Goal: Transaction & Acquisition: Purchase product/service

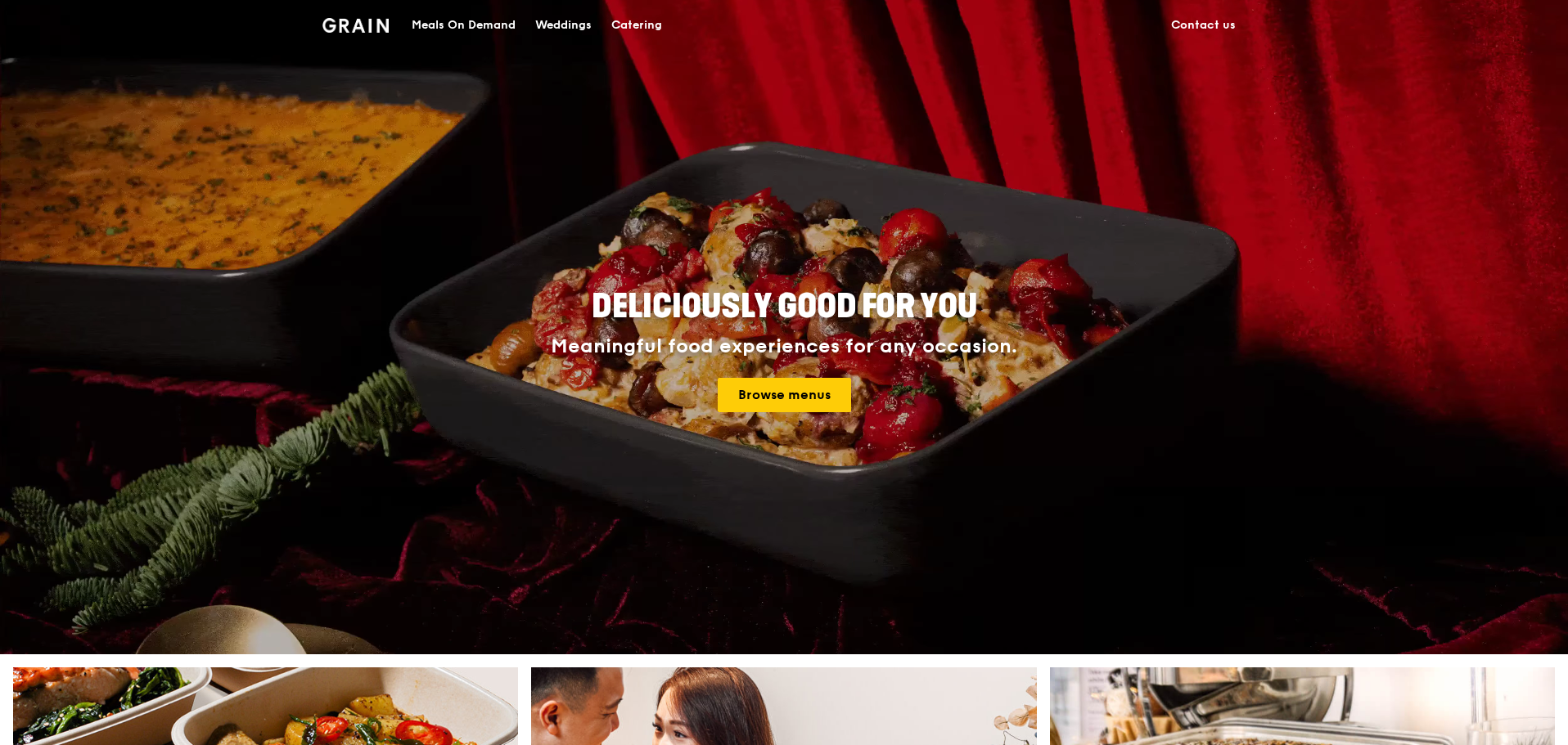
click at [432, 25] on div "Meals On Demand" at bounding box center [464, 25] width 104 height 49
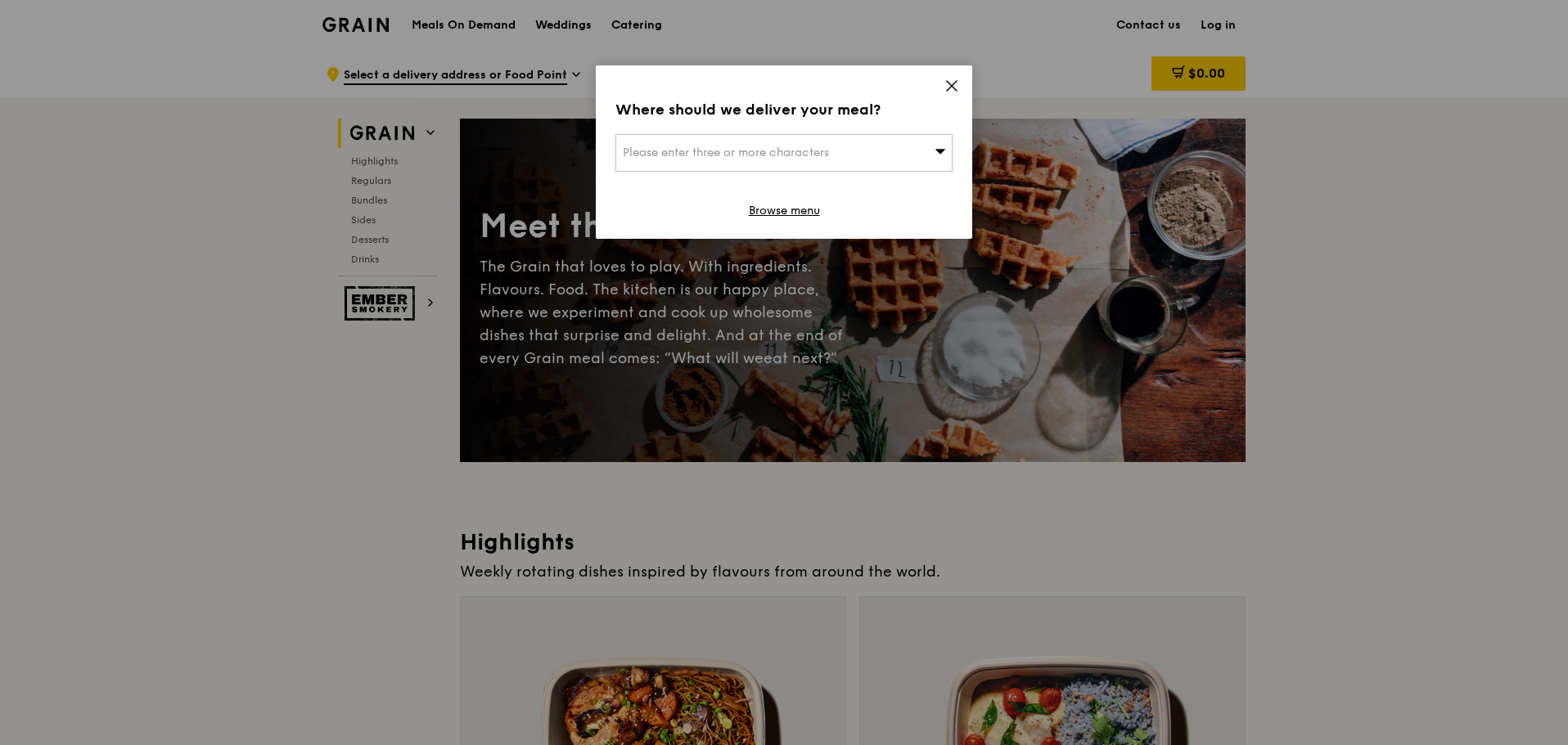
click at [959, 85] on div "Where should we deliver your meal? Please enter three or more characters Browse…" at bounding box center [784, 152] width 376 height 173
click at [951, 91] on icon at bounding box center [952, 87] width 15 height 15
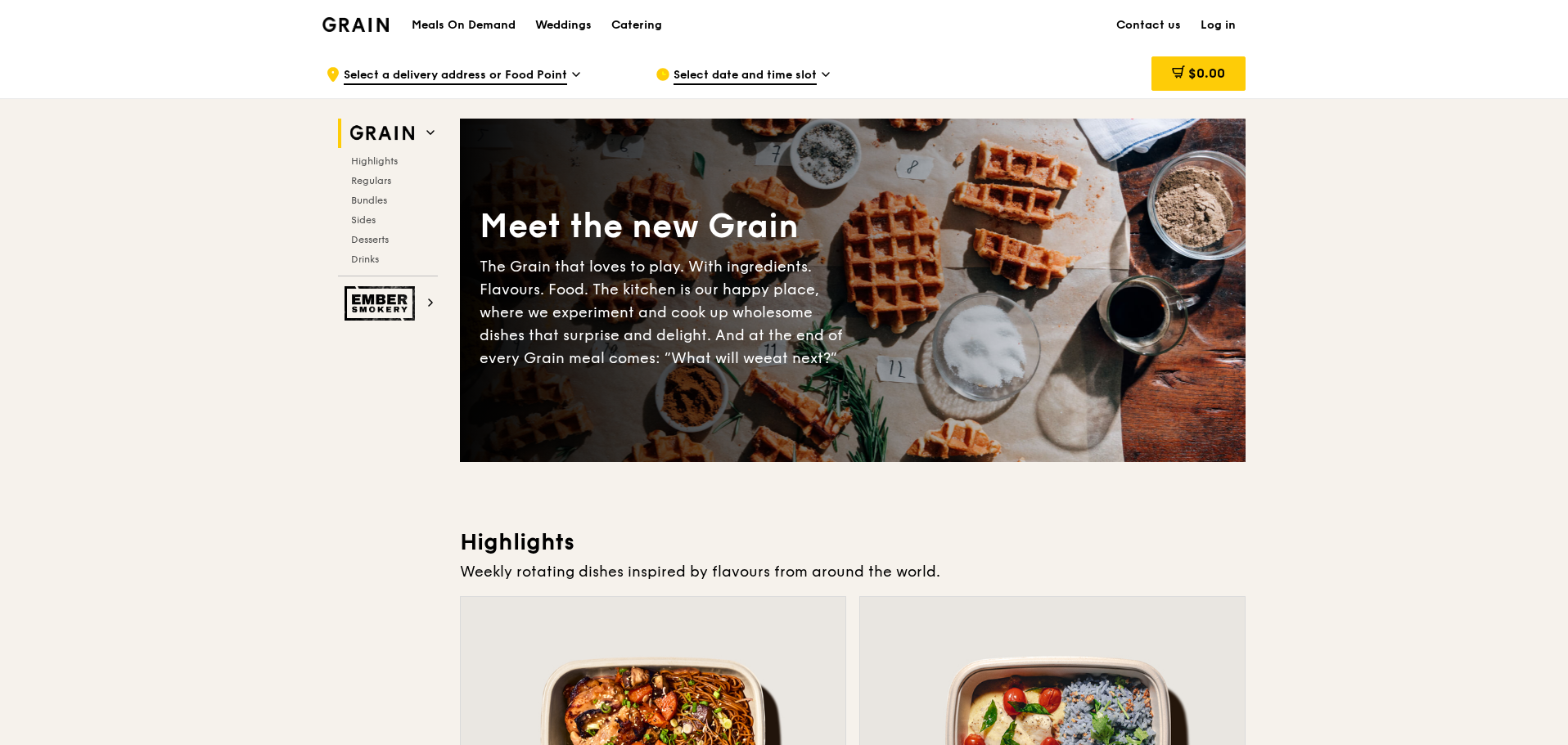
click at [1224, 24] on link "Log in" at bounding box center [1218, 25] width 55 height 49
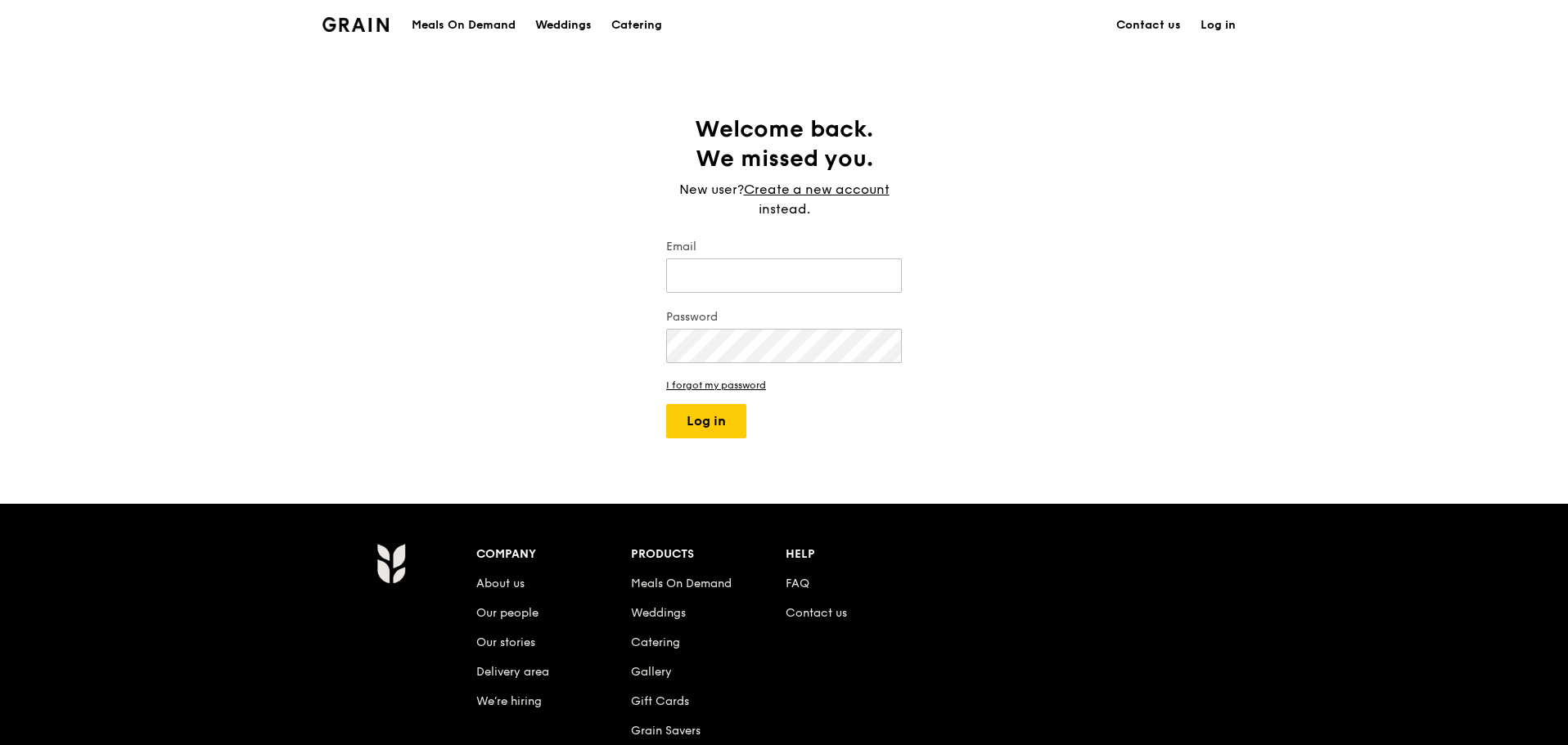
type input "[EMAIL_ADDRESS][DOMAIN_NAME]"
click at [706, 424] on button "Log in" at bounding box center [706, 421] width 80 height 34
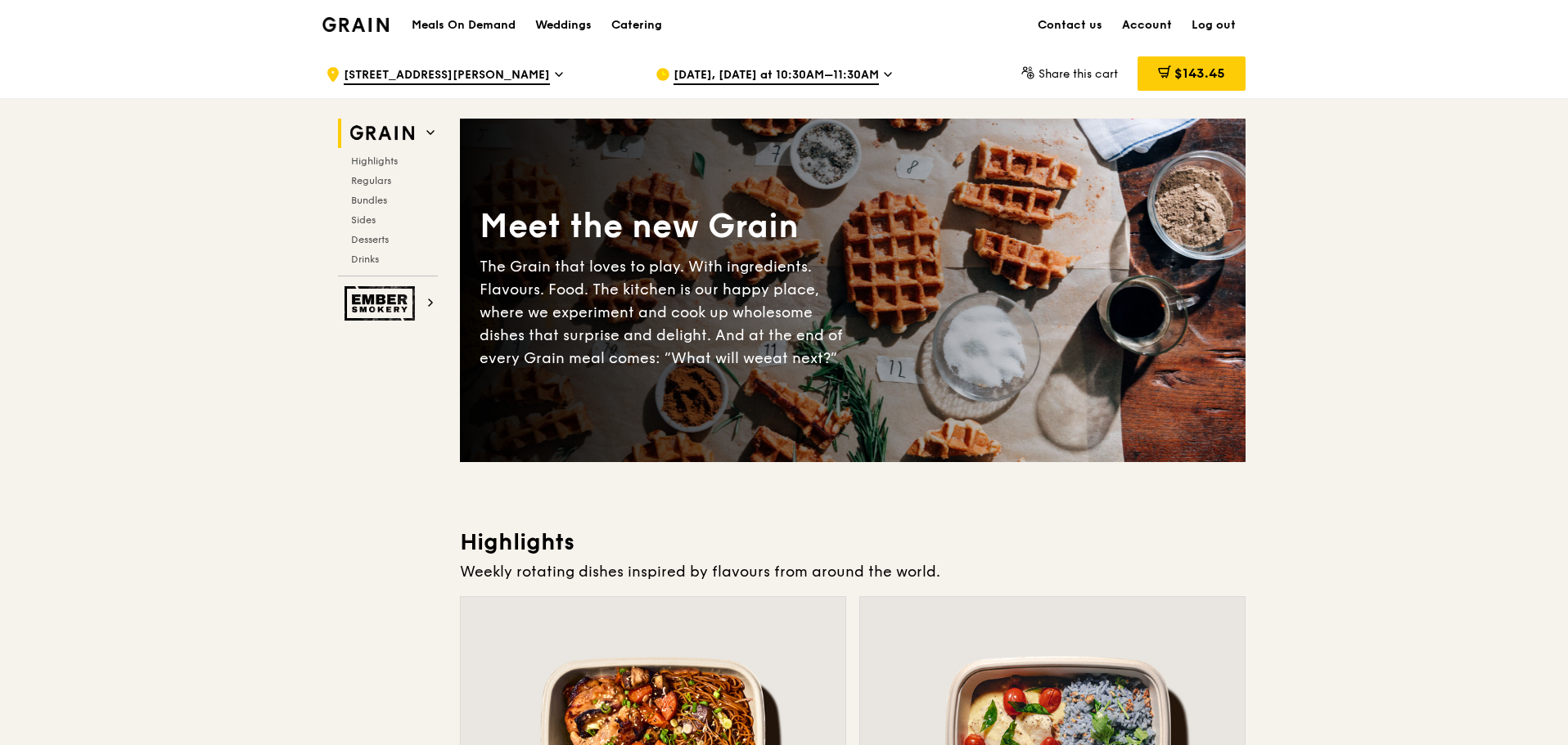
click at [1145, 24] on link "Account" at bounding box center [1147, 25] width 70 height 49
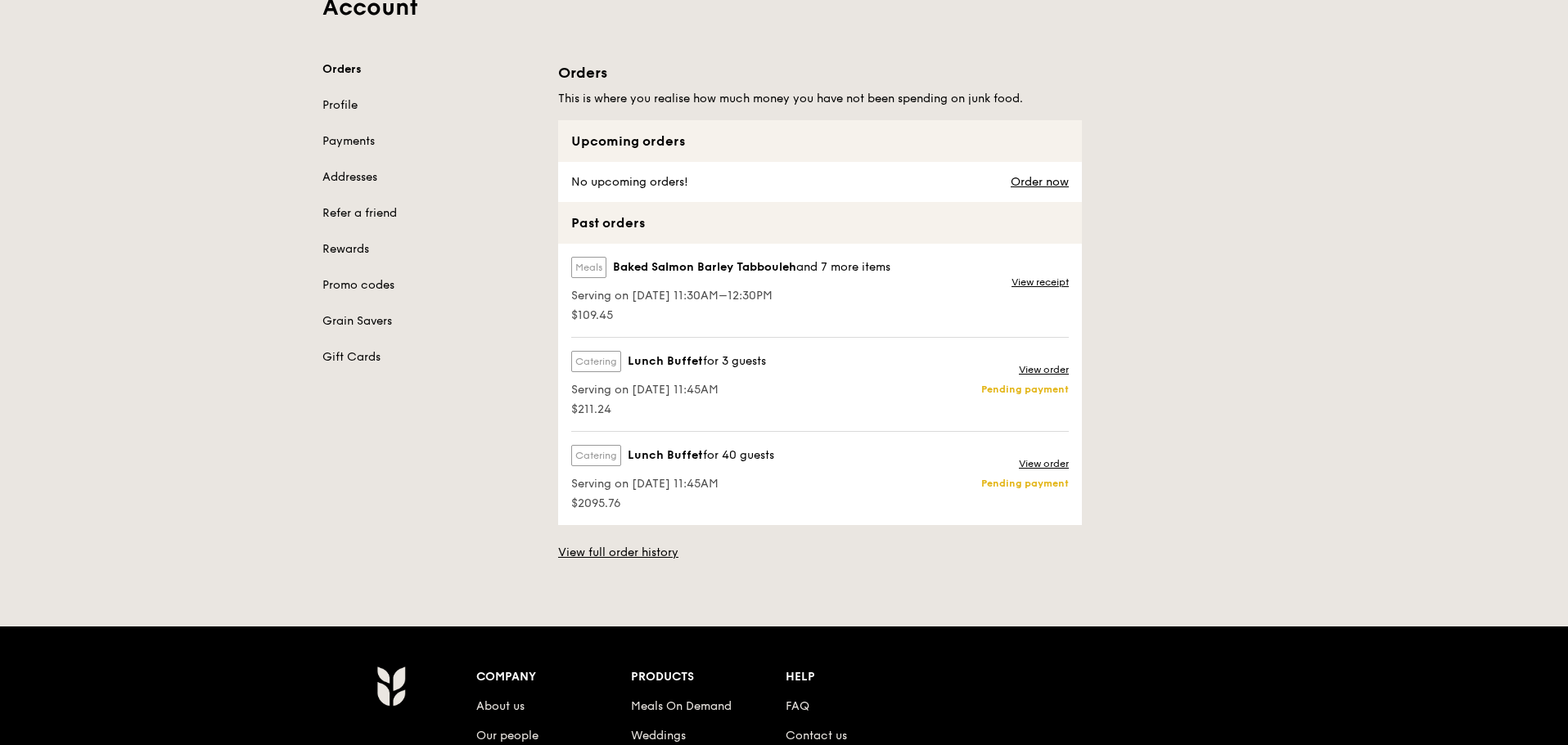
scroll to position [245, 0]
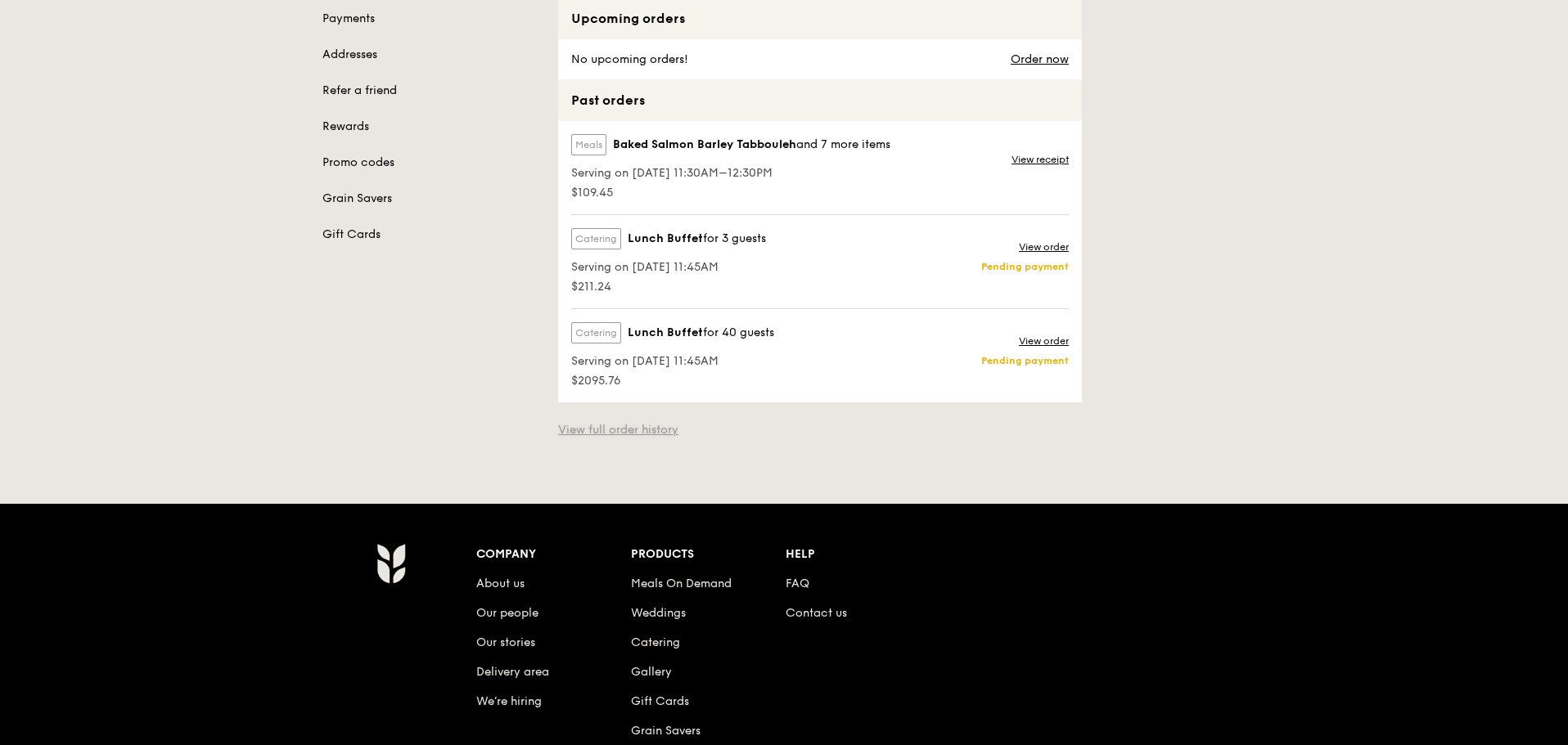
click at [617, 426] on link "View full order history" at bounding box center [618, 430] width 120 height 16
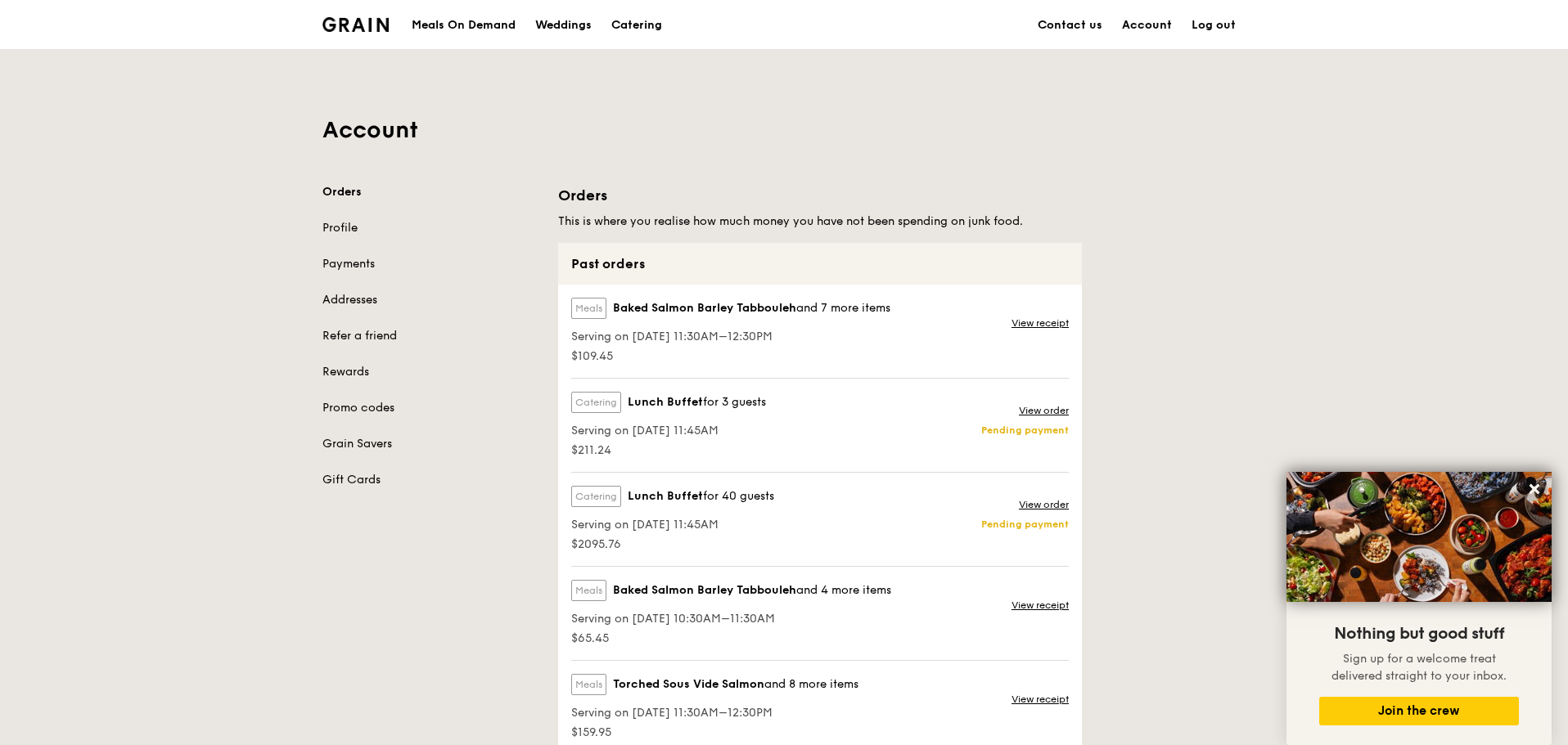
click at [1147, 26] on link "Account" at bounding box center [1147, 25] width 70 height 49
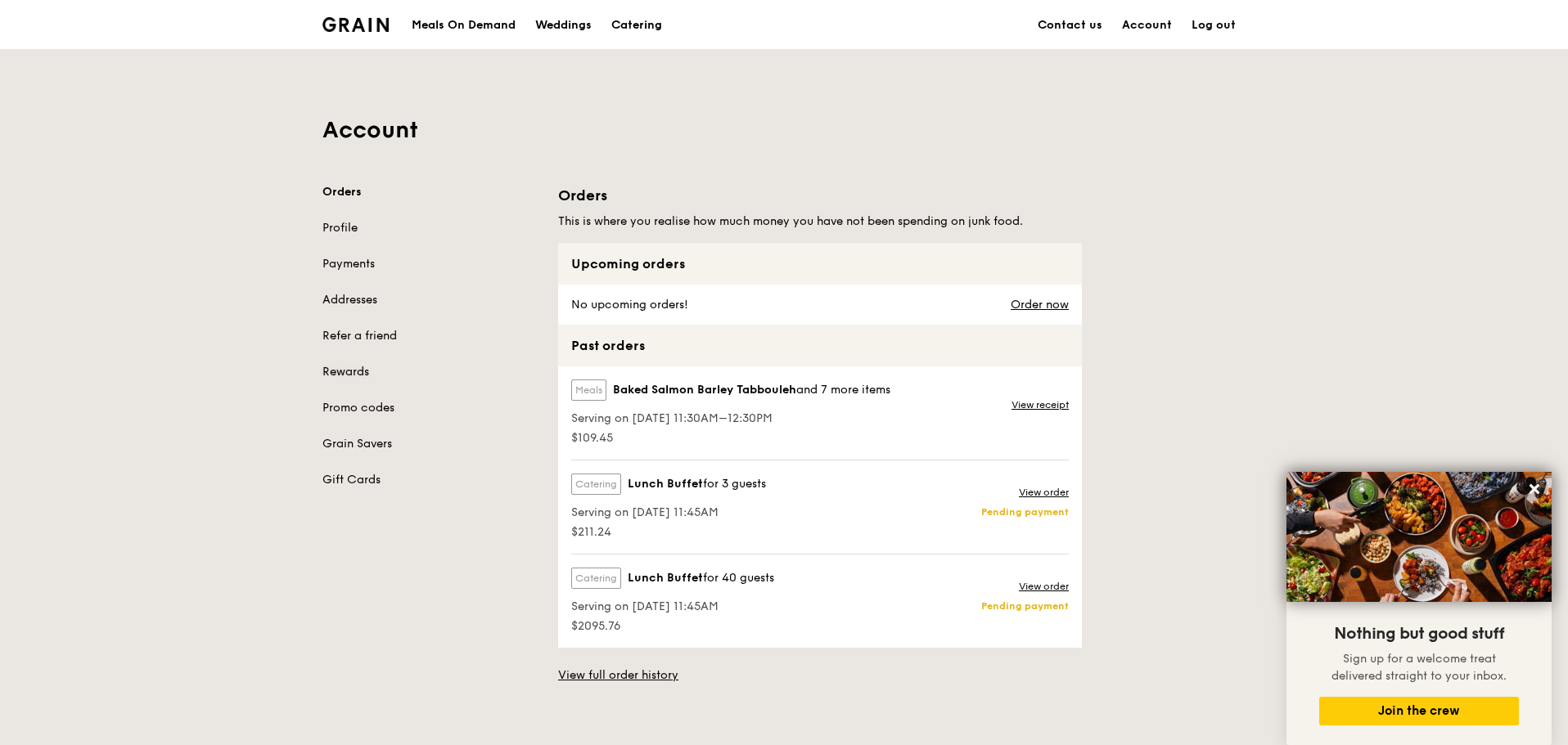
click at [353, 375] on link "Rewards" at bounding box center [430, 371] width 216 height 16
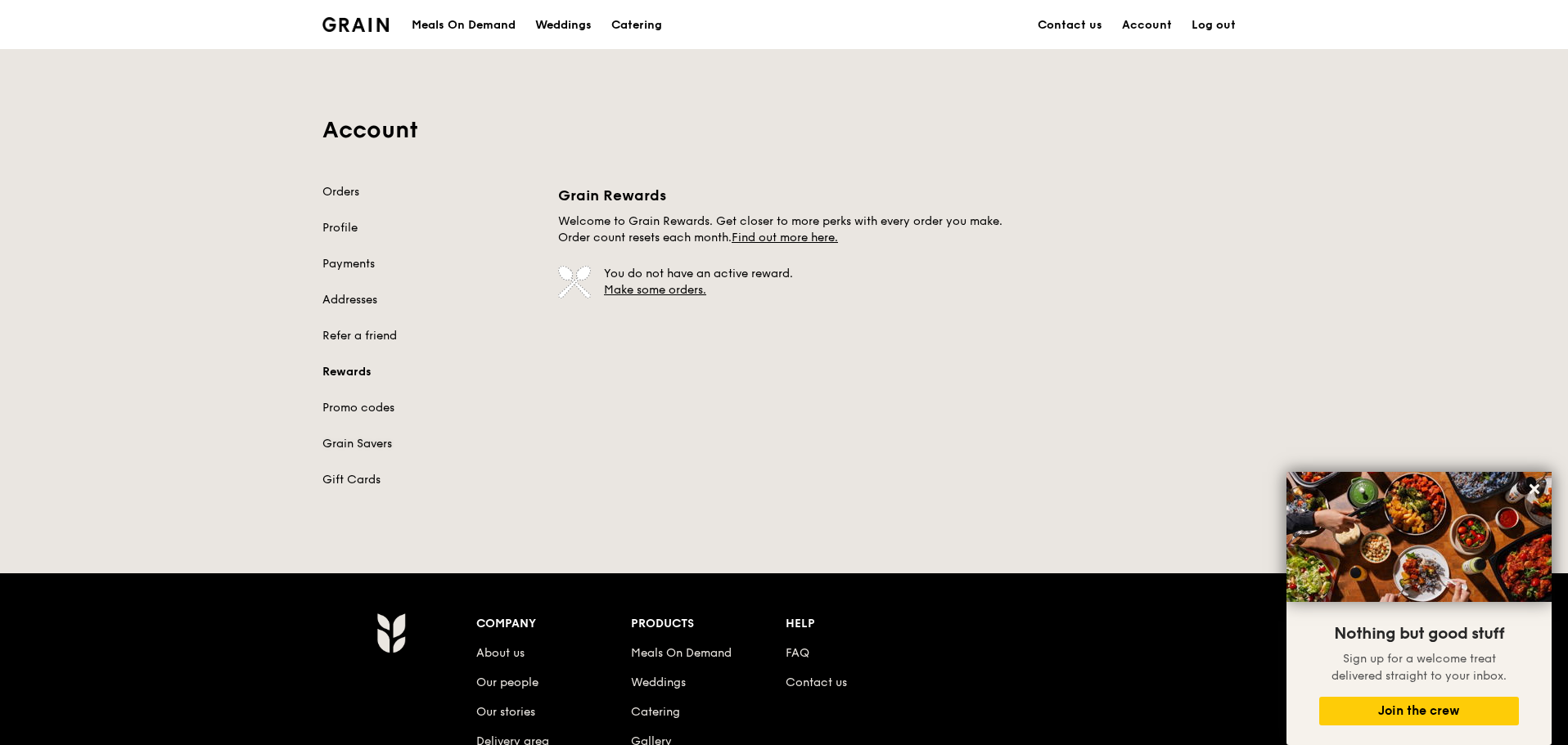
click at [366, 438] on link "Grain Savers" at bounding box center [430, 443] width 216 height 16
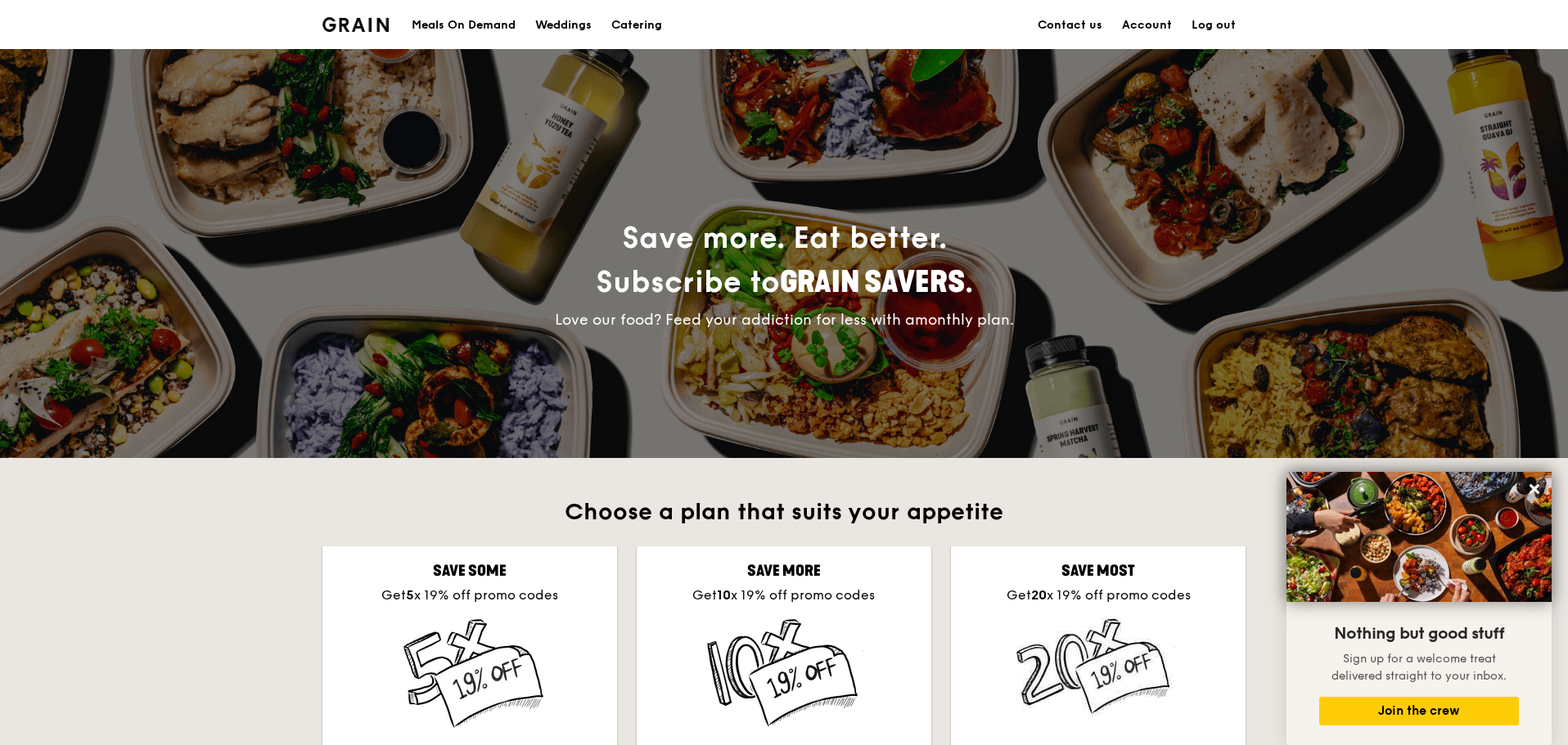
click at [454, 24] on div "Meals On Demand" at bounding box center [464, 25] width 104 height 49
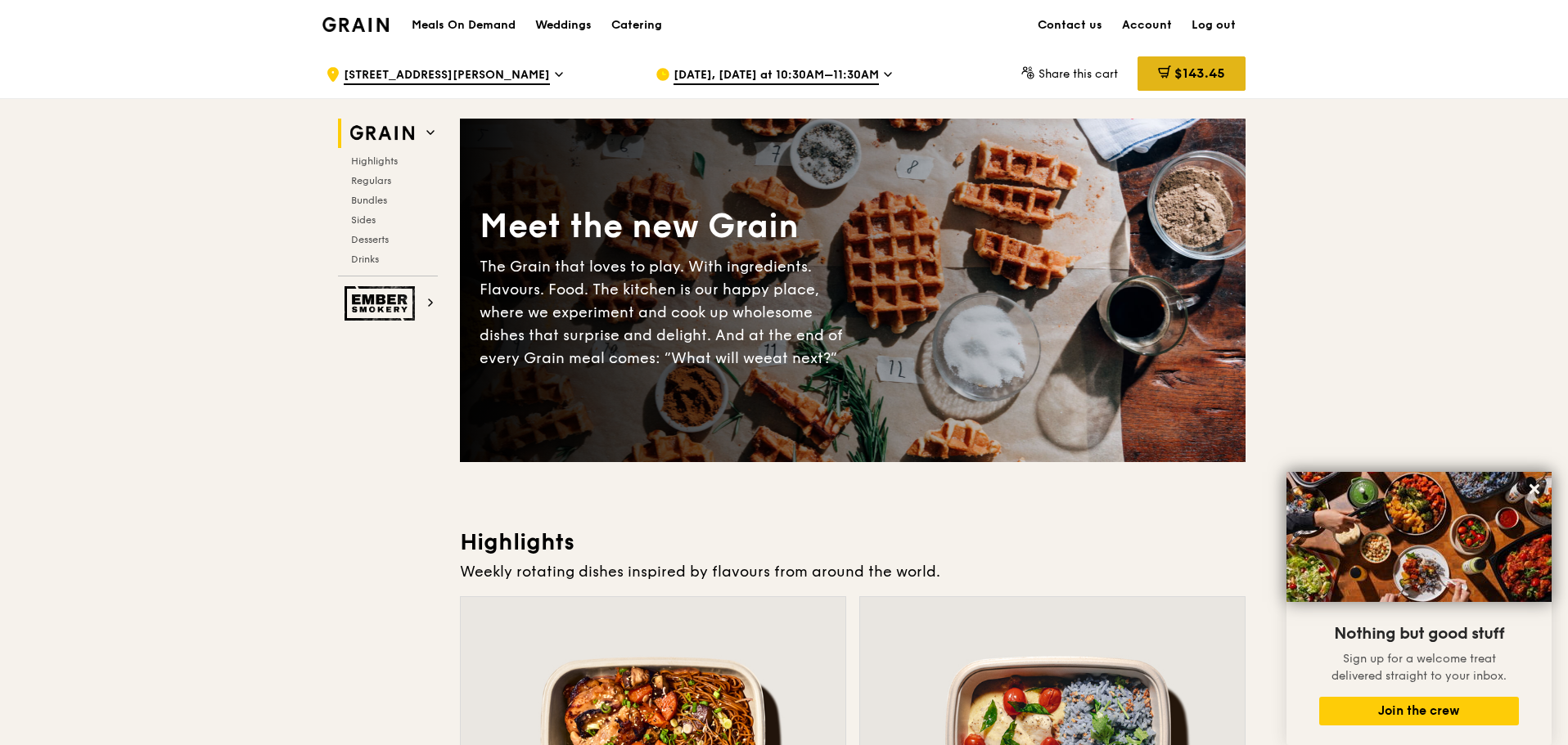
click at [1183, 80] on span "$143.45" at bounding box center [1200, 73] width 50 height 16
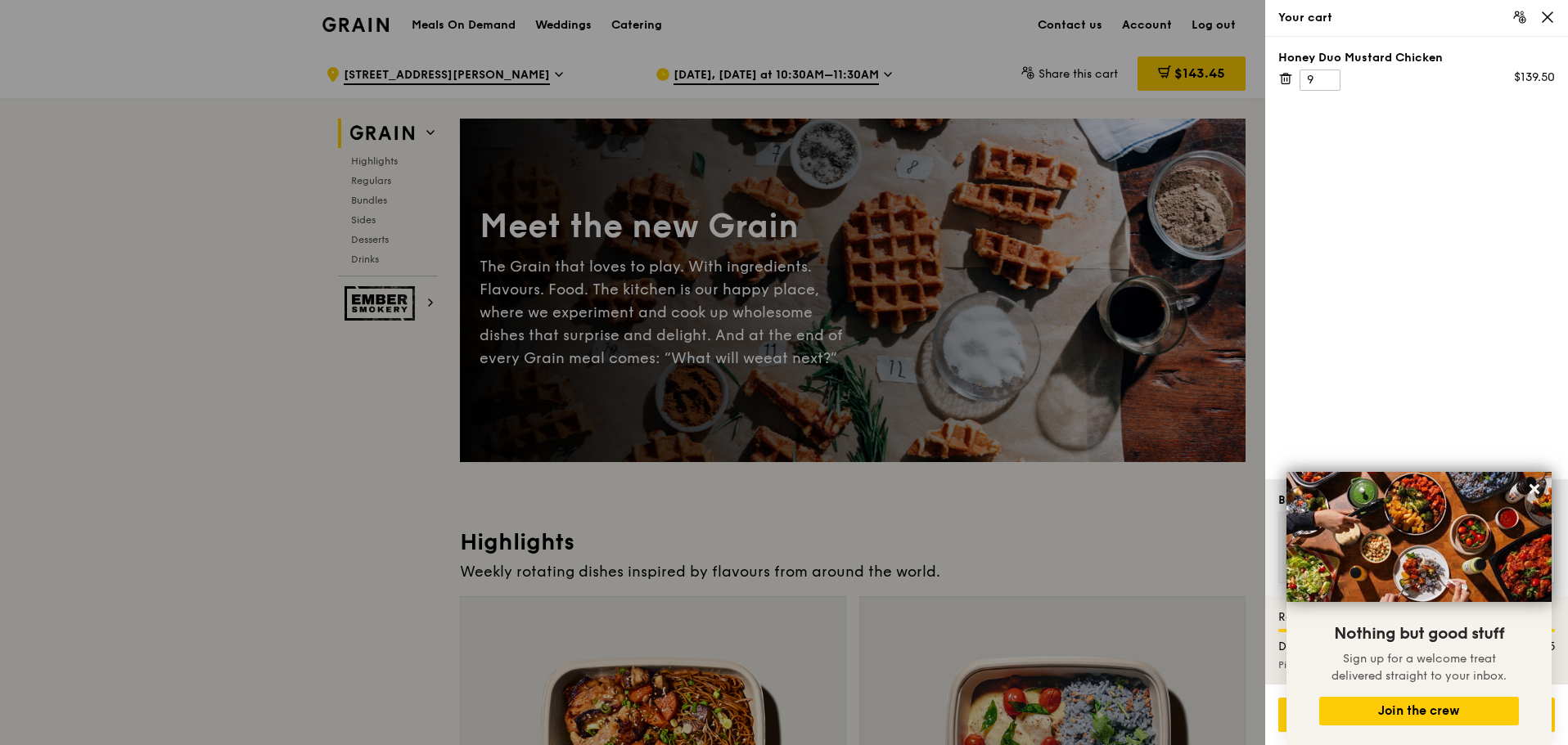
click at [559, 65] on div at bounding box center [784, 372] width 1568 height 745
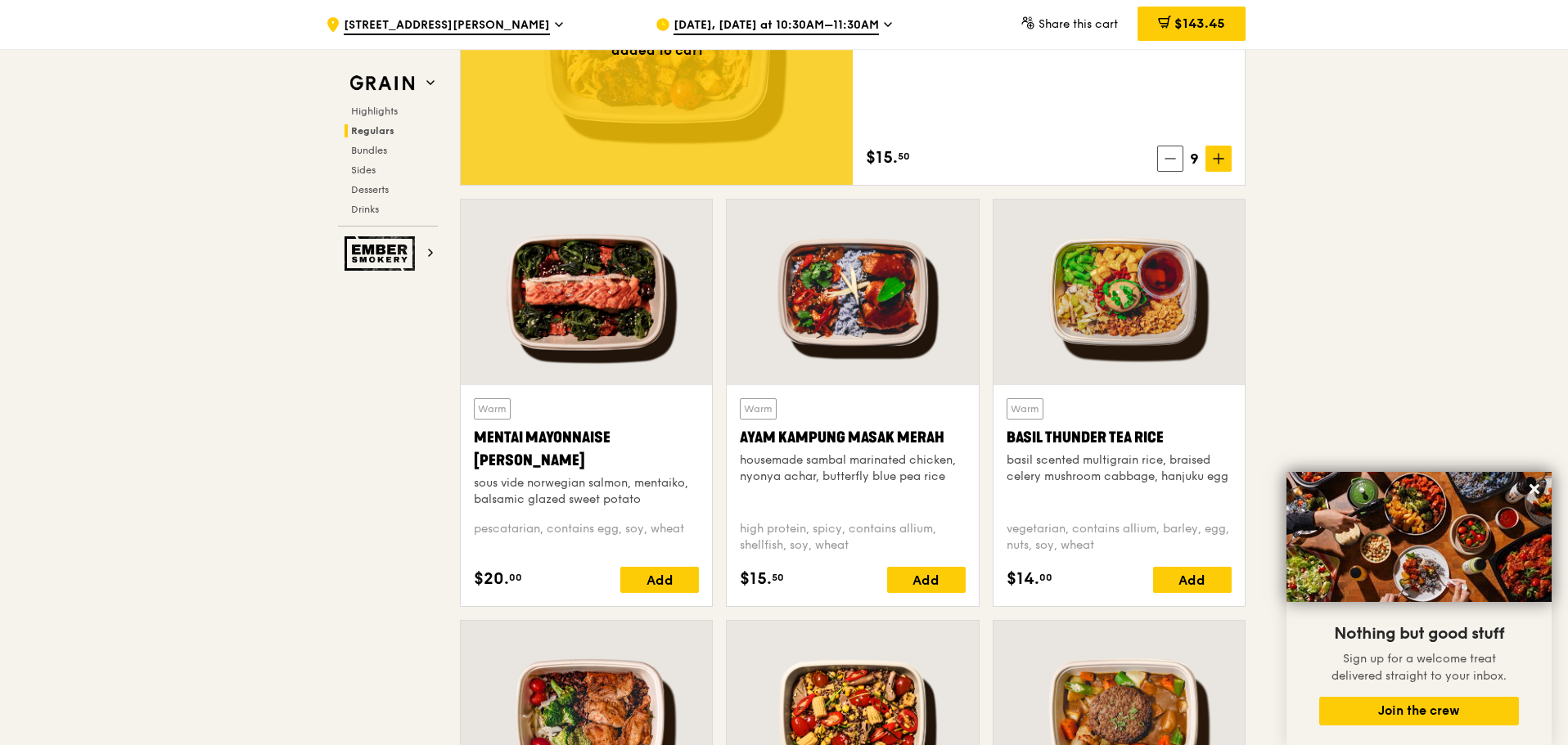
scroll to position [1309, 0]
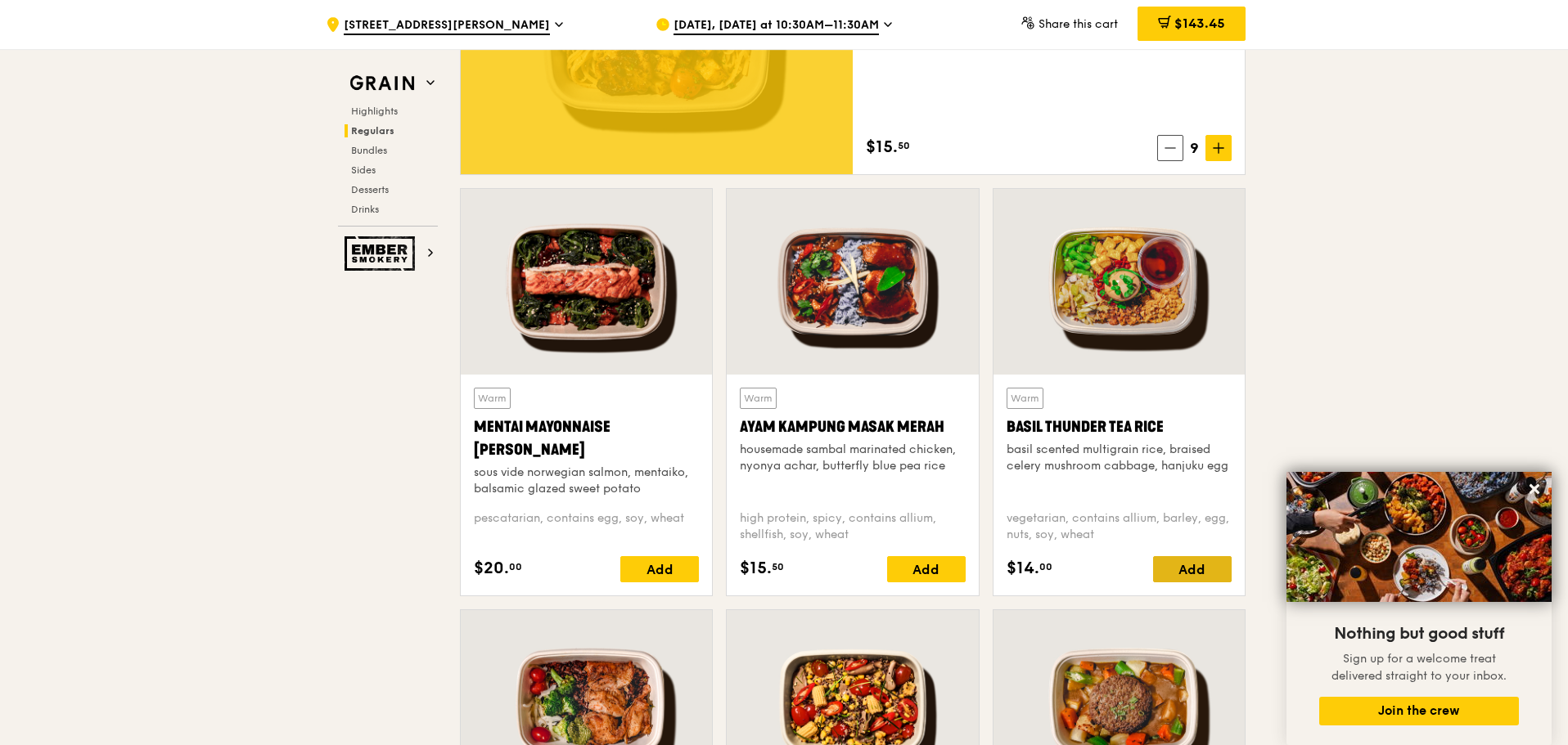
click at [1178, 569] on div "Add" at bounding box center [1192, 569] width 79 height 26
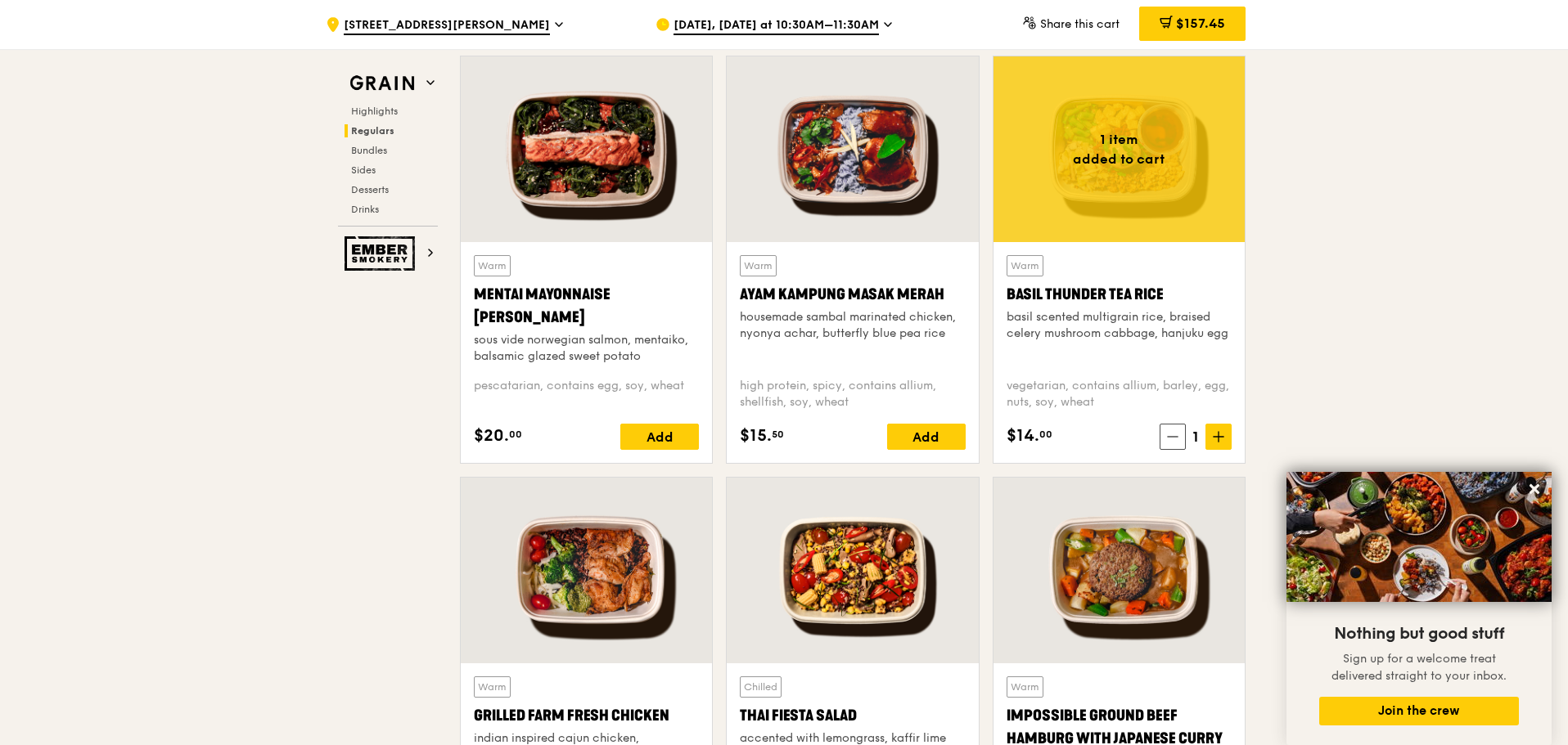
scroll to position [1561, 0]
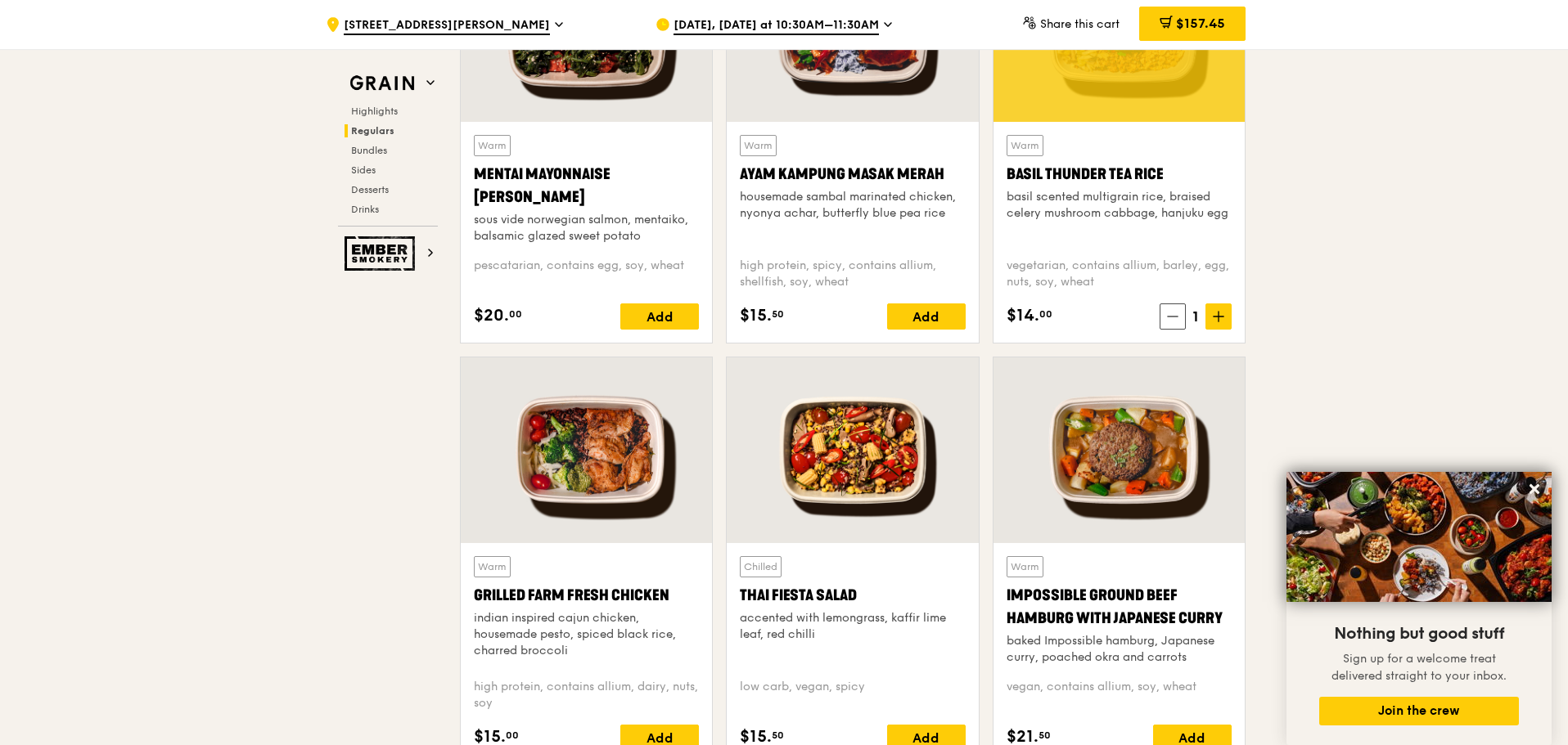
click at [592, 452] on div at bounding box center [586, 450] width 251 height 186
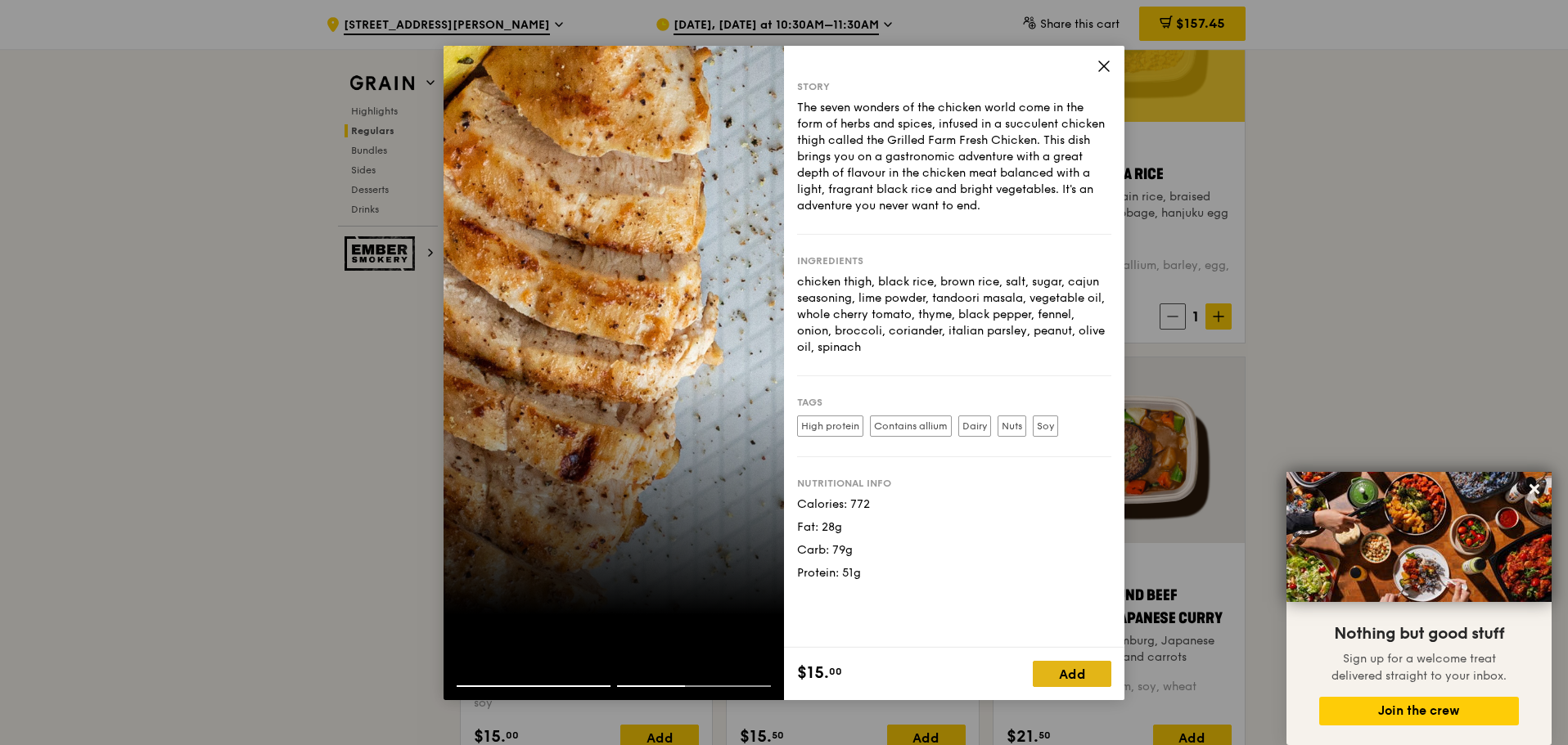
click at [1073, 670] on div "Add" at bounding box center [1072, 674] width 79 height 26
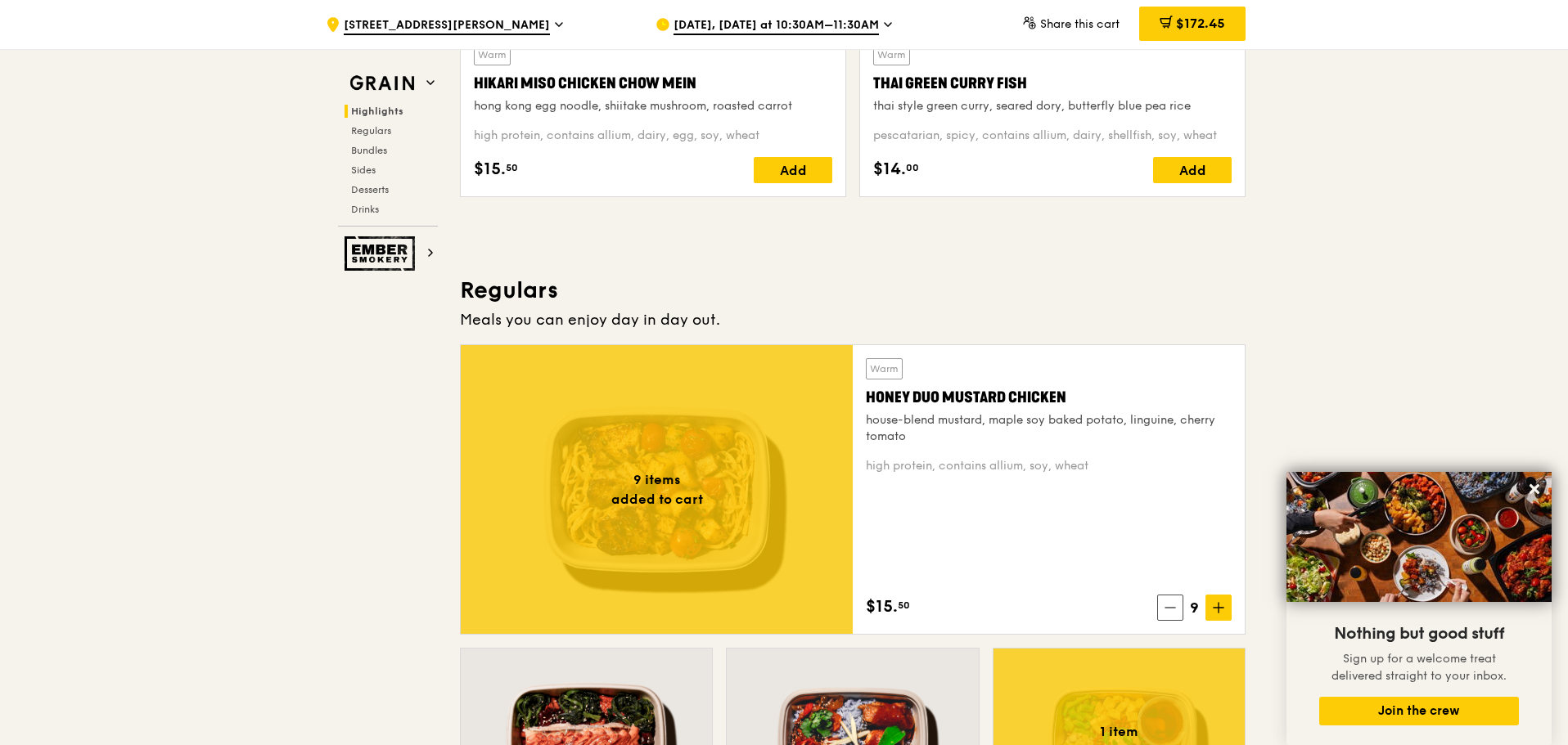
scroll to position [907, 0]
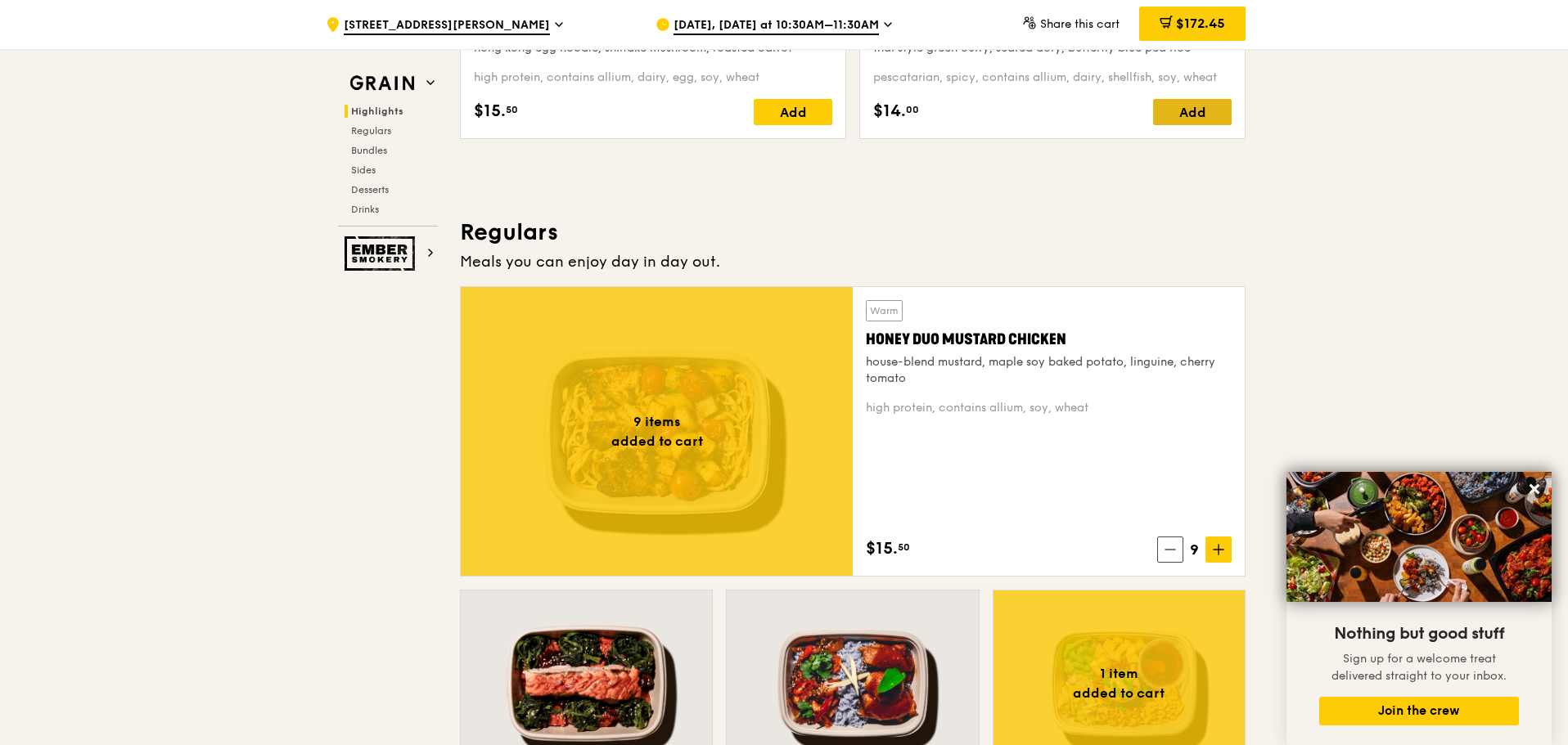
click at [1189, 108] on div "Add" at bounding box center [1192, 112] width 79 height 26
click at [1197, 29] on span "$186.45" at bounding box center [1200, 24] width 50 height 16
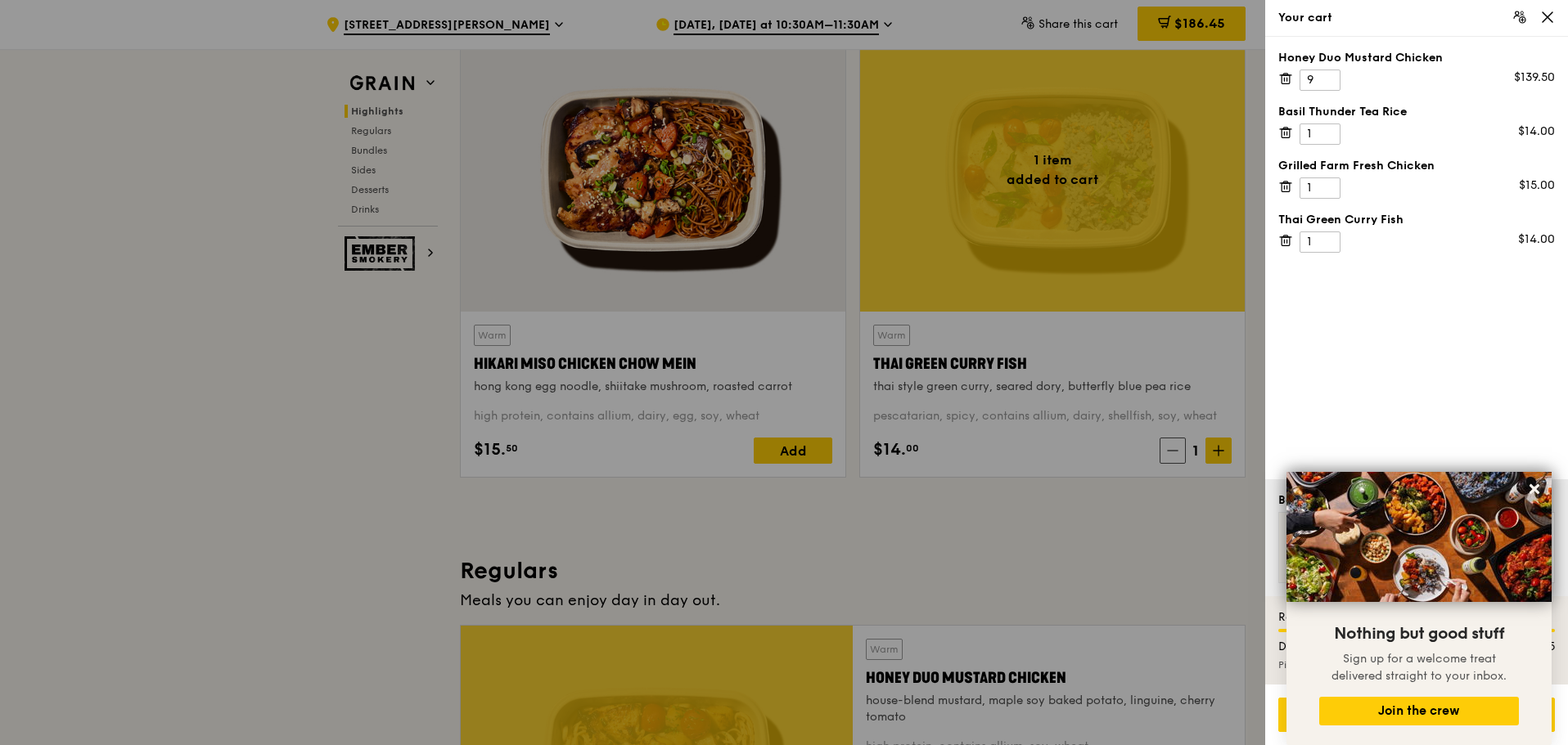
scroll to position [417, 0]
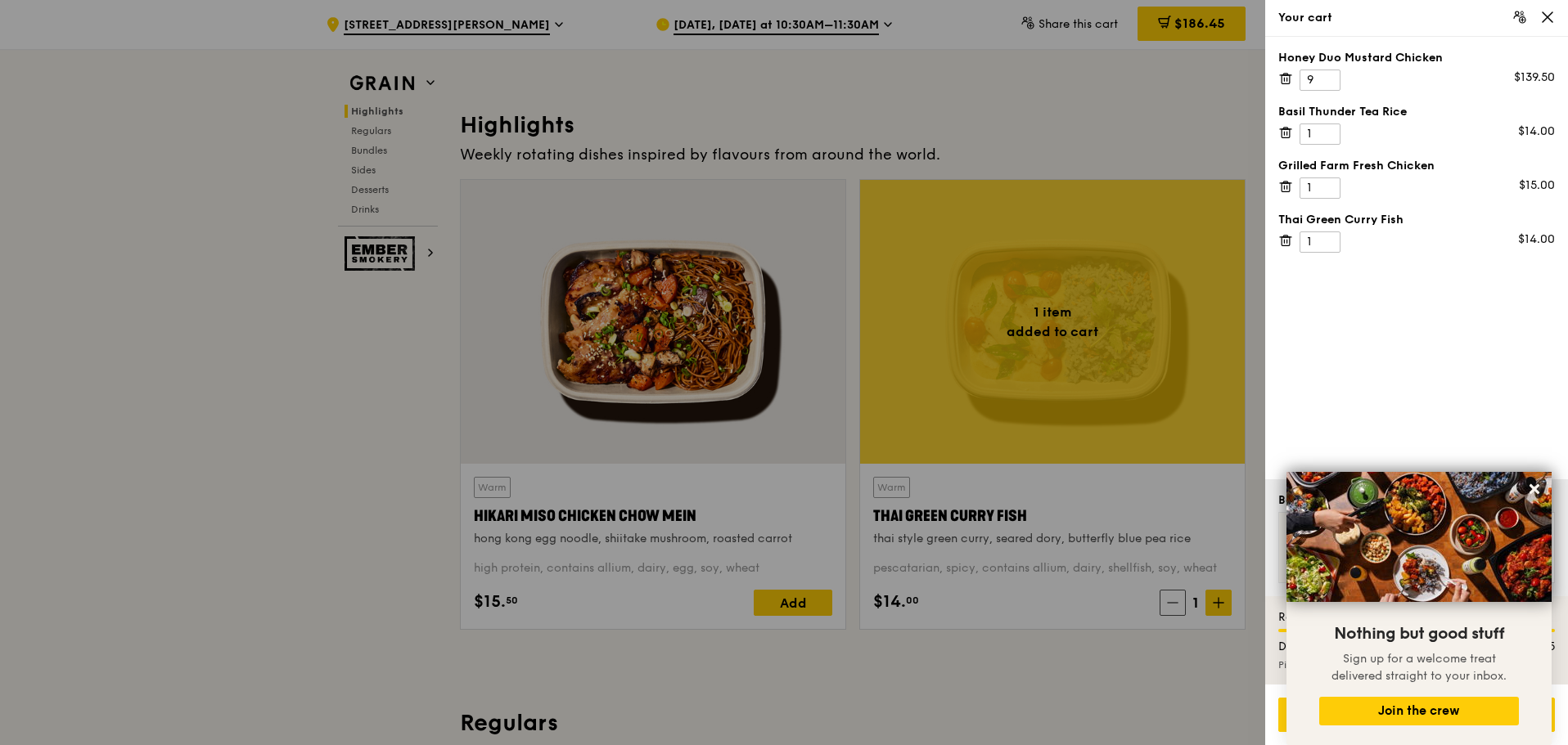
click at [963, 680] on div at bounding box center [784, 372] width 1568 height 745
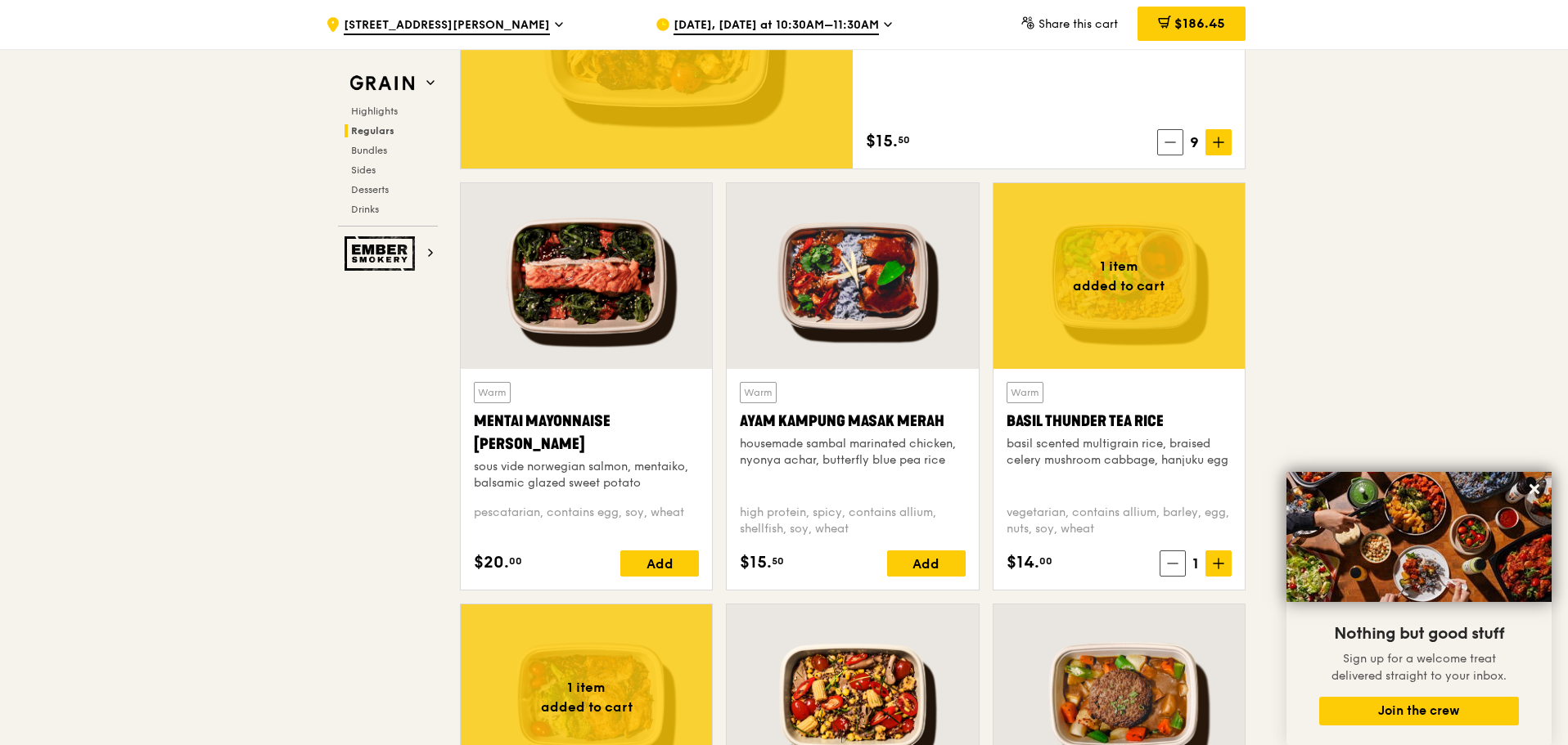
scroll to position [1398, 0]
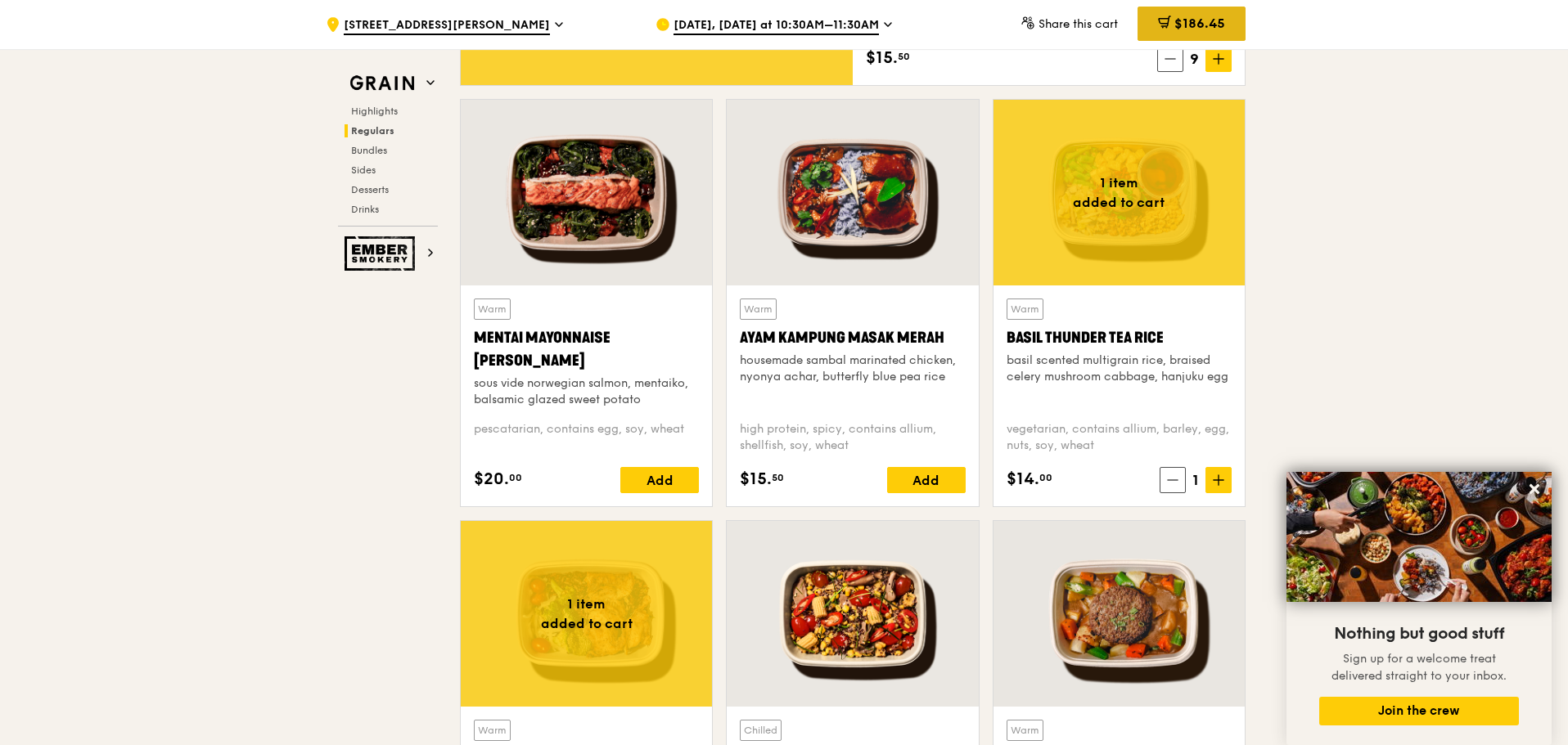
click at [1212, 19] on span "$186.45" at bounding box center [1200, 24] width 50 height 16
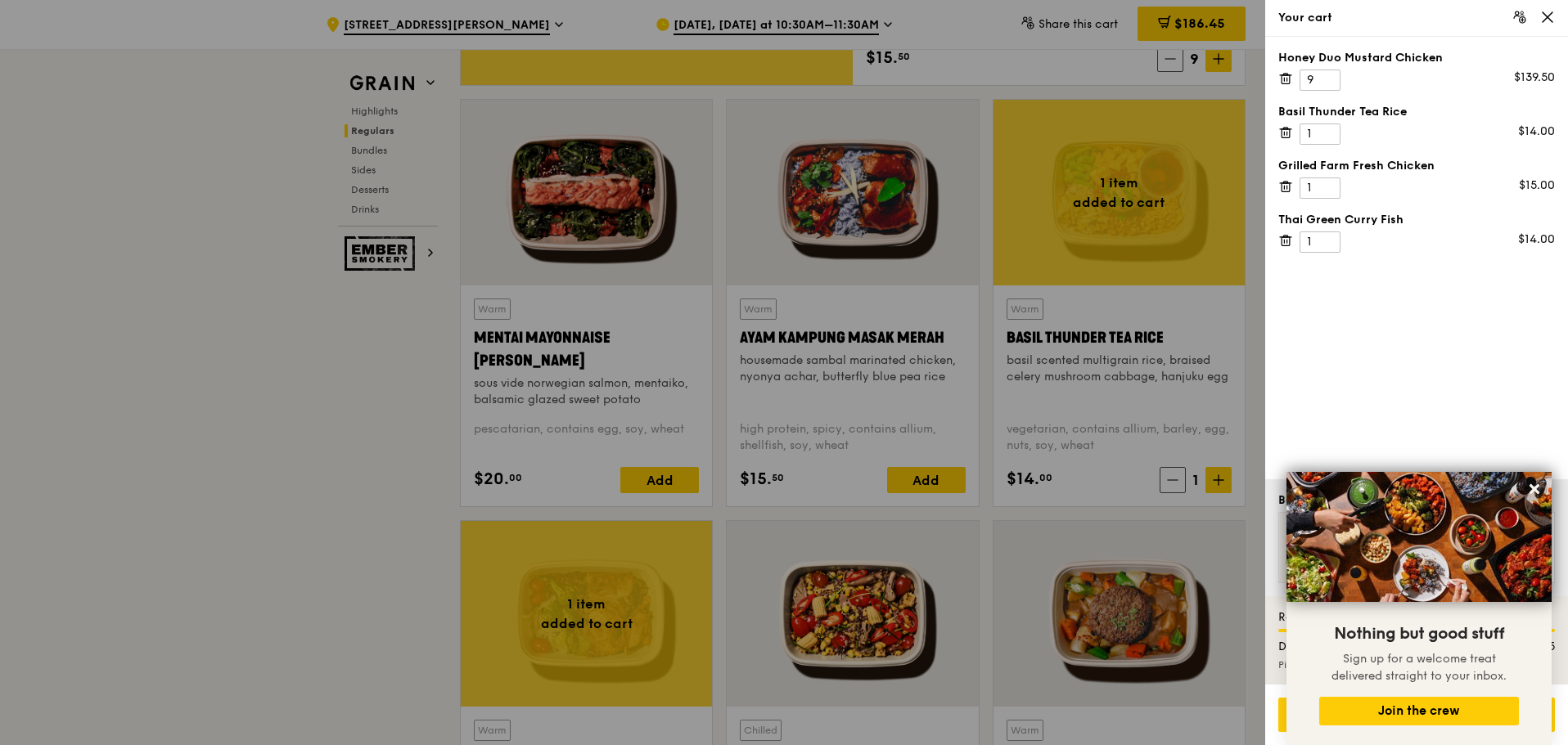
click at [1285, 189] on icon at bounding box center [1286, 186] width 15 height 15
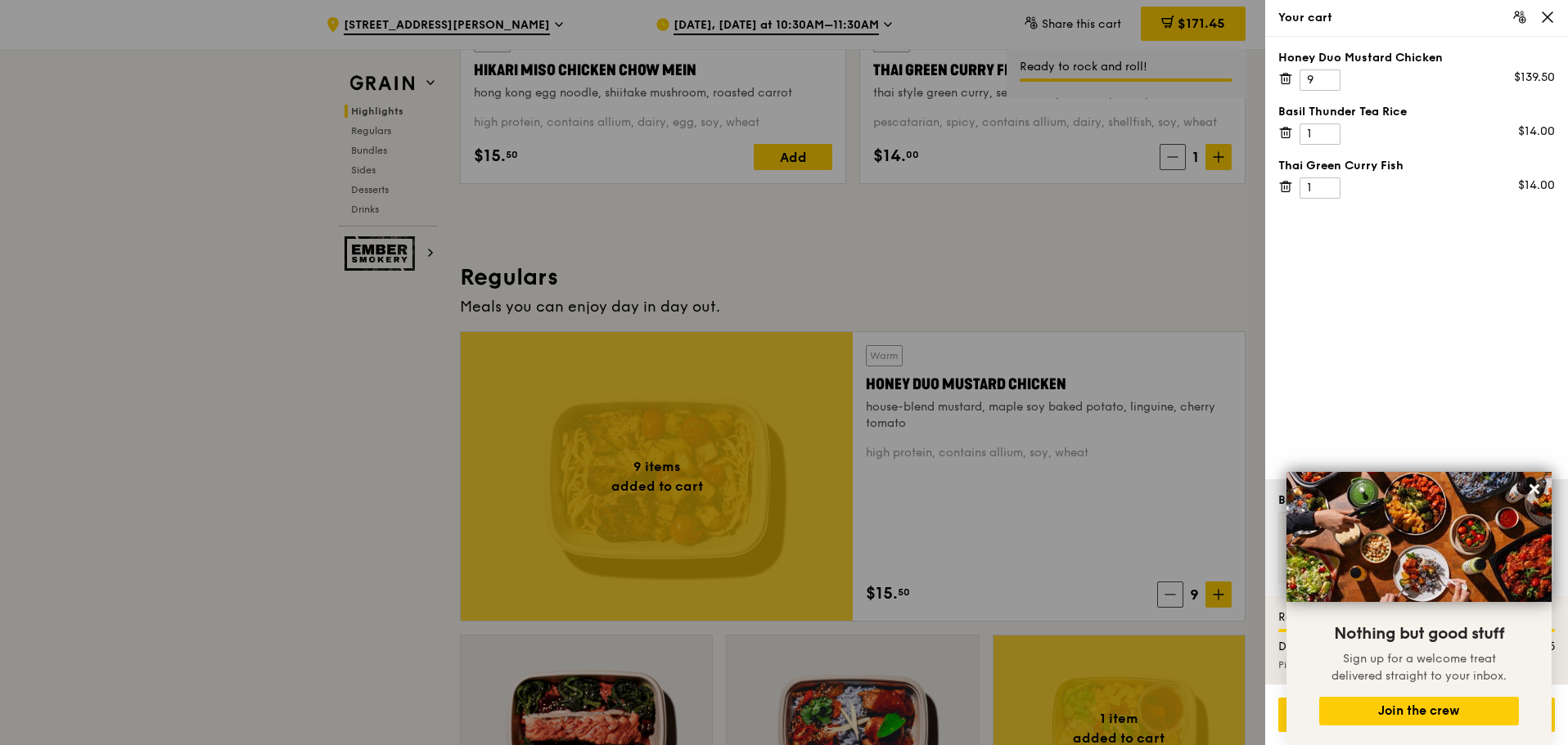
scroll to position [826, 0]
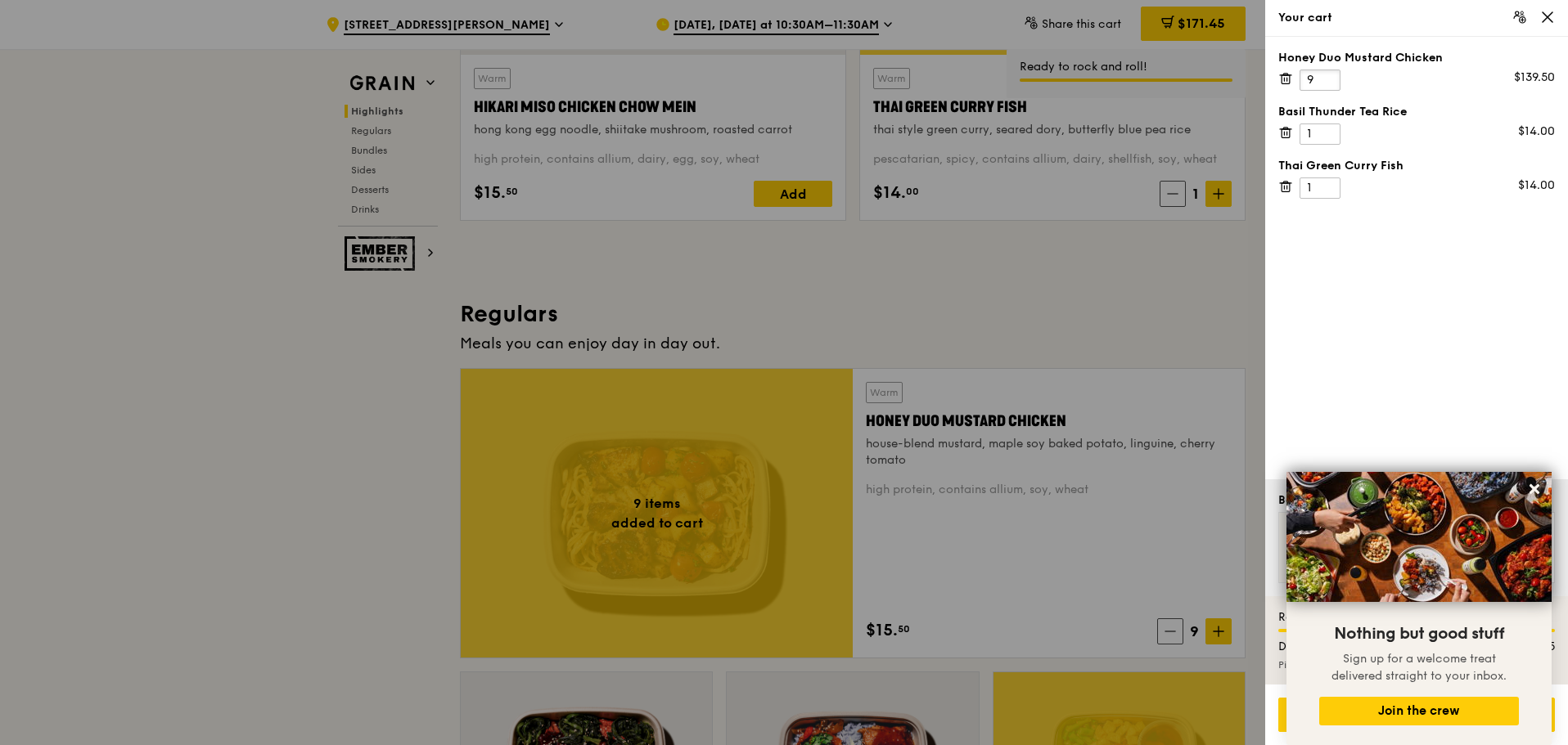
drag, startPoint x: 1317, startPoint y: 84, endPoint x: 1297, endPoint y: 83, distance: 20.0
click at [1297, 83] on div "Honey Duo Mustard Chicken 9 $139.50" at bounding box center [1416, 70] width 276 height 41
drag, startPoint x: 1320, startPoint y: 134, endPoint x: 1294, endPoint y: 132, distance: 26.1
click at [1294, 132] on div "Basil Thunder Tea Rice 1 $14.00" at bounding box center [1416, 124] width 276 height 41
type input "20"
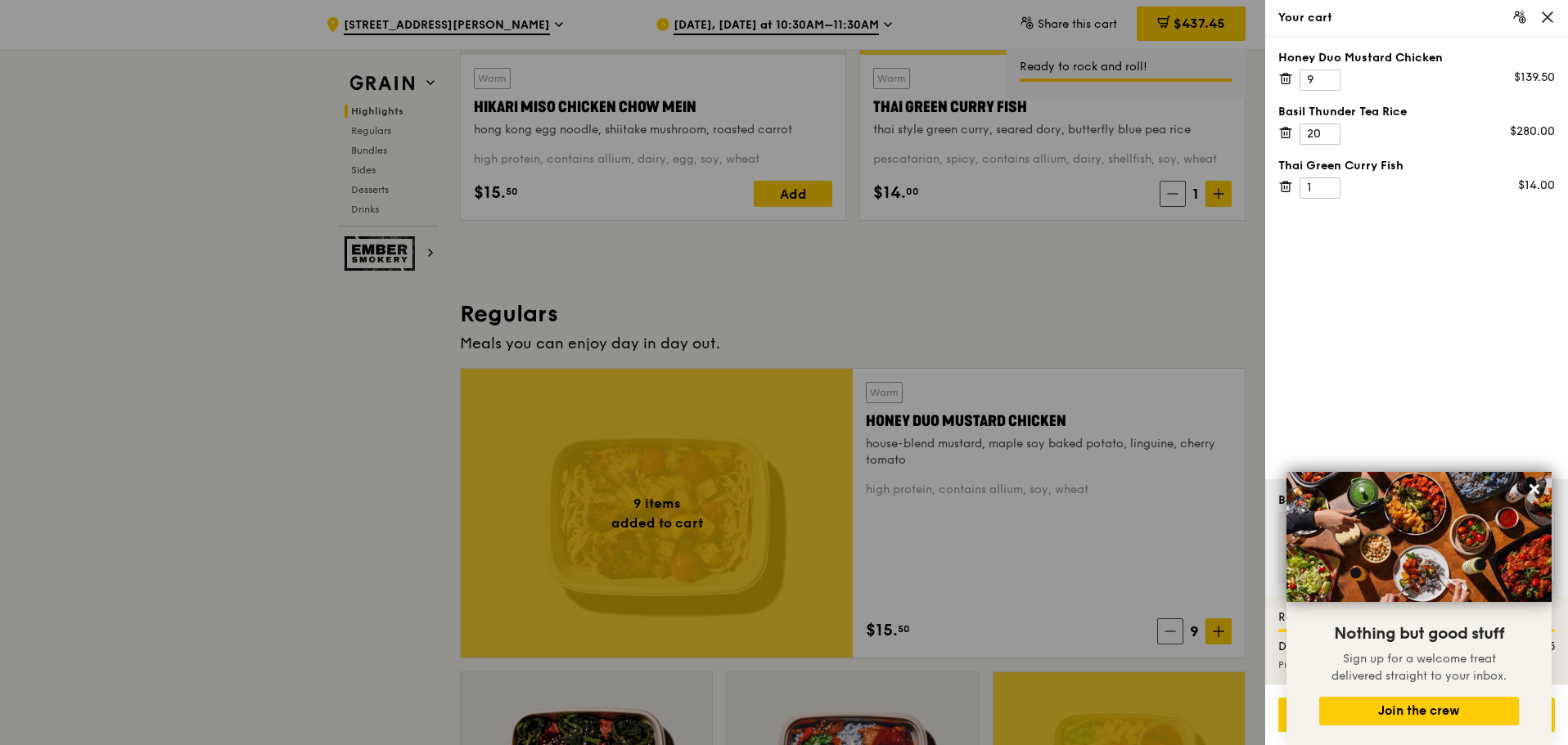
click at [1360, 262] on div "Honey Duo Mustard Chicken 9 $139.50 Basil Thunder Tea Rice 20 $280.00 Thai Gree…" at bounding box center [1417, 258] width 303 height 443
drag, startPoint x: 1321, startPoint y: 81, endPoint x: 1297, endPoint y: 79, distance: 24.1
click at [1300, 79] on input "9" at bounding box center [1320, 80] width 41 height 21
drag, startPoint x: 1314, startPoint y: 76, endPoint x: 1273, endPoint y: 76, distance: 41.0
click at [1273, 76] on div "Honey Duo Mustard Chicken 9 $139.50 Basil Thunder Tea Rice 20 $280.00 Thai Gree…" at bounding box center [1417, 258] width 303 height 443
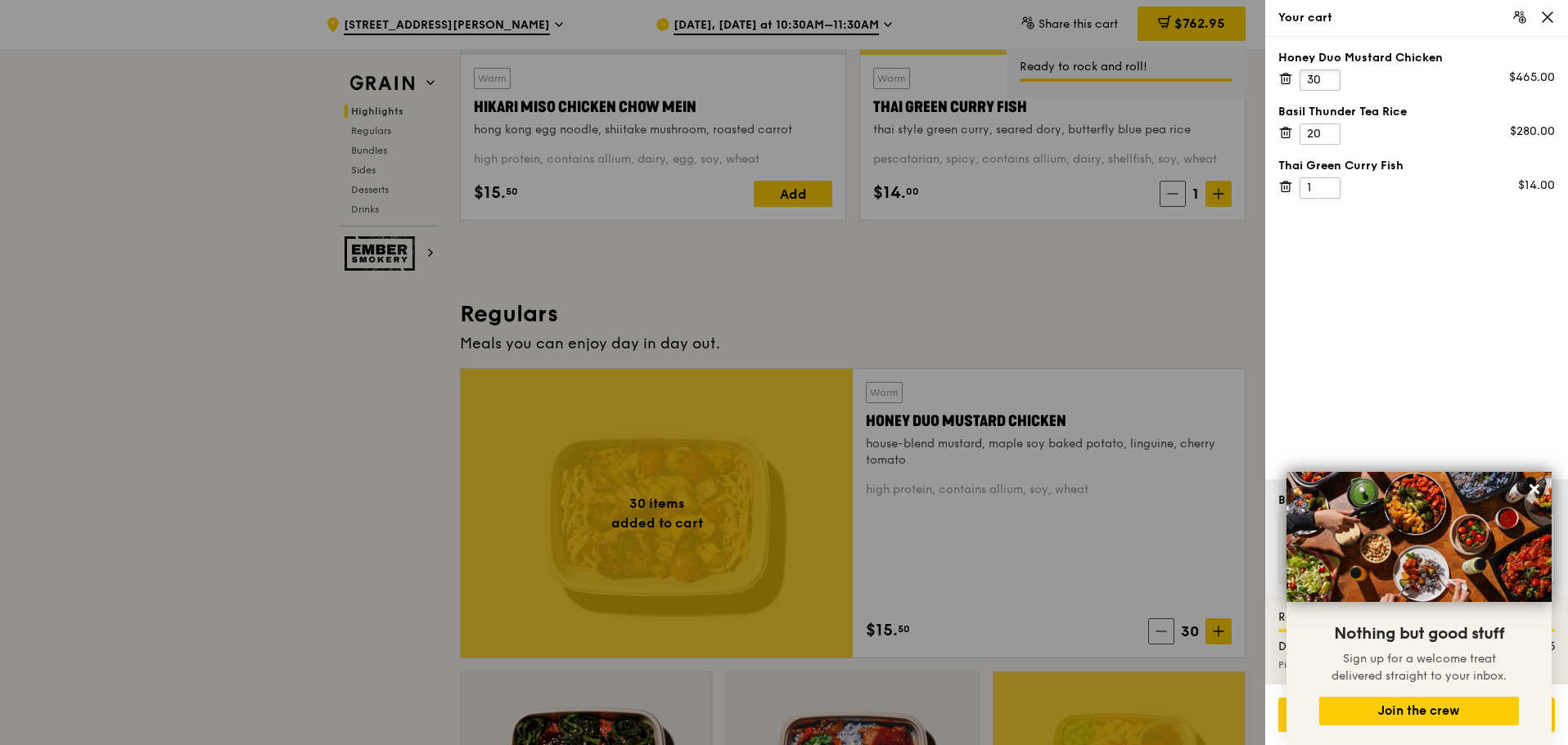
type input "30"
drag, startPoint x: 1318, startPoint y: 186, endPoint x: 1294, endPoint y: 185, distance: 24.0
click at [1296, 185] on div "Thai Green [PERSON_NAME] Fish 1 $14.00" at bounding box center [1416, 178] width 276 height 41
click at [1532, 491] on icon at bounding box center [1534, 490] width 10 height 10
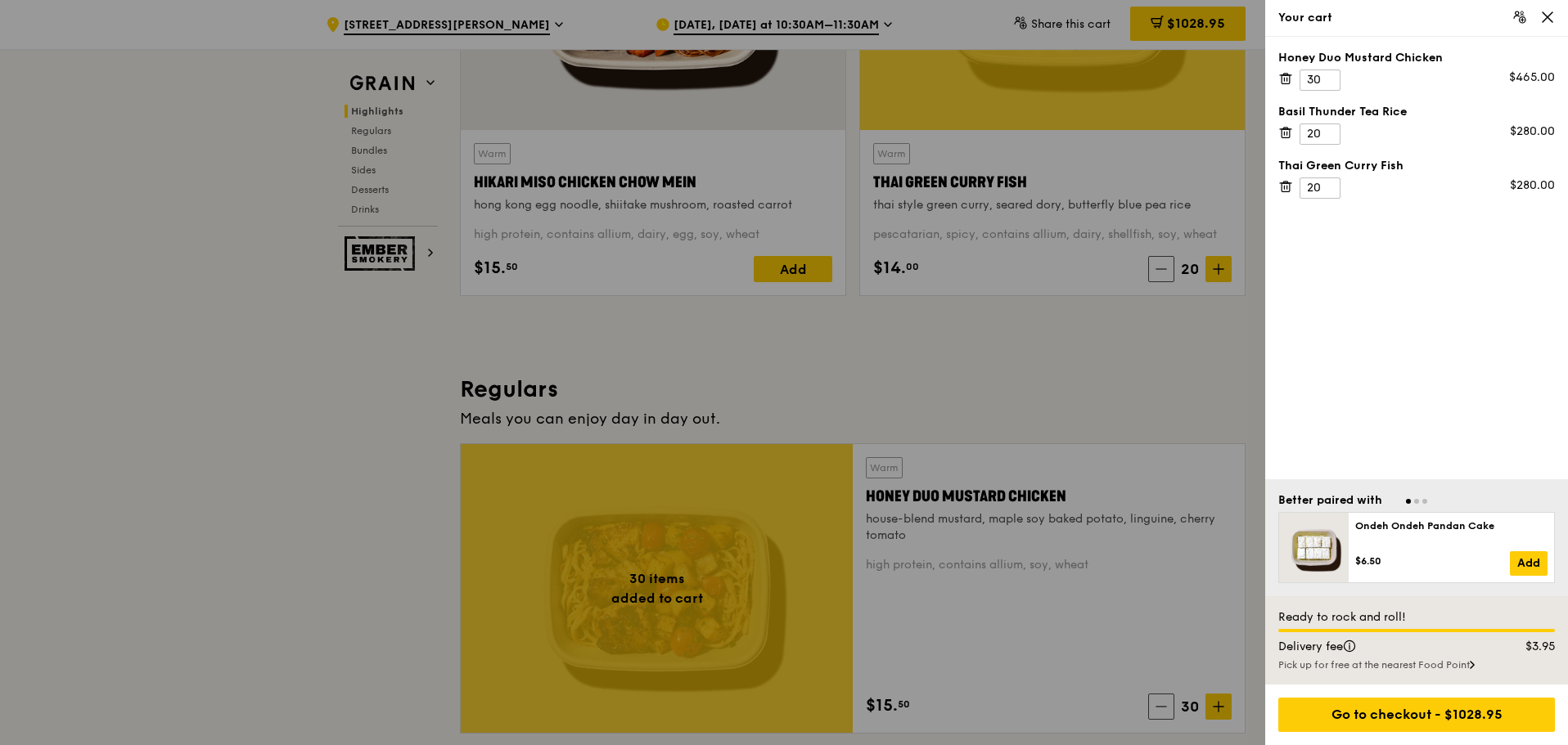
scroll to position [743, 0]
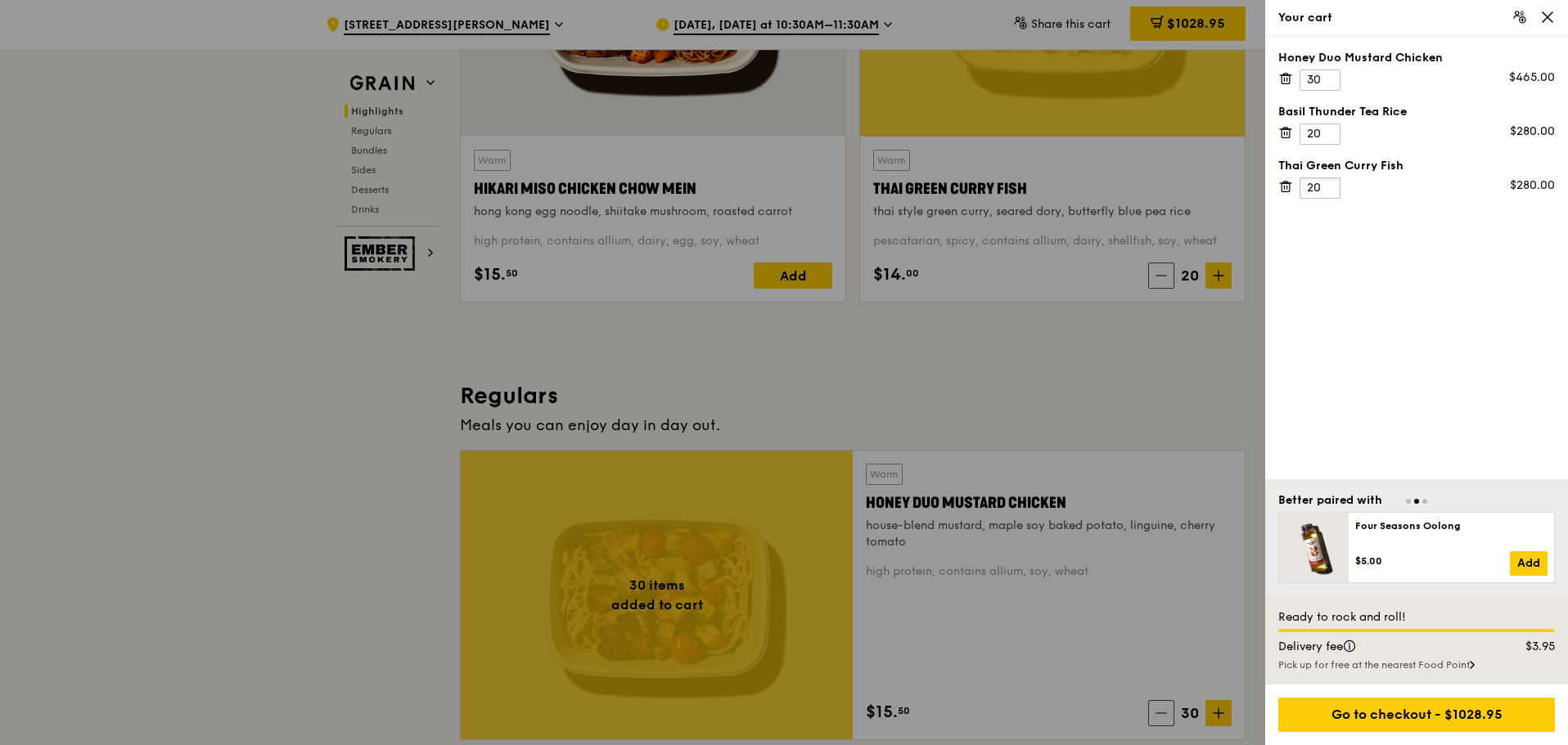
drag, startPoint x: 1320, startPoint y: 186, endPoint x: 1300, endPoint y: 186, distance: 20.0
click at [1301, 186] on input "20" at bounding box center [1320, 187] width 41 height 21
type input "15"
click at [1316, 80] on input "30" at bounding box center [1320, 80] width 41 height 21
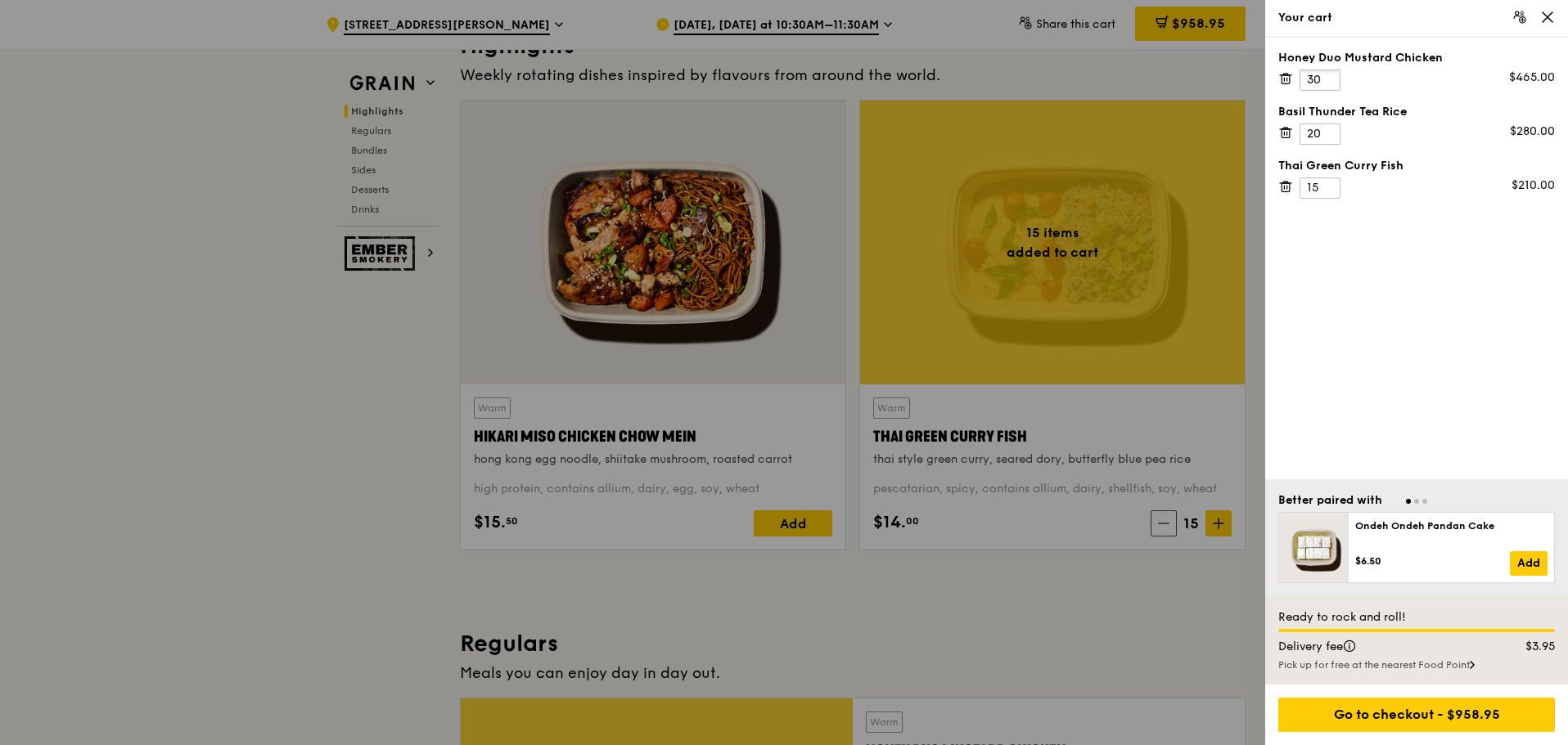
scroll to position [498, 0]
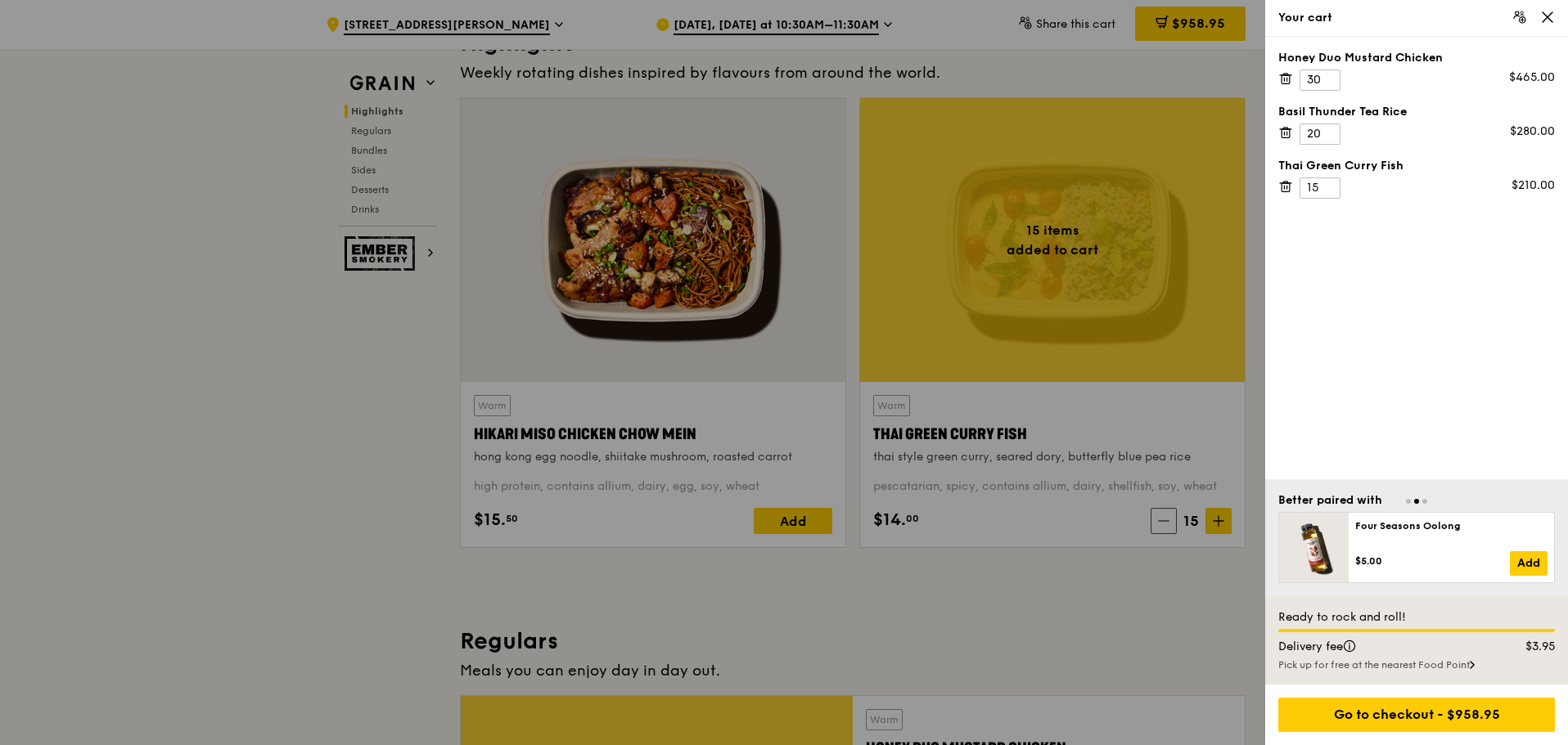
click at [1053, 296] on div at bounding box center [784, 372] width 1568 height 745
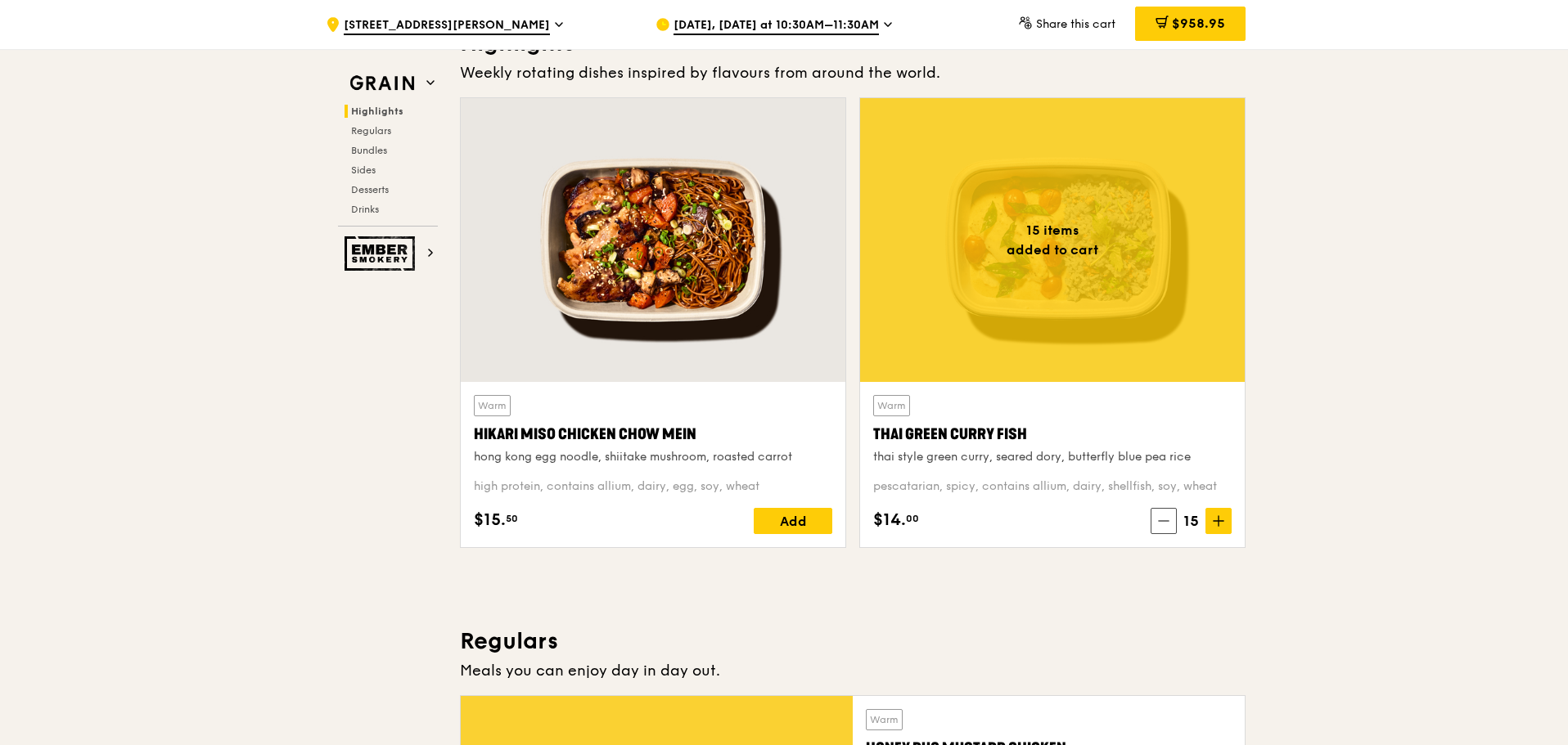
click at [992, 435] on div "Thai Green Curry Fish" at bounding box center [1052, 434] width 359 height 23
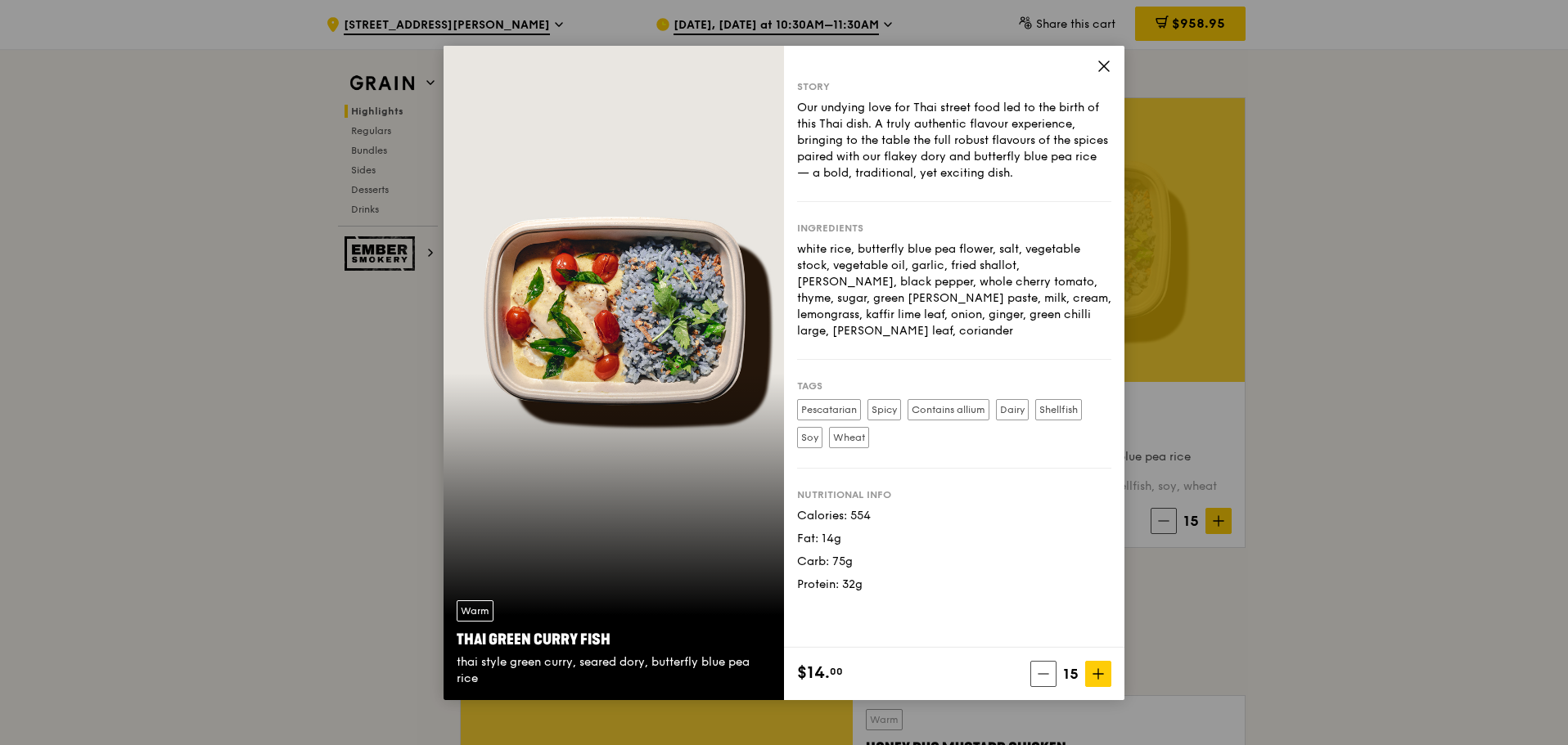
click at [1106, 62] on icon at bounding box center [1104, 66] width 15 height 15
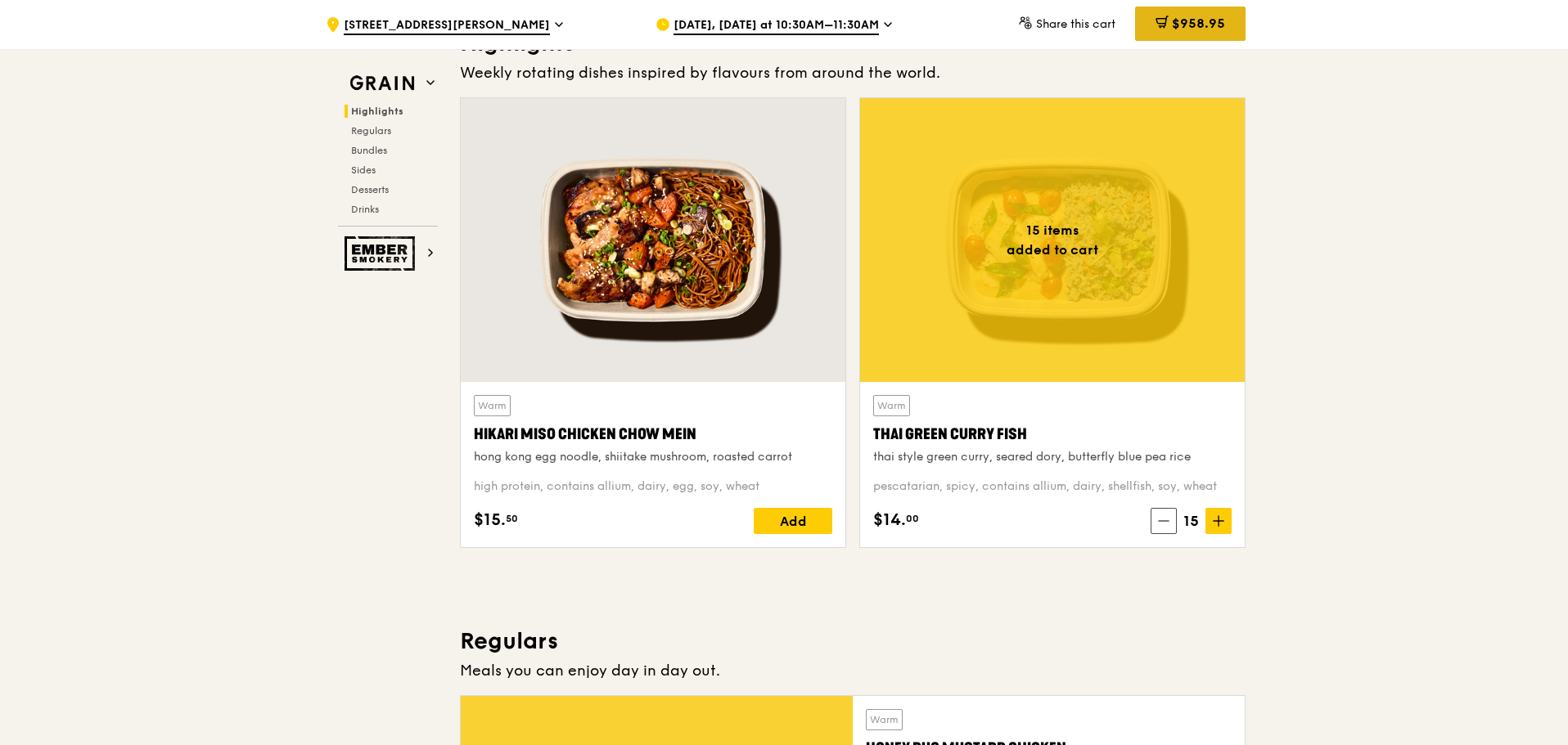
click at [1196, 33] on div "$958.95" at bounding box center [1190, 24] width 110 height 34
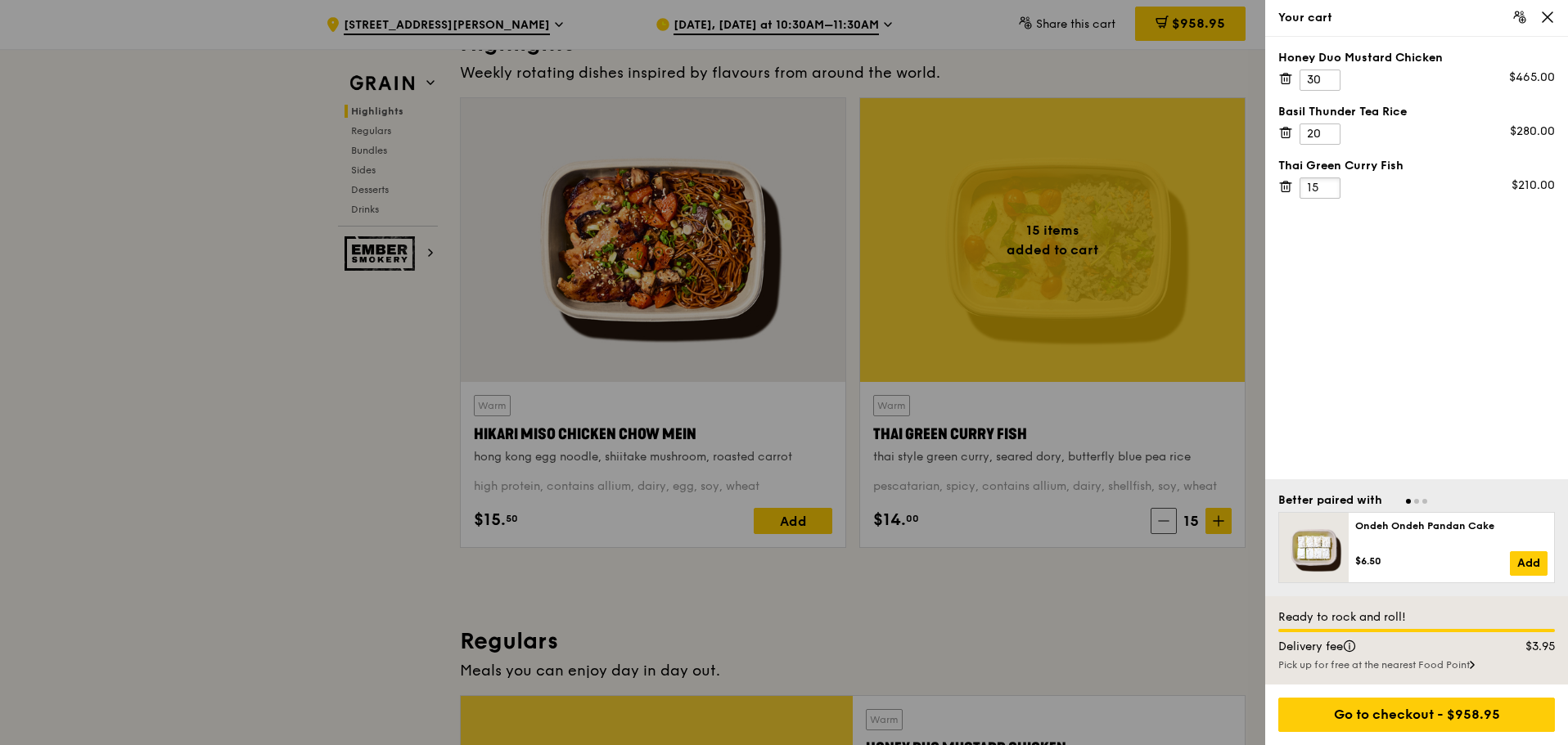
drag, startPoint x: 1318, startPoint y: 184, endPoint x: 1292, endPoint y: 184, distance: 26.0
click at [1292, 184] on div "Thai Green [PERSON_NAME] Fish 15 $210.00" at bounding box center [1416, 178] width 276 height 41
type input "31"
click at [1325, 79] on input "31" at bounding box center [1320, 80] width 41 height 21
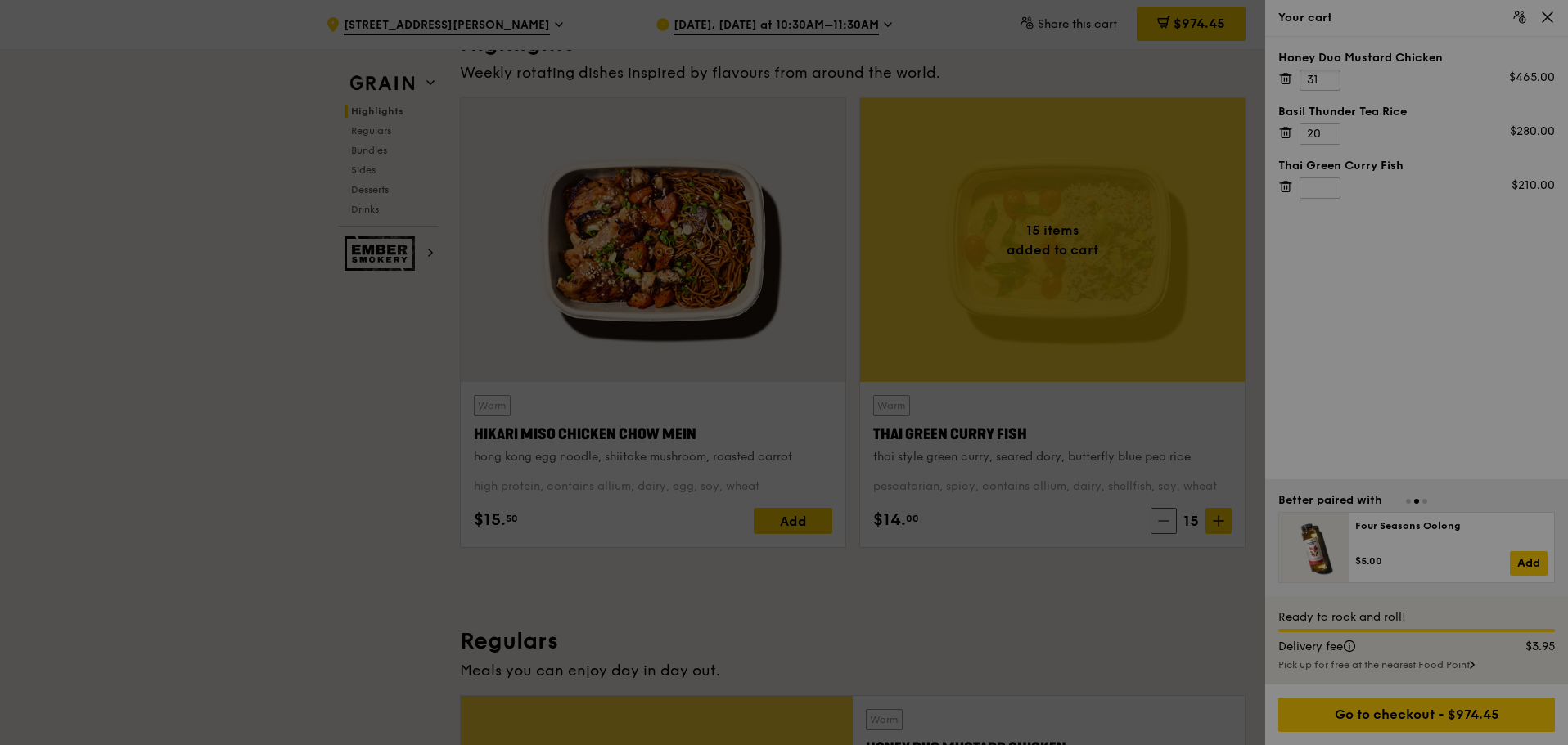
type input "15"
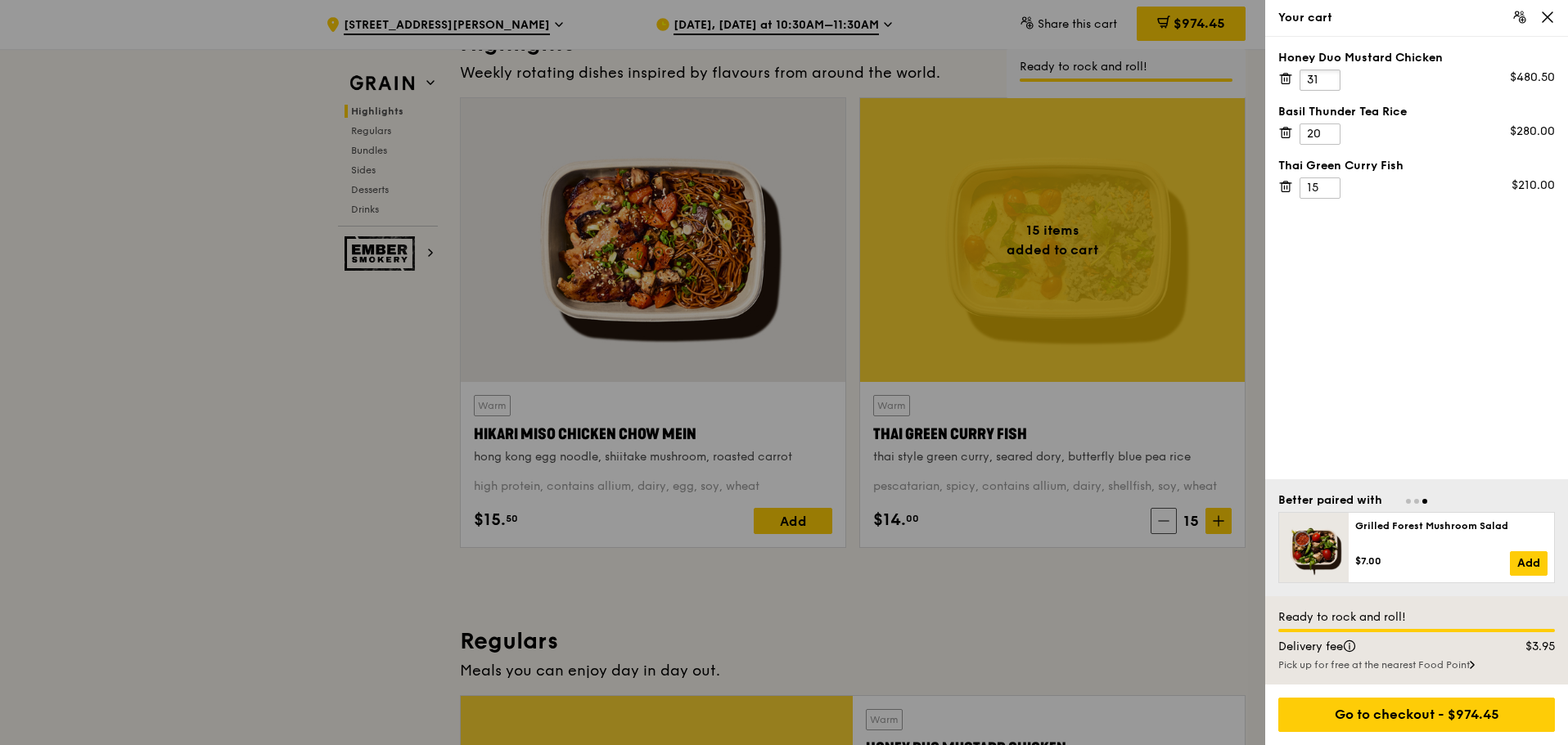
drag, startPoint x: 1317, startPoint y: 80, endPoint x: 1255, endPoint y: 79, distance: 62.0
click at [1255, 79] on div "Your cart Honey Duo Mustard Chicken 31 $480.50 Basil Thunder Tea Rice 20 $280.0…" at bounding box center [784, 372] width 1568 height 745
click at [1290, 189] on icon at bounding box center [1286, 187] width 8 height 8
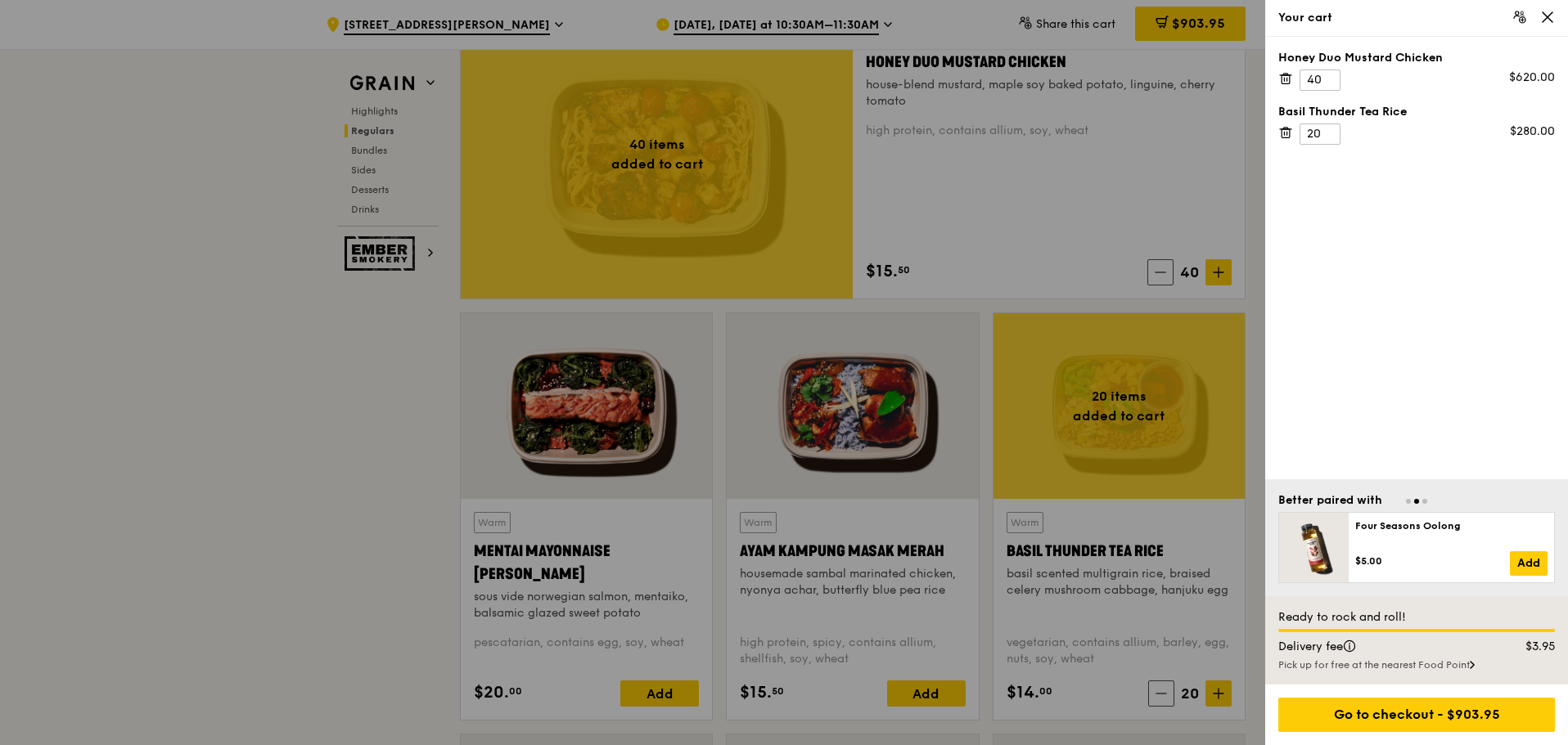
scroll to position [1146, 0]
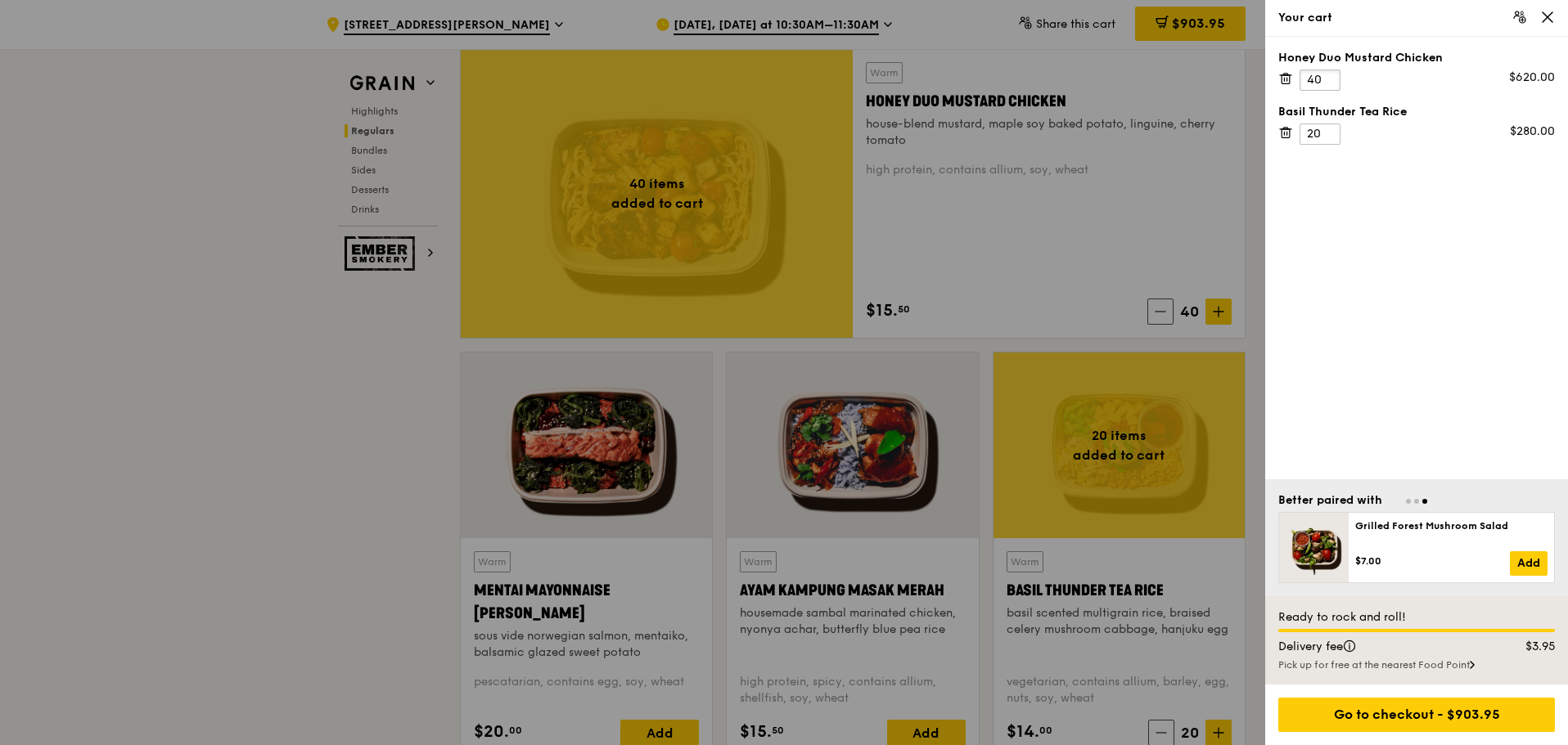
click at [1318, 79] on input "40" at bounding box center [1320, 80] width 41 height 21
click at [1338, 182] on div "Honey Duo Mustard Chicken 4 $62.00 Basil Thunder Tea Rice 20 $280.00" at bounding box center [1417, 258] width 303 height 443
click at [1331, 81] on input "3" at bounding box center [1320, 80] width 41 height 21
click at [1313, 80] on input "3" at bounding box center [1320, 80] width 41 height 21
type input "45"
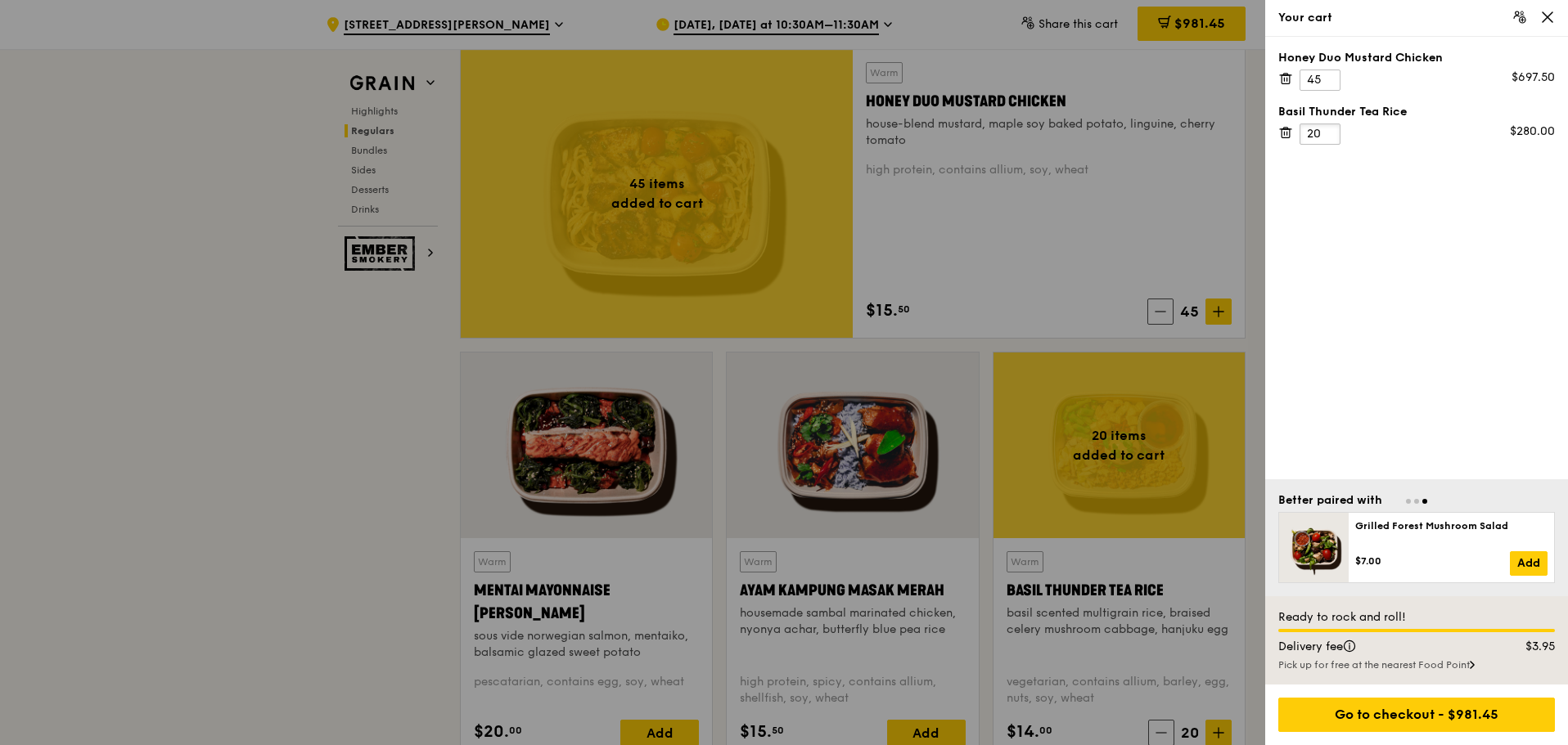
click at [1313, 134] on input "20" at bounding box center [1320, 134] width 41 height 21
click at [1351, 264] on div "Honey Duo Mustard Chicken 45 $697.50 Basil Thunder Tea Rice 22 $308.00" at bounding box center [1417, 258] width 303 height 443
click at [1318, 134] on input "22" at bounding box center [1320, 134] width 41 height 21
drag, startPoint x: 1311, startPoint y: 136, endPoint x: 1296, endPoint y: 136, distance: 15.0
click at [1296, 136] on div "Basil Thunder Tea Rice 2 $28.00" at bounding box center [1416, 124] width 276 height 41
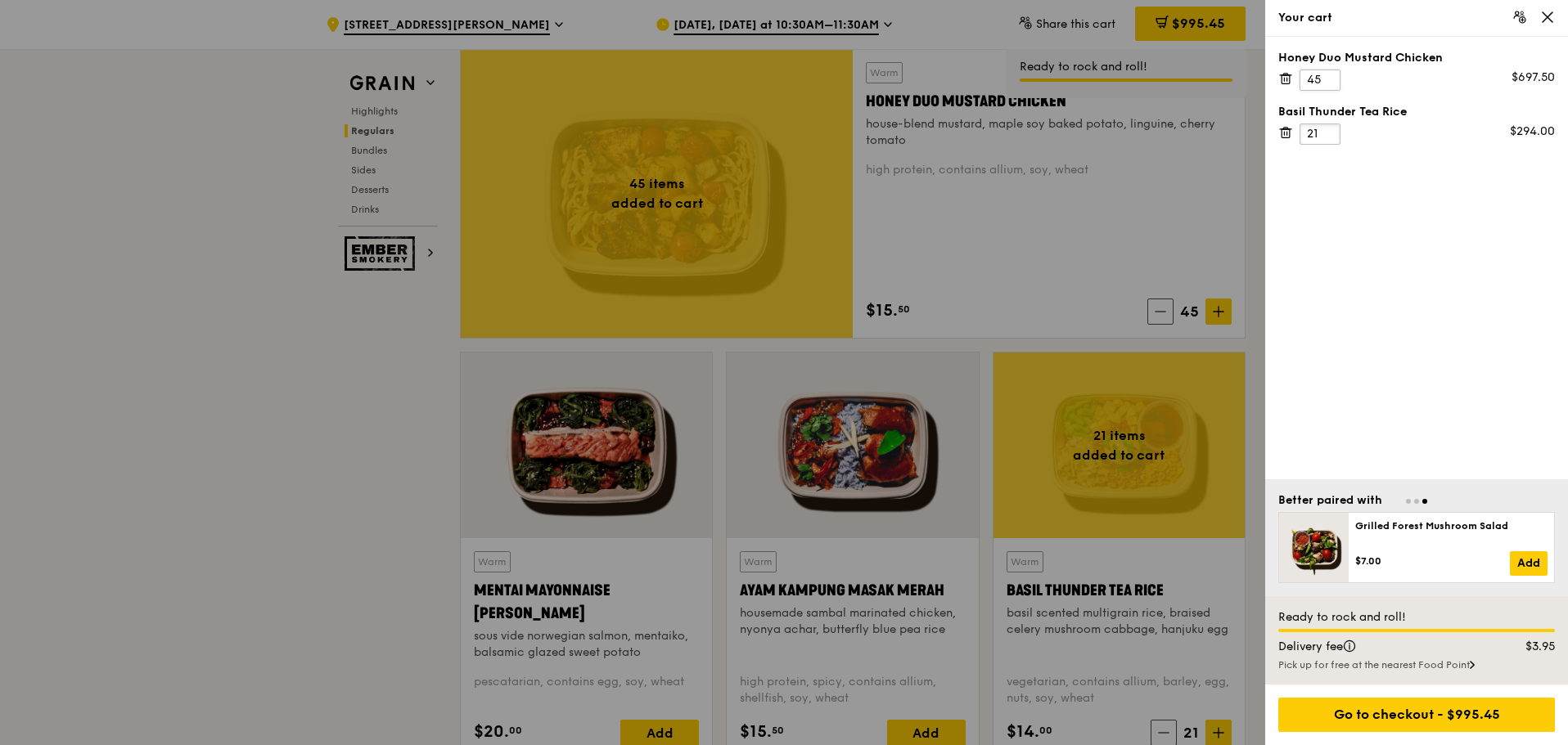
type input "21"
click at [1319, 81] on input "45" at bounding box center [1320, 80] width 41 height 21
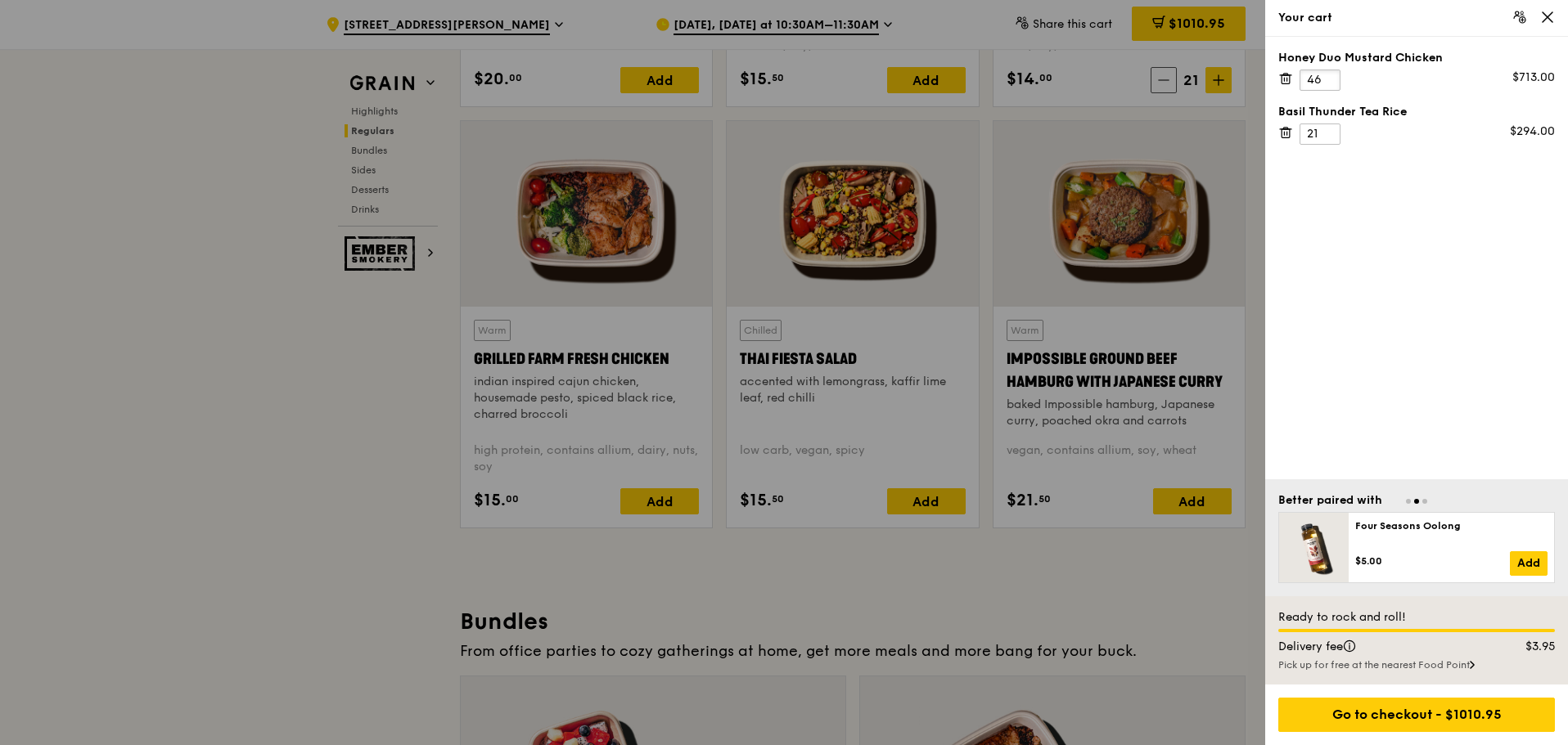
scroll to position [1800, 0]
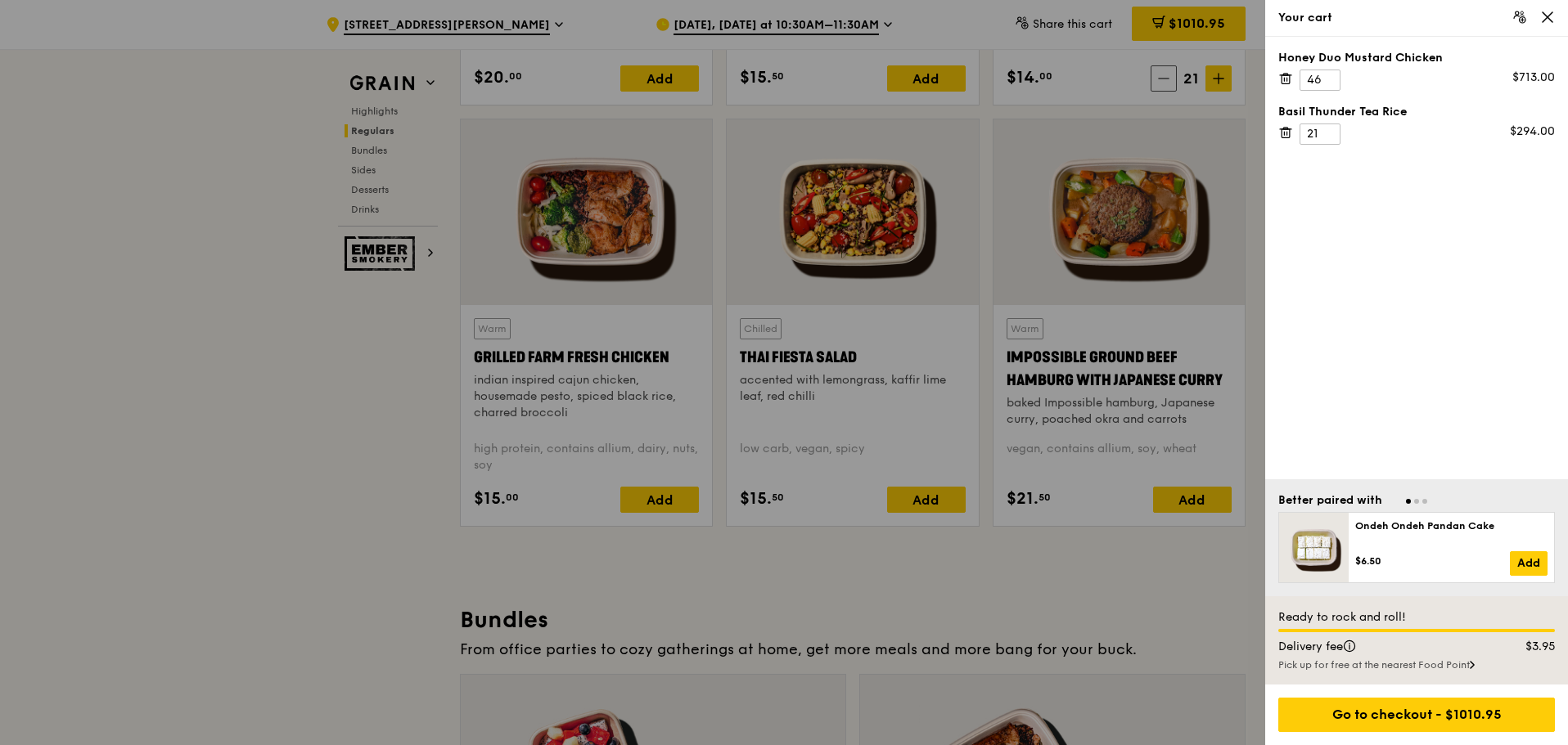
click at [650, 499] on div at bounding box center [784, 372] width 1568 height 745
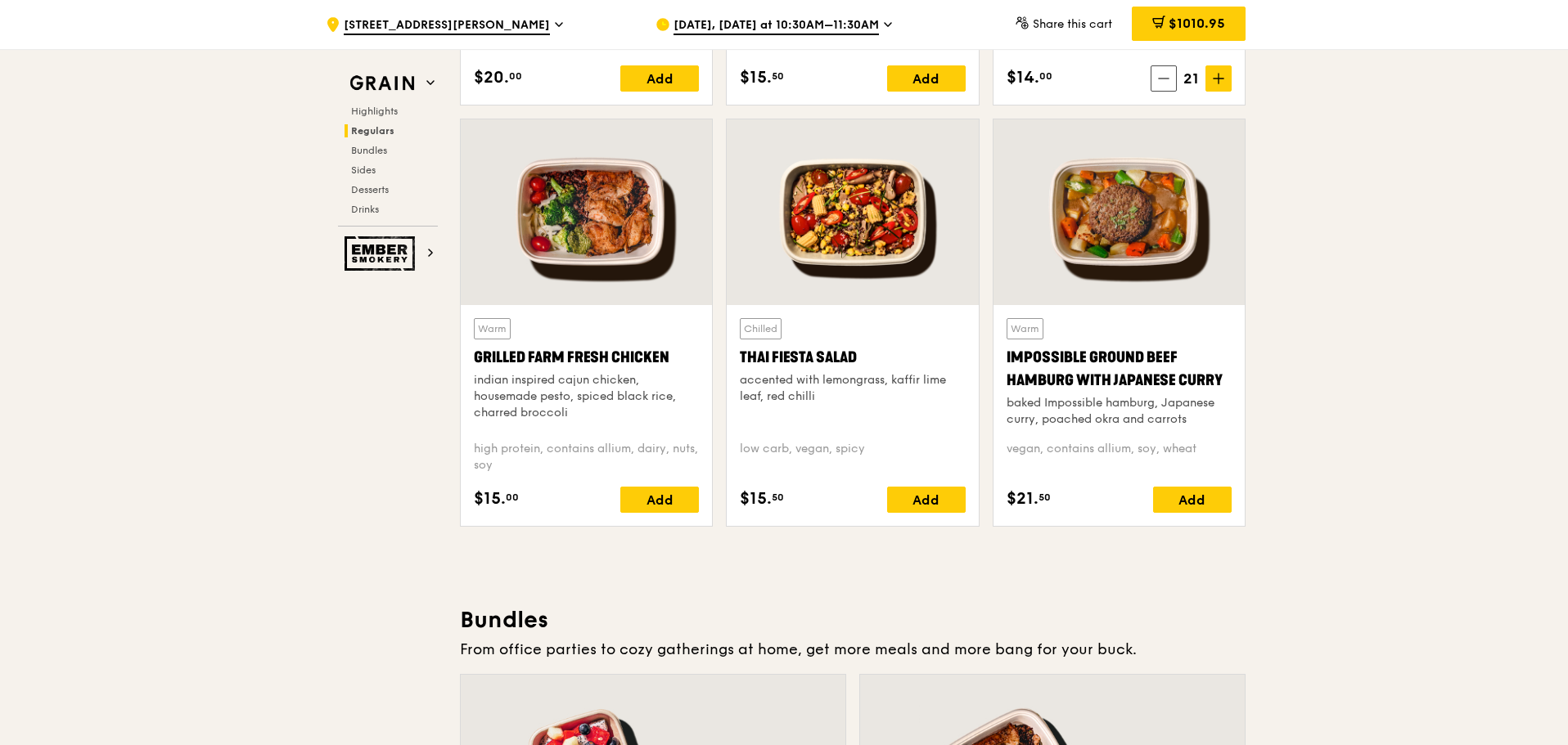
click at [650, 499] on div "Add" at bounding box center [660, 500] width 79 height 26
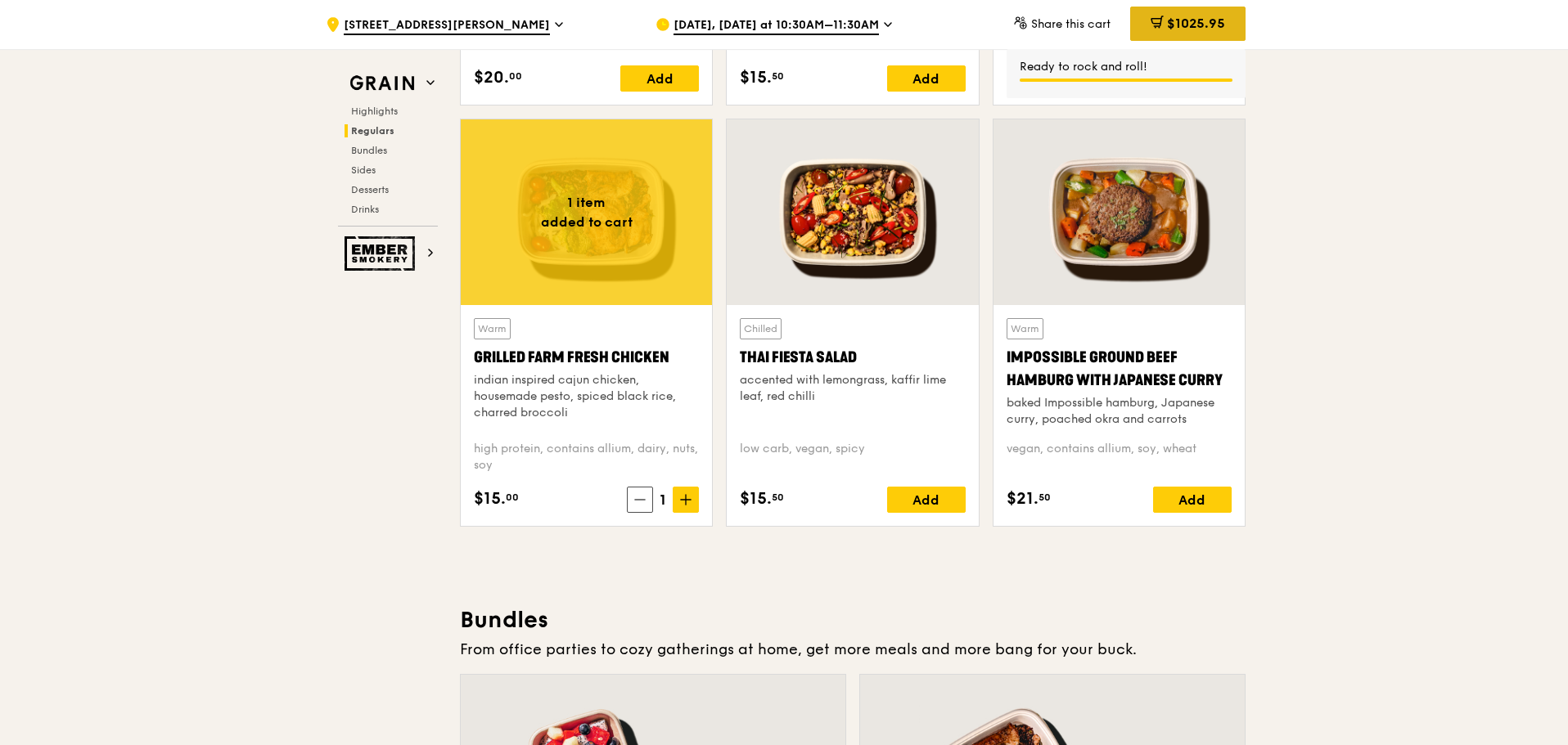
click at [1198, 24] on span "$1025.95" at bounding box center [1196, 24] width 58 height 16
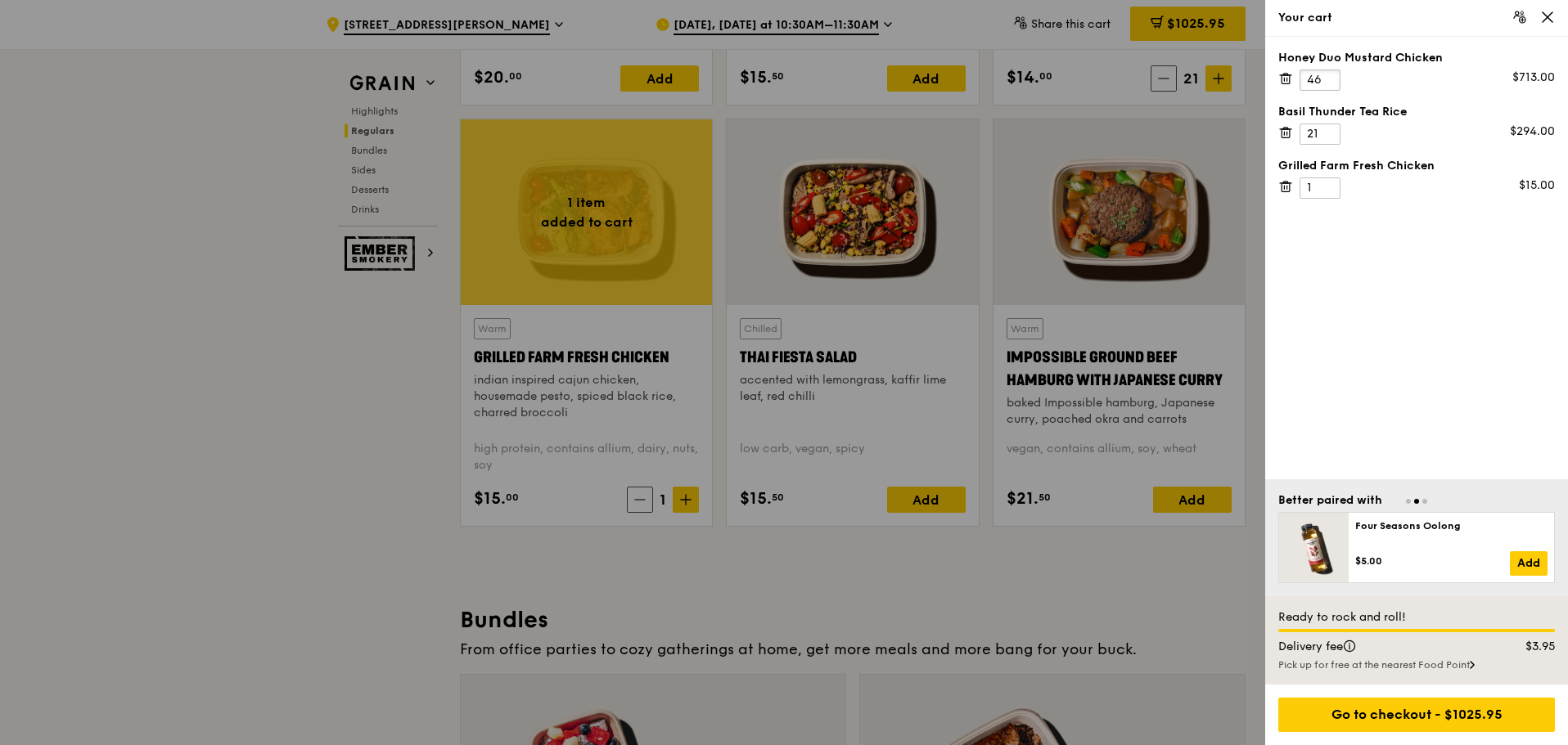
drag, startPoint x: 1320, startPoint y: 79, endPoint x: 1295, endPoint y: 79, distance: 25.0
click at [1295, 79] on div "Honey Duo Mustard Chicken 46 $713.00" at bounding box center [1416, 70] width 276 height 41
click at [1313, 81] on input "2" at bounding box center [1320, 80] width 41 height 21
type input "20"
click at [1315, 191] on input "1" at bounding box center [1320, 187] width 41 height 21
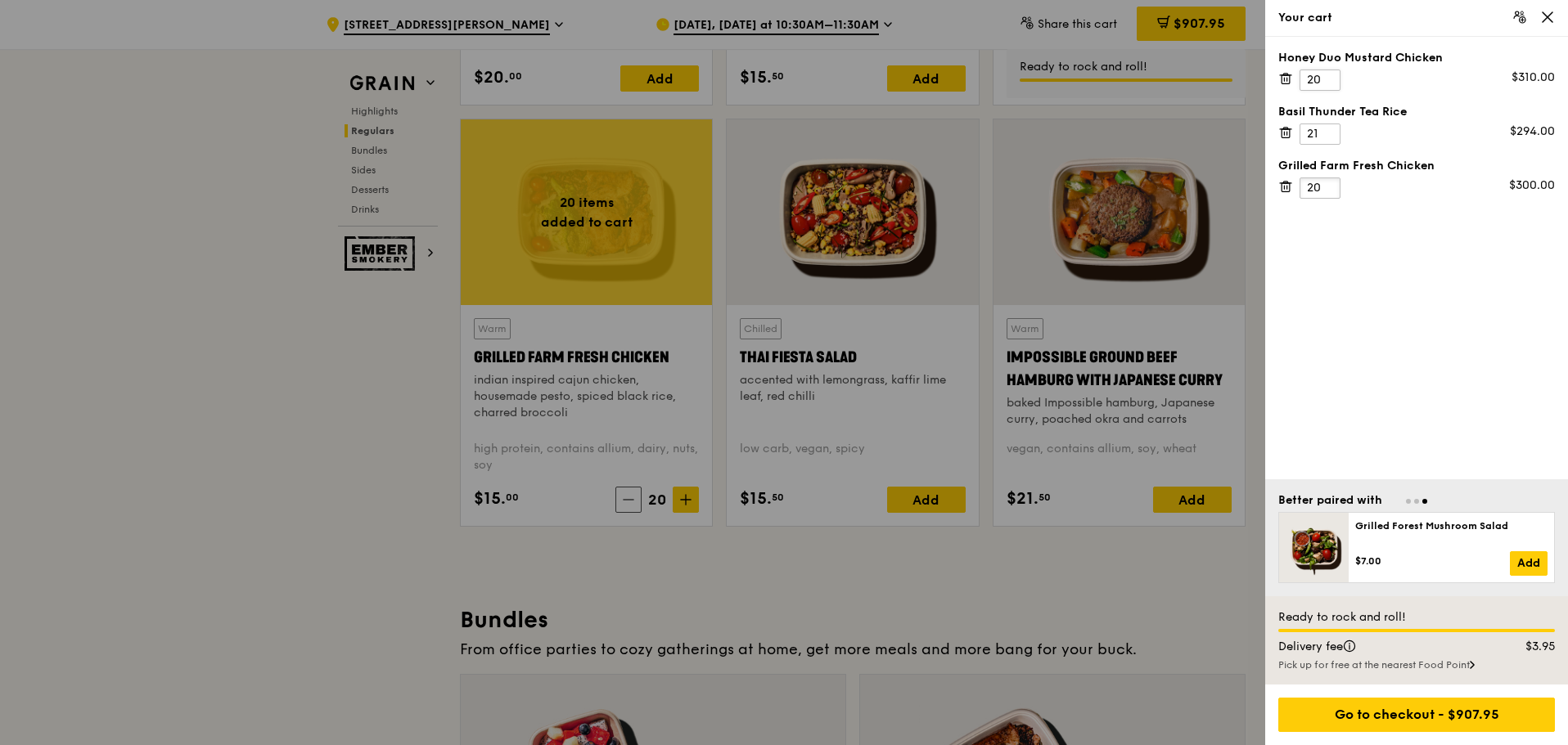
type input "20"
click at [1318, 82] on input "20" at bounding box center [1320, 80] width 41 height 21
type input "25"
click at [1339, 252] on div "Honey Duo Mustard Chicken 25 $387.50 Basil Thunder Tea Rice 21 $294.00 Grilled …" at bounding box center [1417, 258] width 303 height 443
click at [1349, 215] on div "Honey Duo Mustard Chicken 25 $387.50 Basil Thunder Tea Rice 21 $294.00 Grilled …" at bounding box center [1417, 258] width 303 height 443
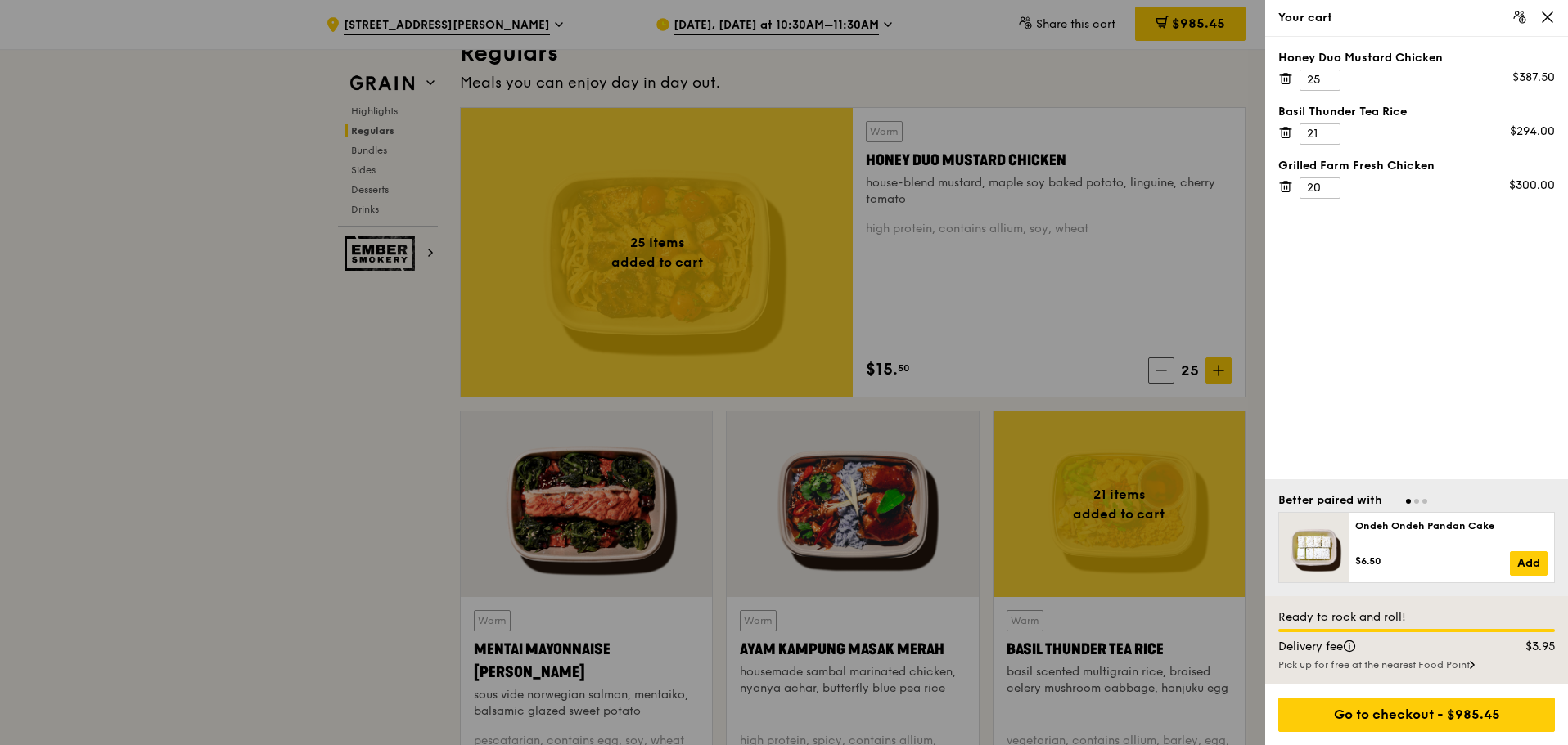
scroll to position [1063, 0]
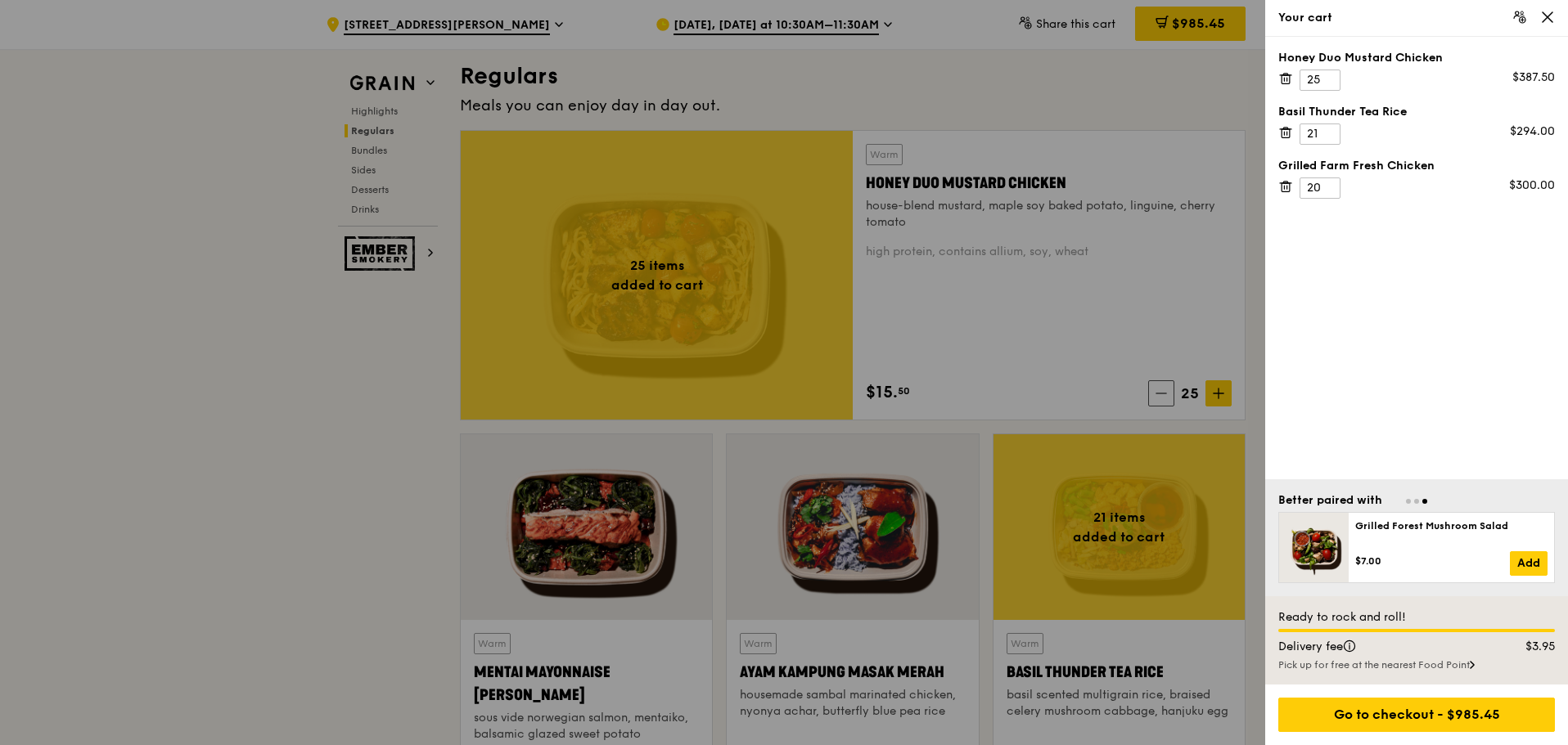
click at [1471, 365] on div "Honey Duo Mustard Chicken 25 $387.50 Basil Thunder Tea Rice 21 $294.00 Grilled …" at bounding box center [1417, 258] width 303 height 443
click at [1318, 81] on input "25" at bounding box center [1320, 80] width 41 height 21
drag, startPoint x: 1317, startPoint y: 189, endPoint x: 1304, endPoint y: 188, distance: 13.0
click at [1304, 188] on input "20" at bounding box center [1320, 187] width 41 height 21
type input "0"
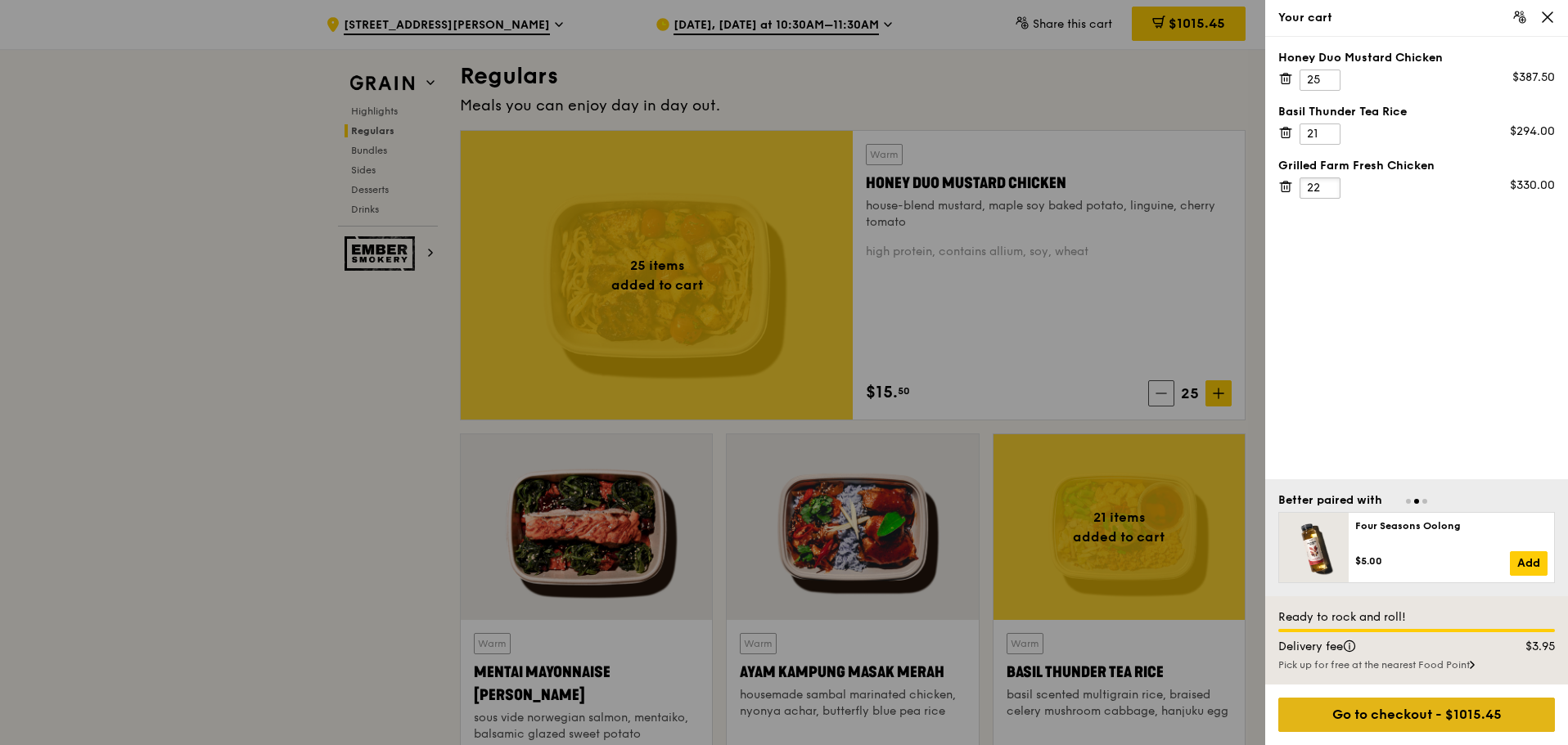
type input "22"
click at [1415, 717] on div "Go to checkout - $1015.45" at bounding box center [1416, 715] width 276 height 34
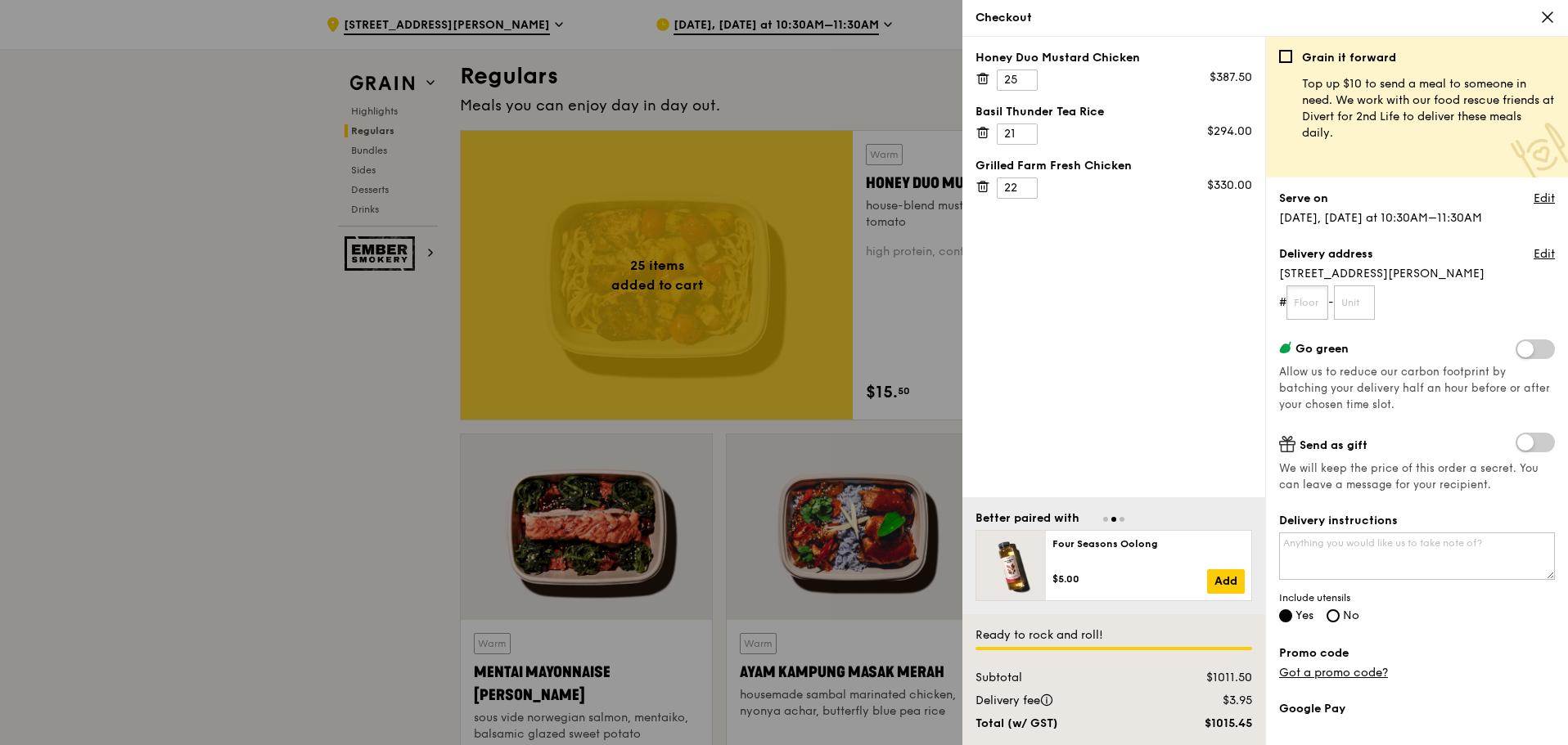
click at [1318, 300] on input "text" at bounding box center [1308, 302] width 42 height 34
type input "04"
click at [1371, 302] on input "text" at bounding box center [1355, 302] width 42 height 34
type input "01"
click at [1436, 295] on form "# 04 - 01" at bounding box center [1417, 302] width 276 height 34
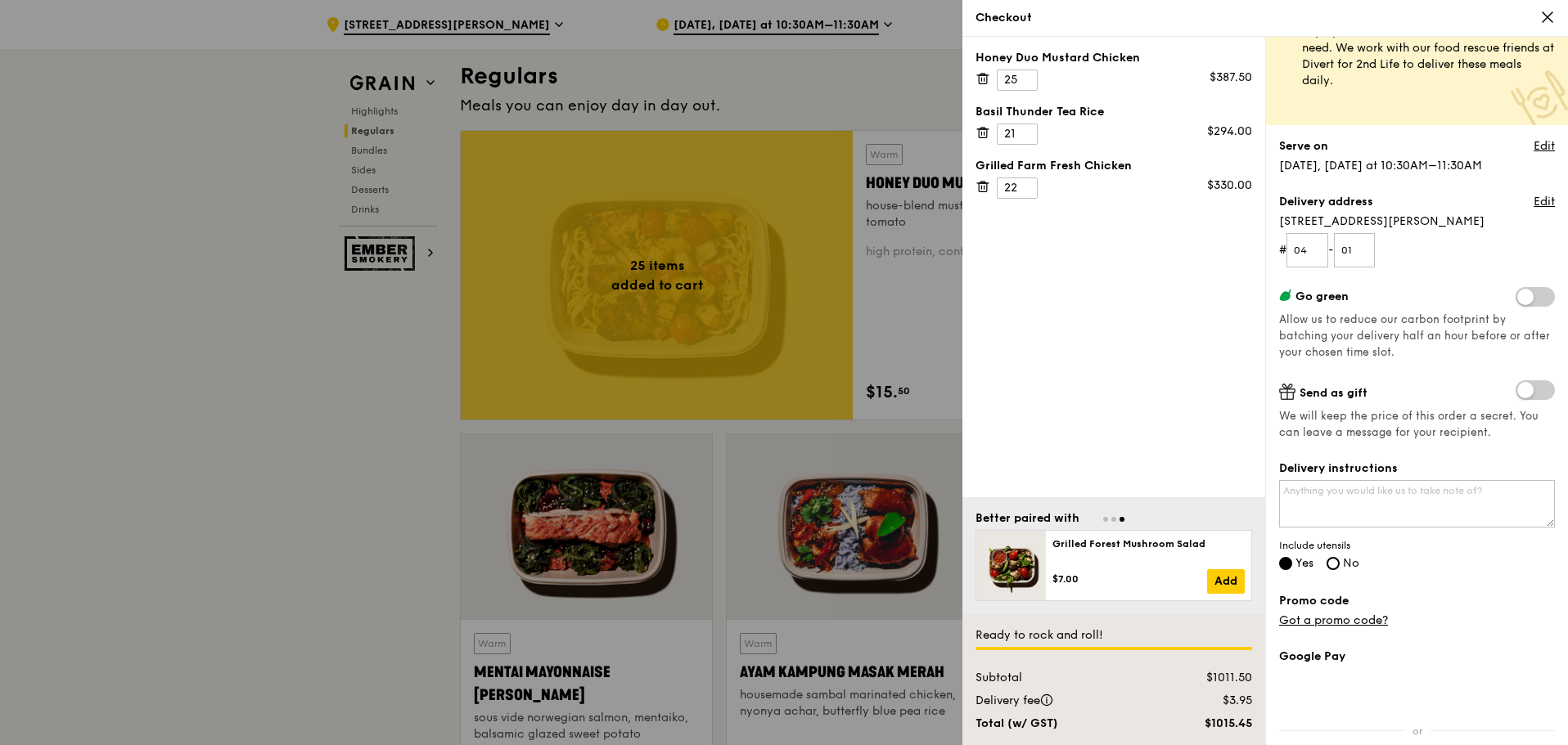
scroll to position [81, 0]
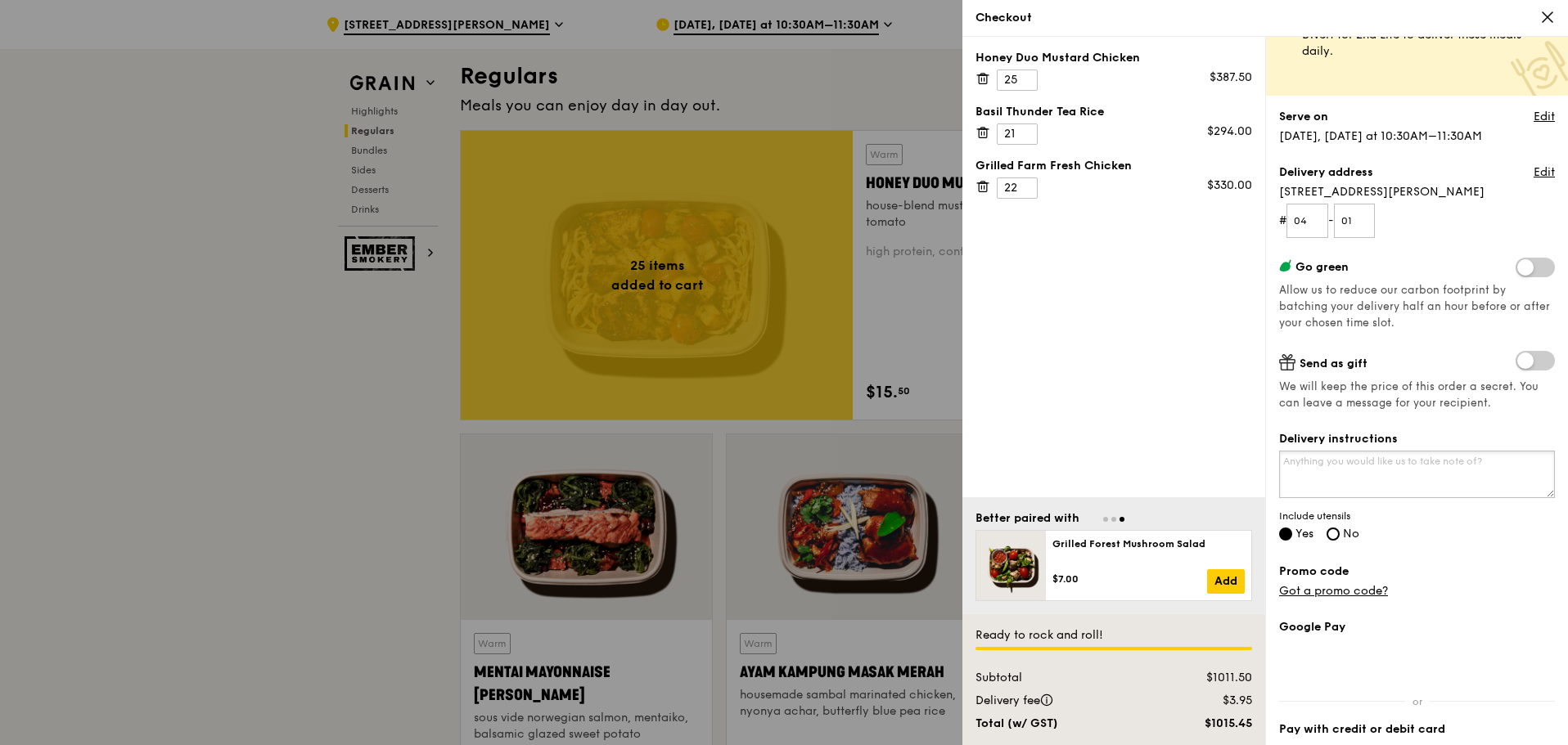
click at [1364, 476] on textarea "Delivery instructions" at bounding box center [1417, 475] width 276 height 47
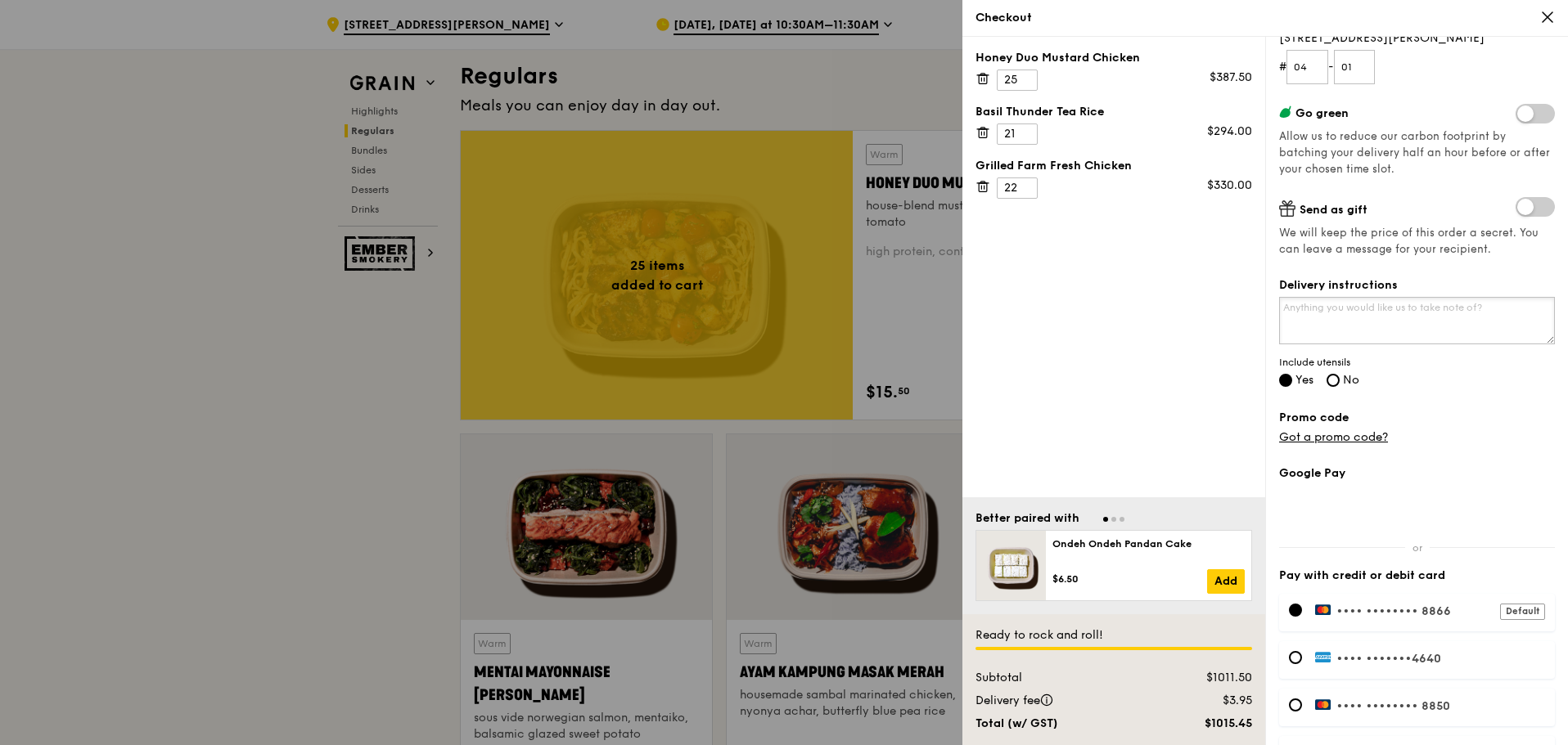
scroll to position [245, 0]
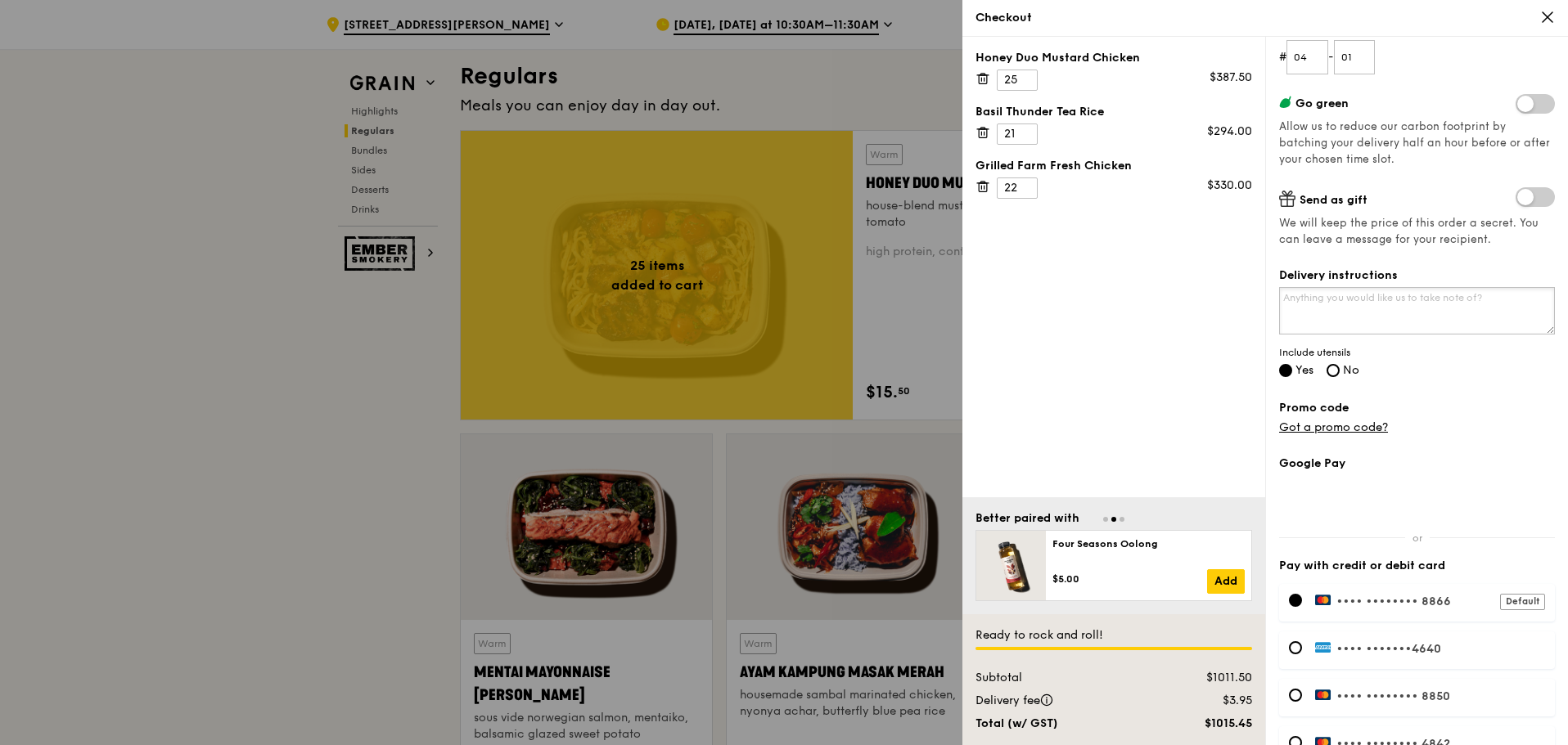
click at [1354, 308] on textarea "Delivery instructions" at bounding box center [1417, 311] width 276 height 47
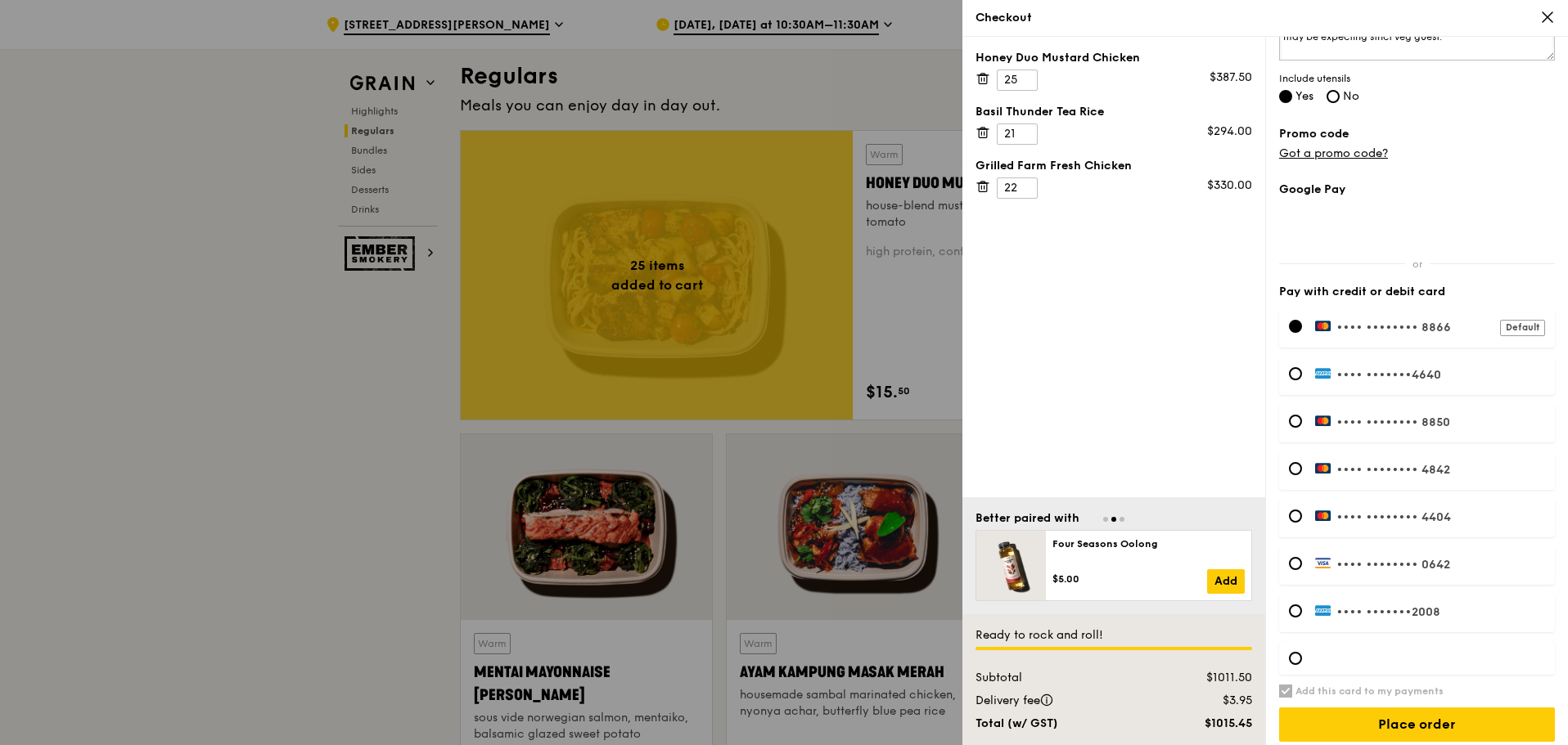
scroll to position [529, 0]
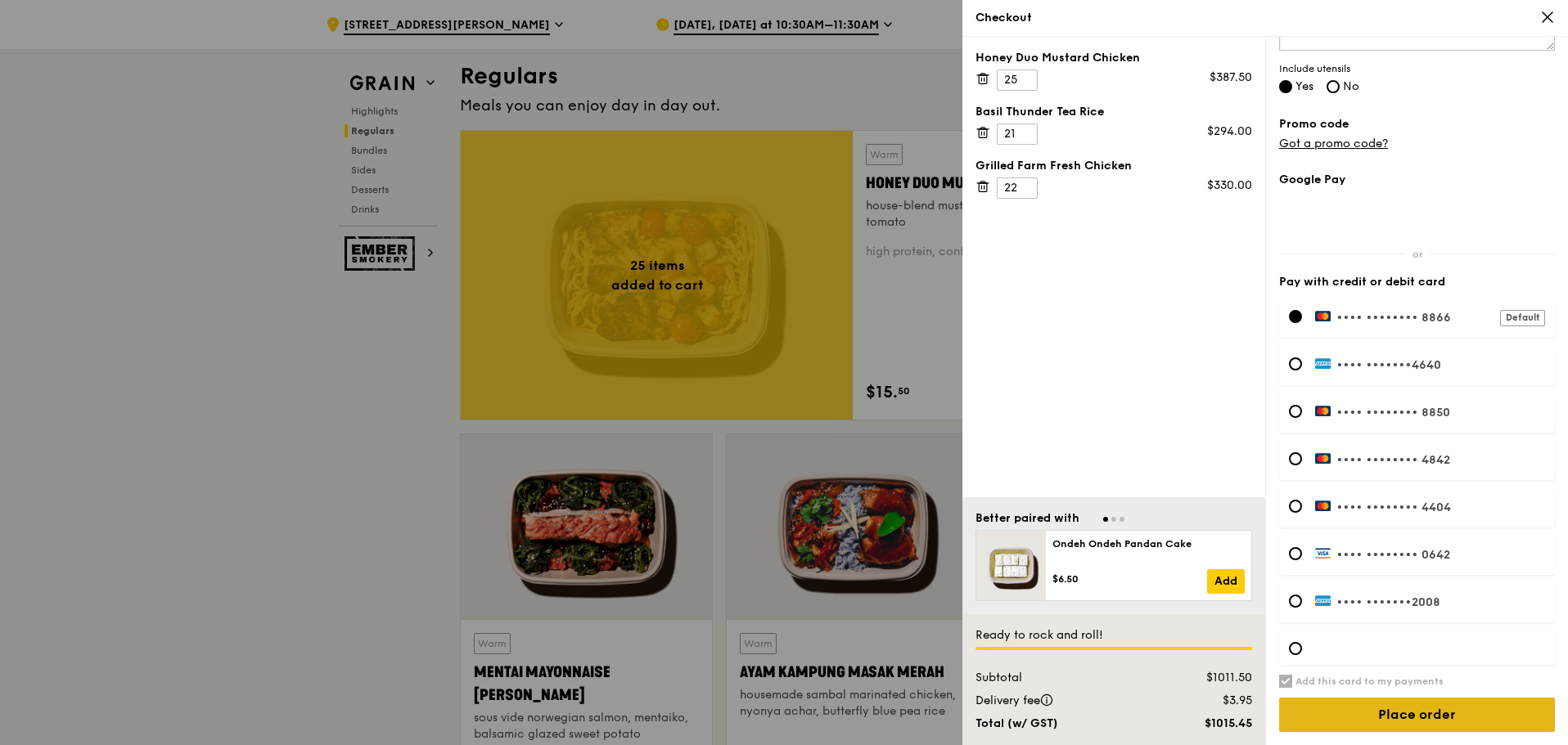
type textarea "Please separate the egg from the Thunder Tea Rice as we may be expecting strict…"
click at [1403, 721] on input "Place order" at bounding box center [1417, 715] width 276 height 34
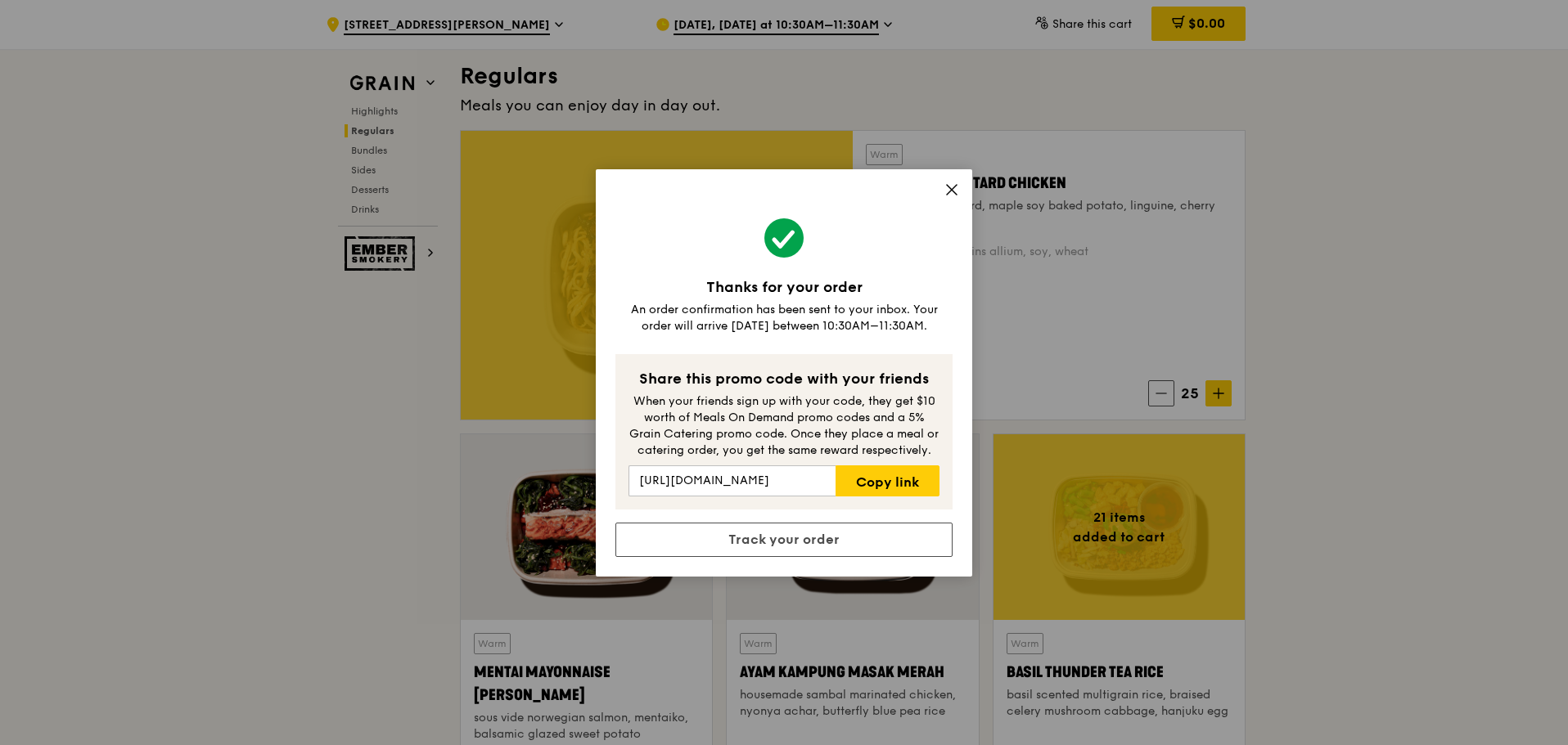
click at [950, 194] on icon at bounding box center [952, 190] width 15 height 15
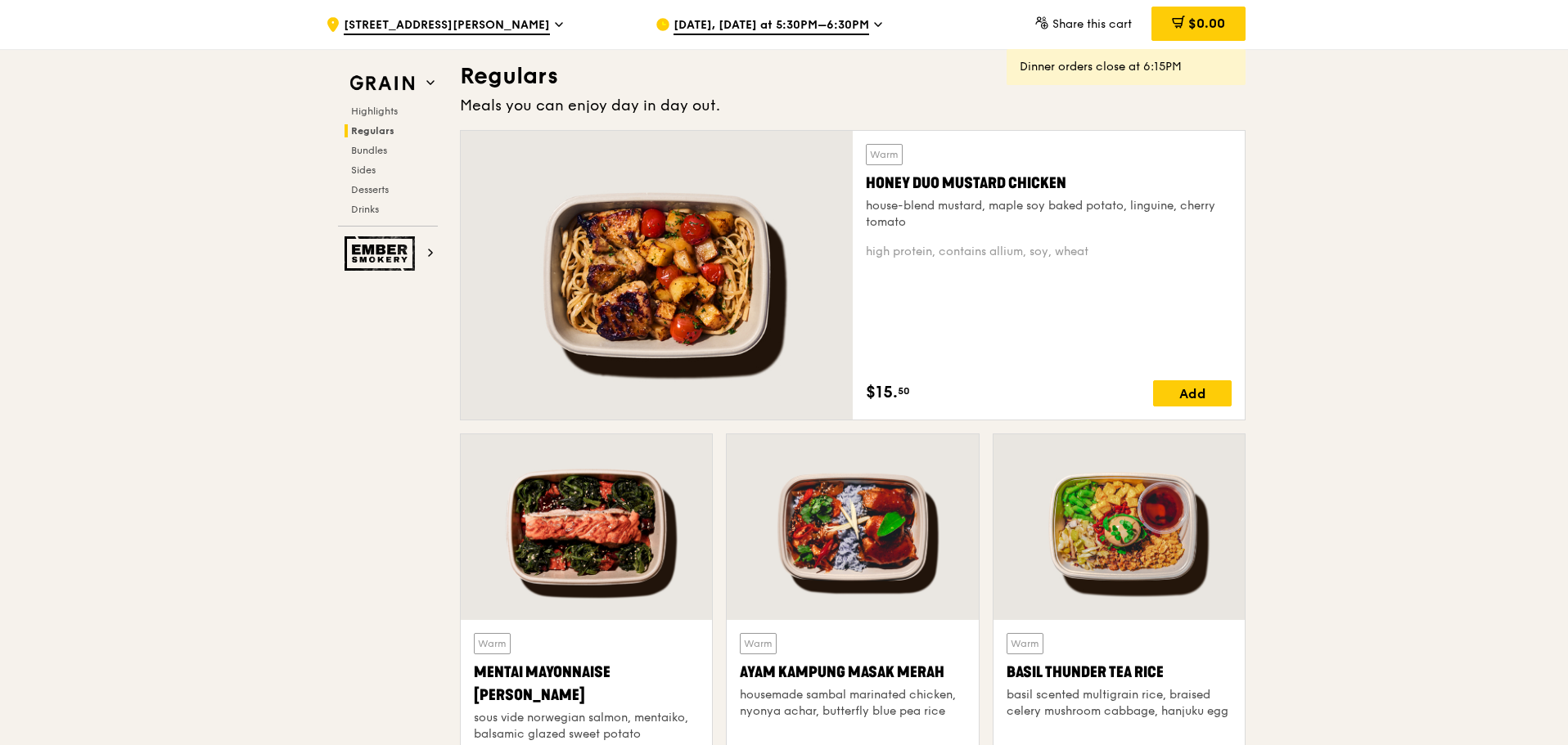
drag, startPoint x: 1102, startPoint y: 250, endPoint x: 865, endPoint y: 191, distance: 244.2
click at [865, 191] on div "Warm Honey Duo Mustard Chicken house-blend mustard, maple soy baked potato, lin…" at bounding box center [1049, 275] width 392 height 289
copy div "Honey Duo Mustard Chicken house-blend mustard, maple soy baked potato, linguine…"
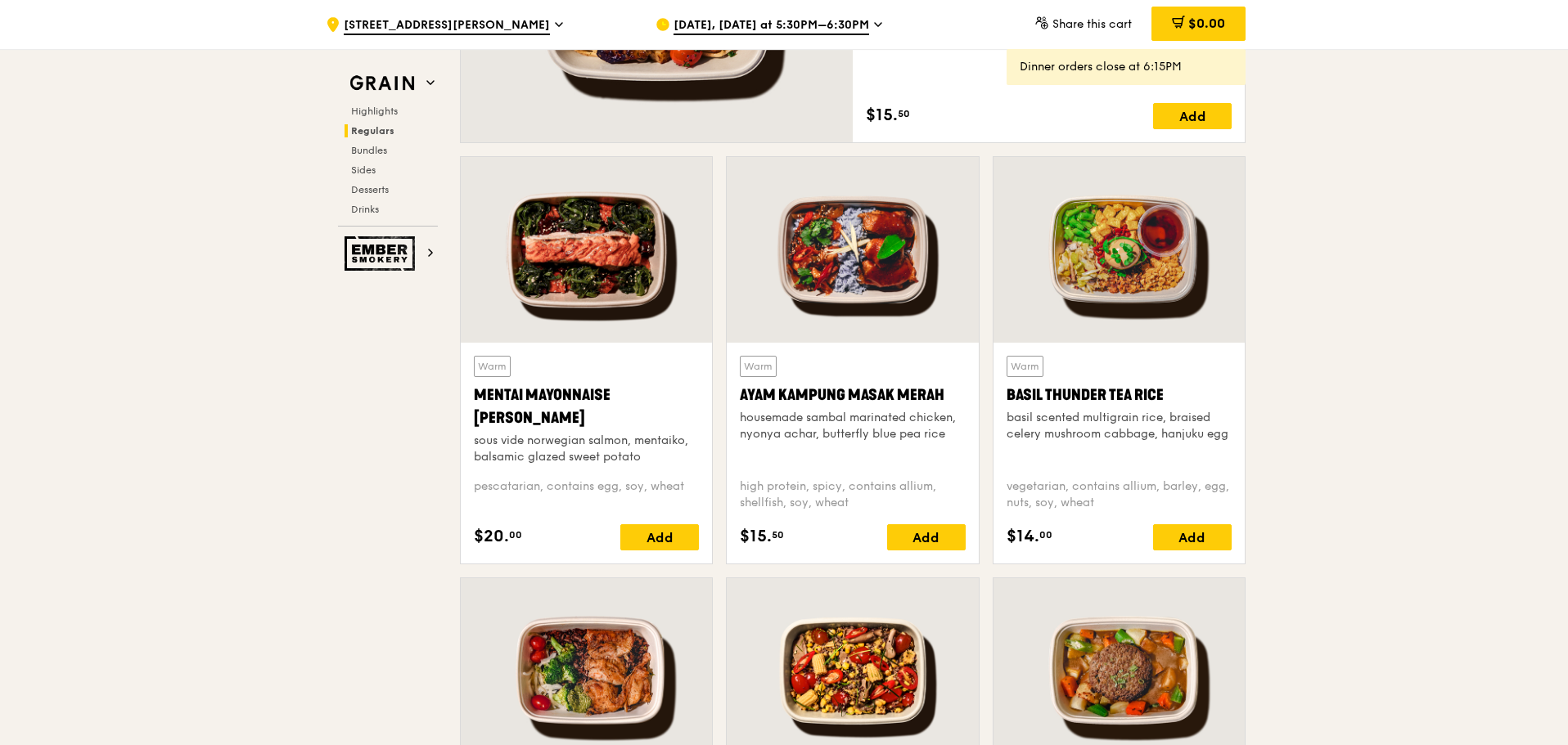
scroll to position [1391, 0]
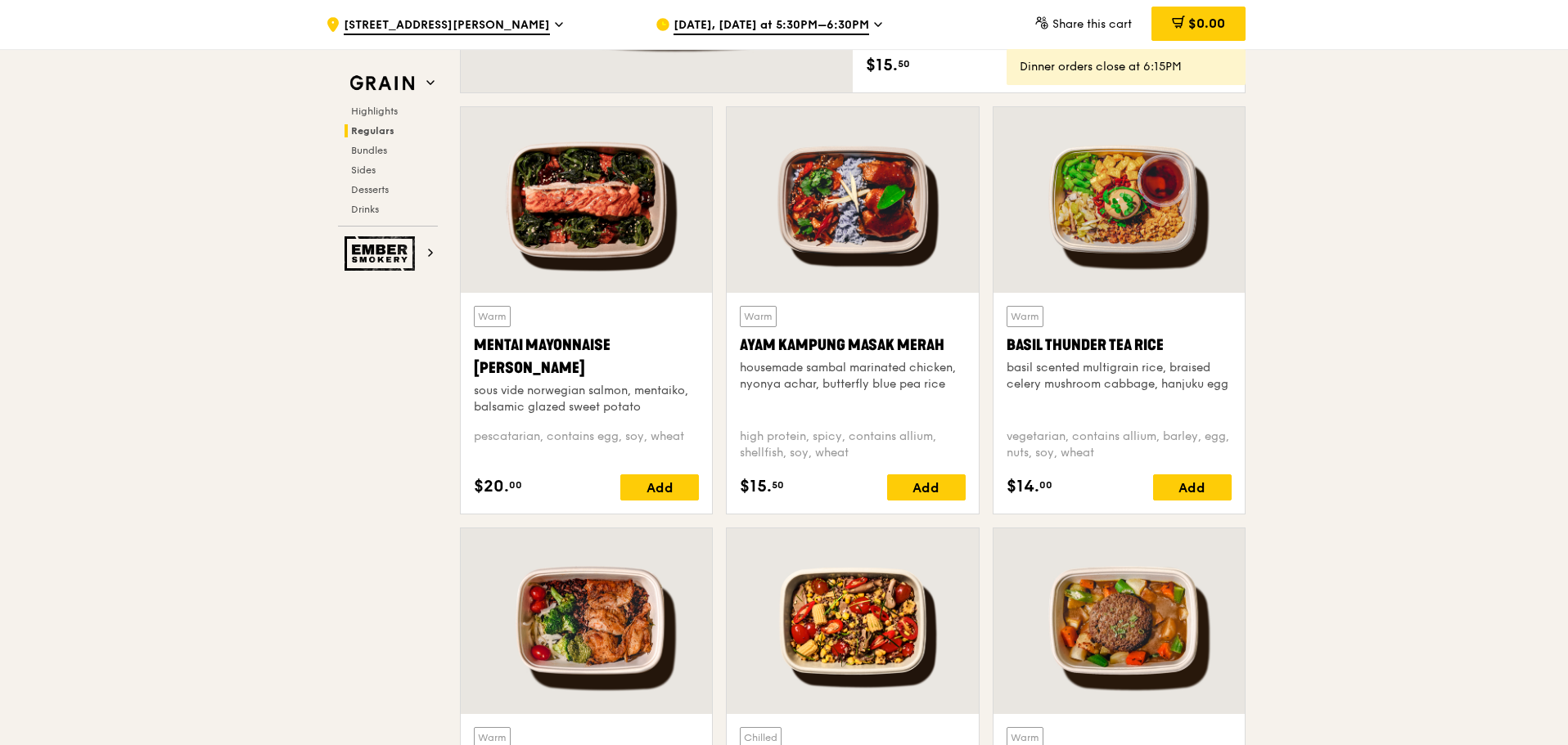
drag, startPoint x: 1171, startPoint y: 340, endPoint x: 986, endPoint y: 335, distance: 185.1
click at [987, 335] on div "Warm Basil Thunder Tea [PERSON_NAME] scented multigrain rice, braised celery mu…" at bounding box center [1119, 317] width 266 height 422
copy div "Basil Thunder Tea Rice"
drag, startPoint x: 1004, startPoint y: 368, endPoint x: 1152, endPoint y: 452, distance: 170.2
click at [1152, 452] on div "Warm Basil Thunder Tea [PERSON_NAME] scented multigrain rice, braised celery mu…" at bounding box center [1118, 403] width 251 height 221
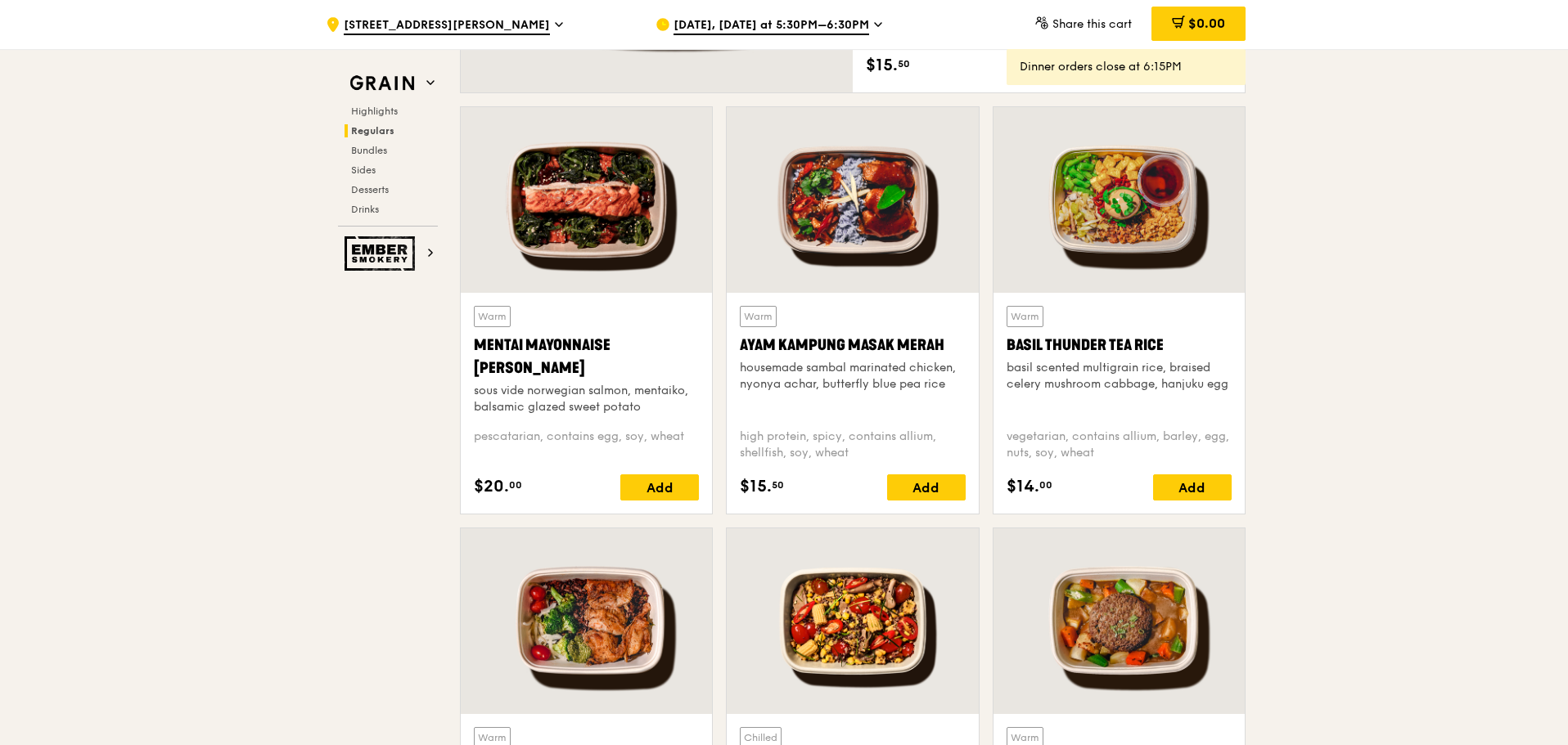
copy div "basil scented multigrain rice, braised celery mushroom cabbage, hanjuku egg veg…"
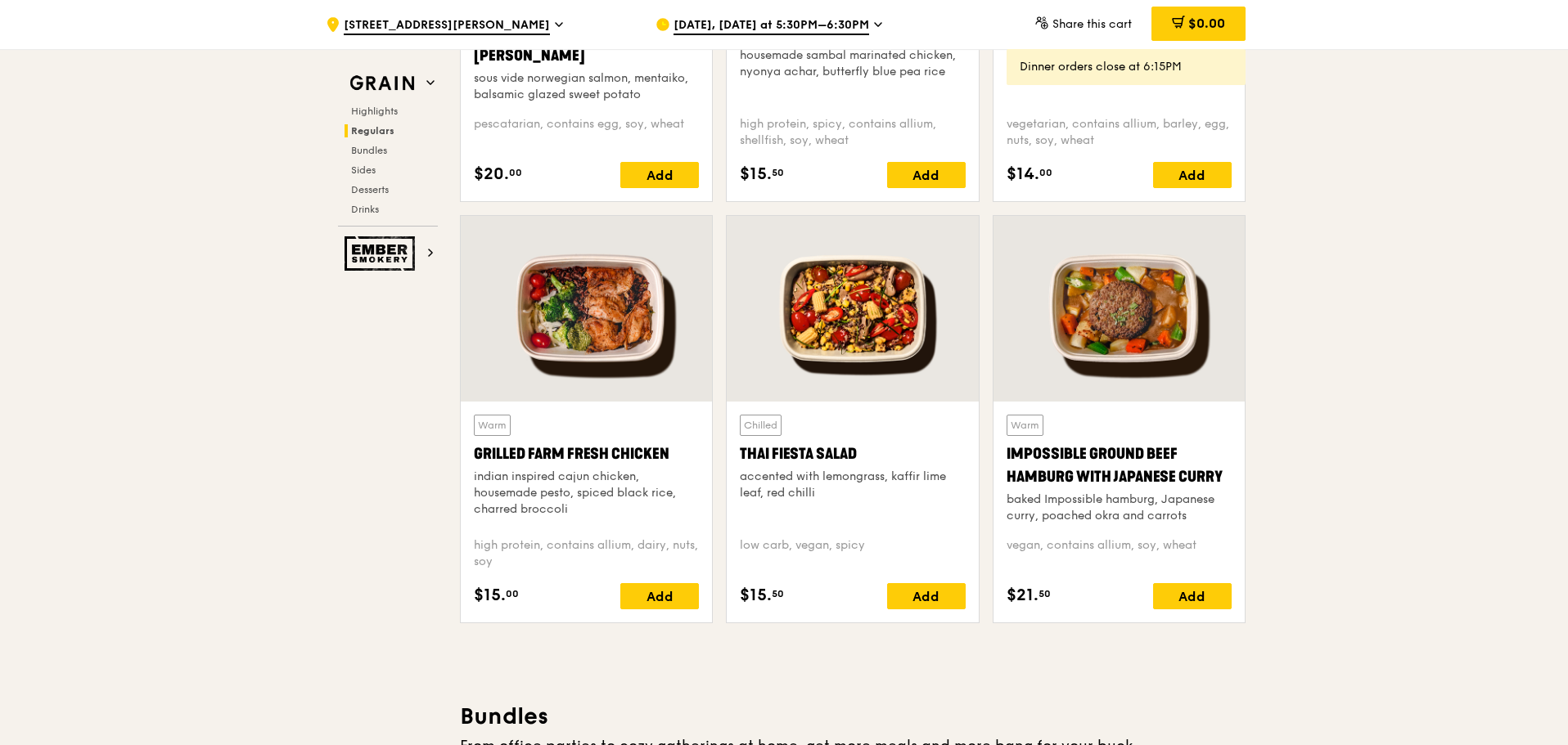
scroll to position [1881, 0]
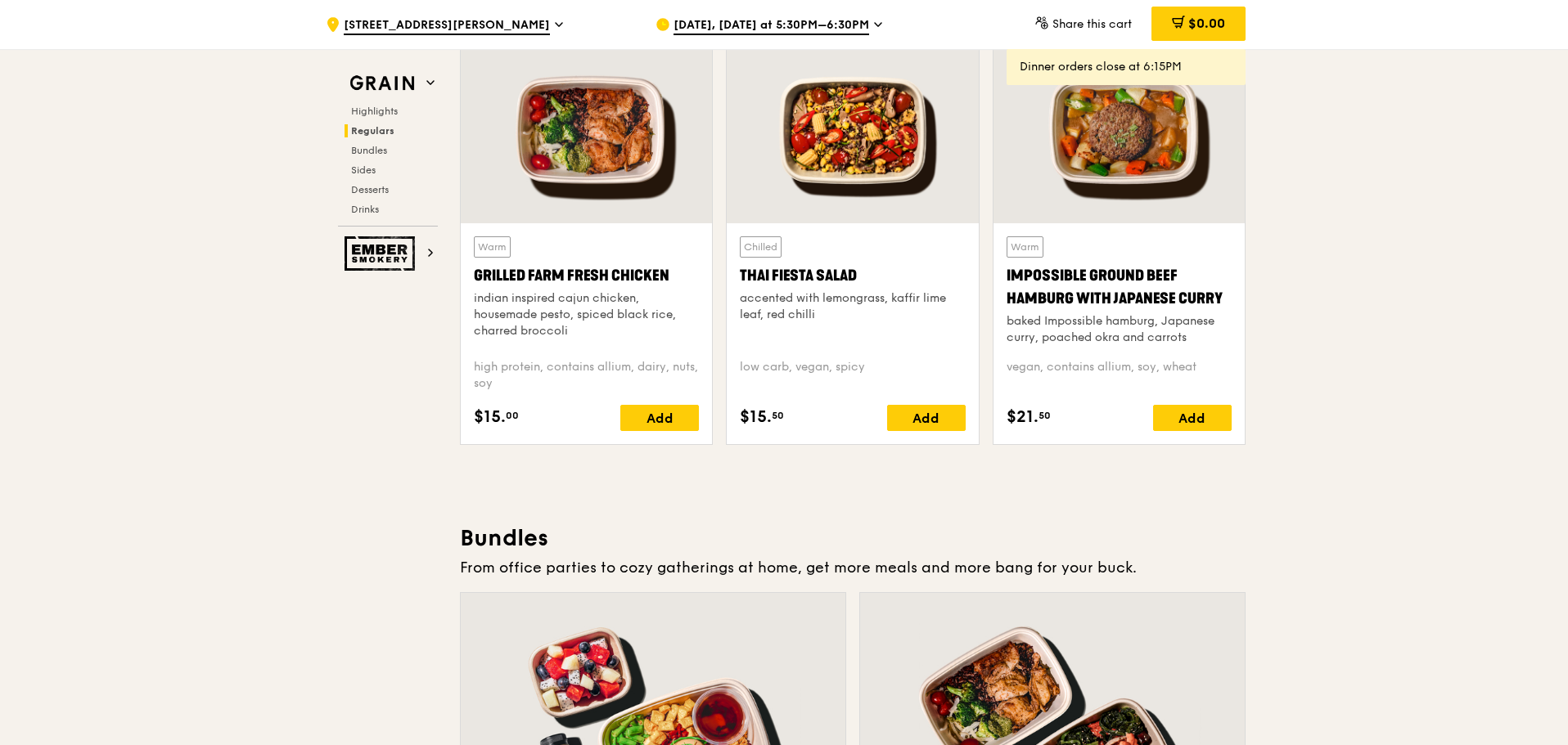
drag, startPoint x: 671, startPoint y: 278, endPoint x: 458, endPoint y: 272, distance: 213.1
click at [458, 272] on div "Warm Grilled Farm Fresh Chicken indian inspired cajun chicken, housemade pesto,…" at bounding box center [587, 248] width 266 height 422
copy div "Grilled Farm Fresh Chicken"
drag, startPoint x: 471, startPoint y: 300, endPoint x: 579, endPoint y: 380, distance: 134.4
click at [579, 380] on div "Warm Grilled Farm Fresh Chicken indian inspired cajun chicken, housemade pesto,…" at bounding box center [586, 333] width 251 height 221
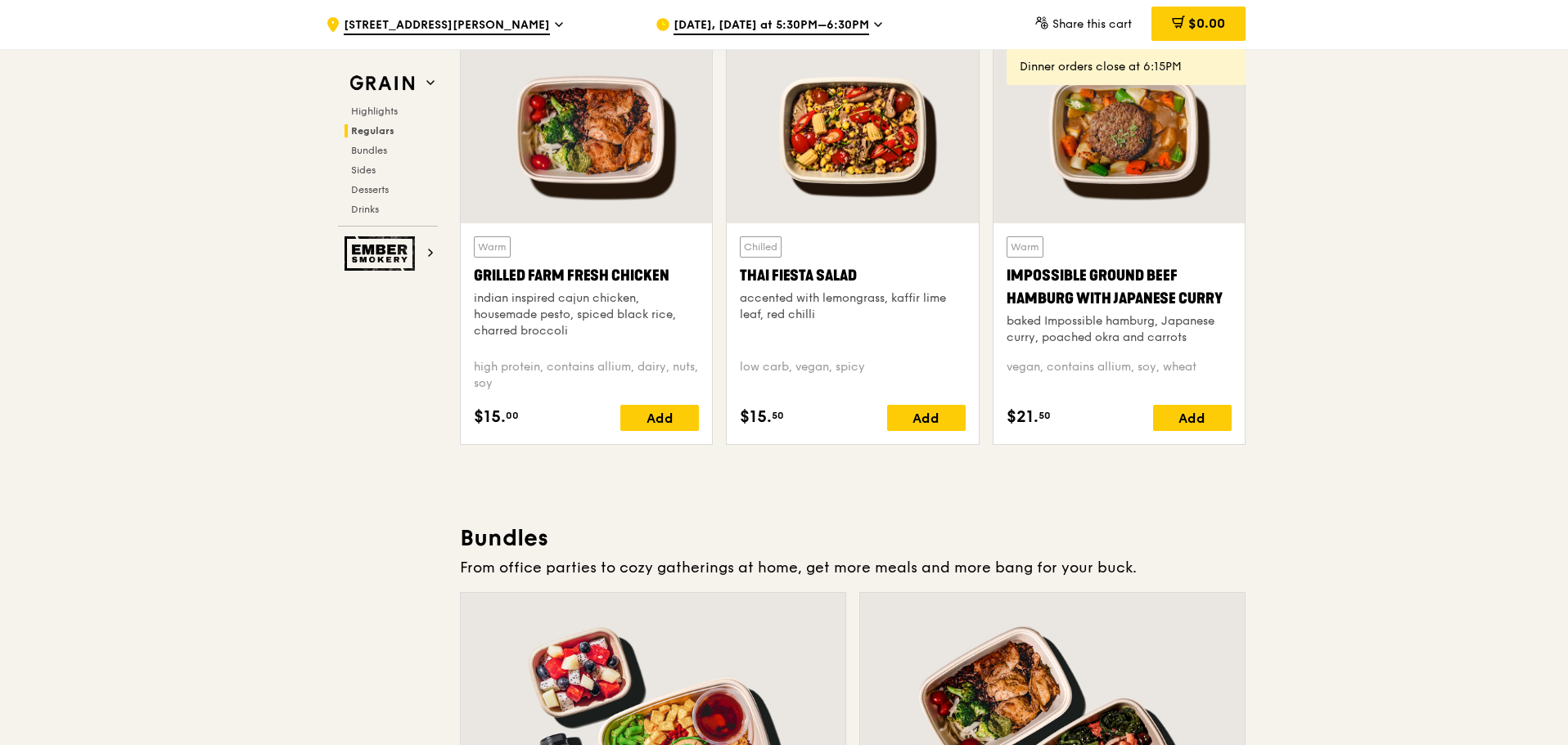
copy div "indian inspired cajun chicken, housemade pesto, spiced black rice, charred broc…"
